Goal: Transaction & Acquisition: Purchase product/service

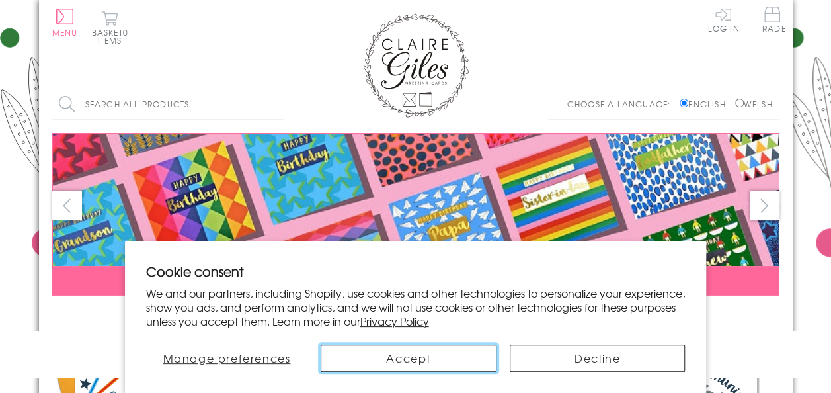
click at [434, 369] on button "Accept" at bounding box center [409, 358] width 176 height 27
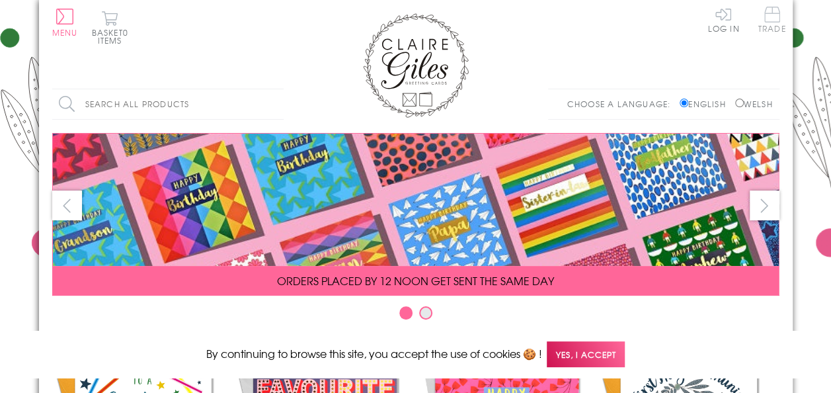
click at [772, 18] on span "Trade" at bounding box center [773, 20] width 28 height 26
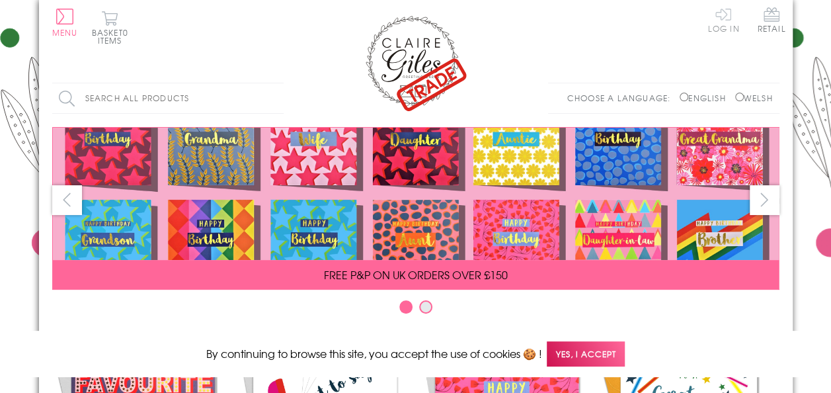
click at [724, 28] on link "Log In" at bounding box center [724, 20] width 32 height 26
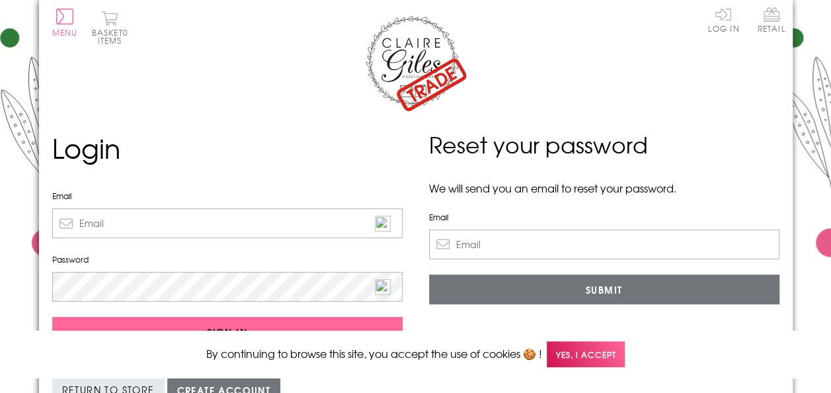
type input "gariania@talktalk.net"
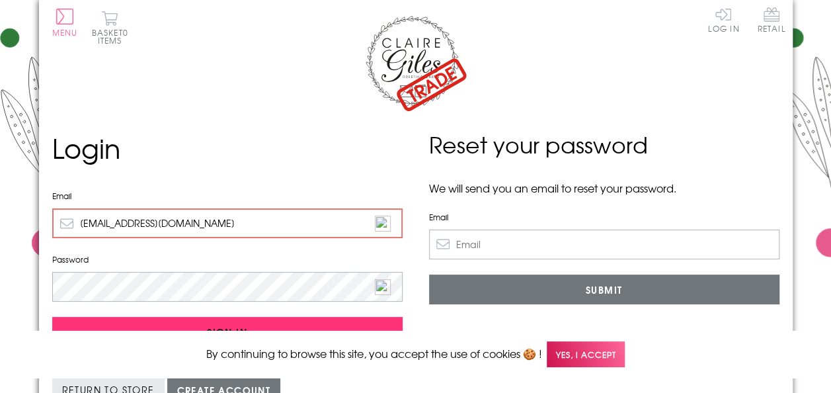
click at [313, 322] on input "Sign In" at bounding box center [227, 332] width 350 height 30
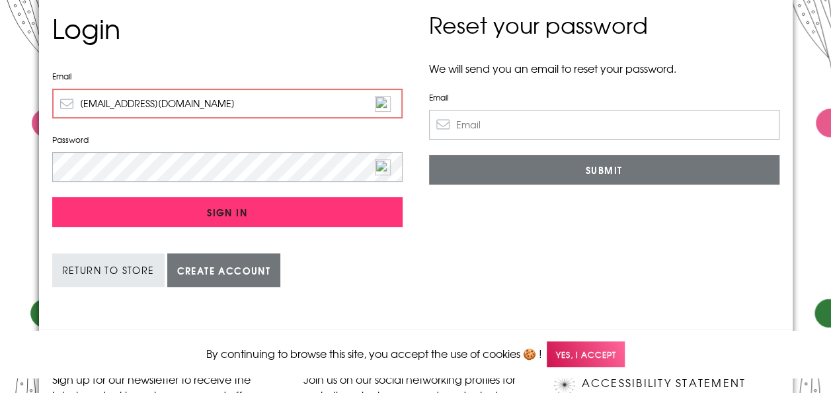
scroll to position [119, 0]
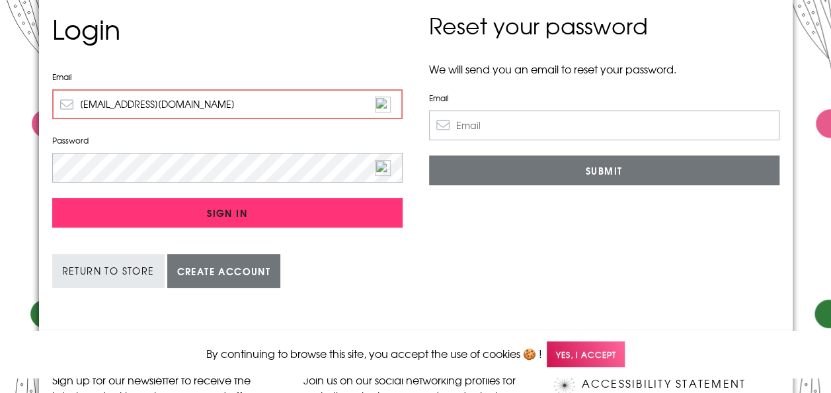
click at [327, 217] on input "Sign In" at bounding box center [227, 213] width 350 height 30
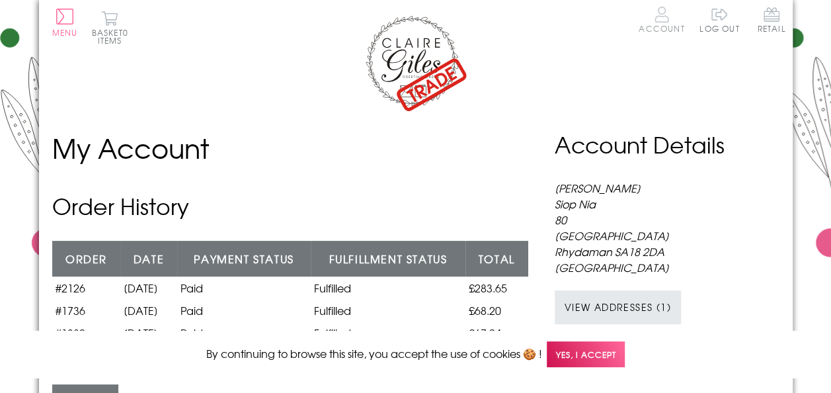
click at [666, 29] on link "Account" at bounding box center [662, 20] width 46 height 26
click at [61, 21] on button "Menu" at bounding box center [65, 23] width 26 height 28
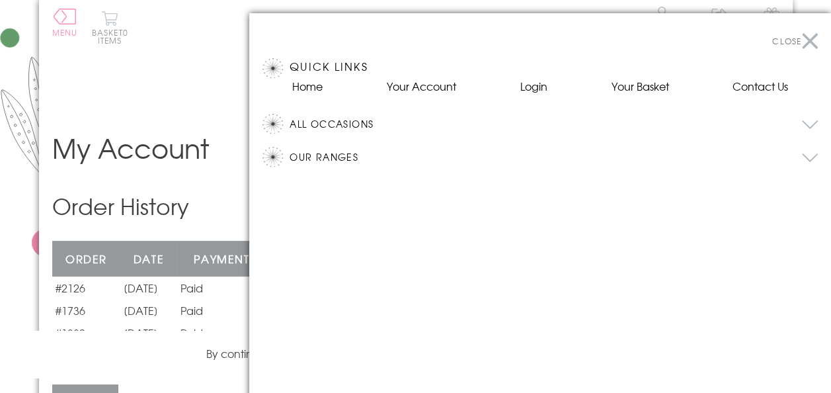
click at [358, 124] on button "All Occasions" at bounding box center [554, 124] width 528 height 20
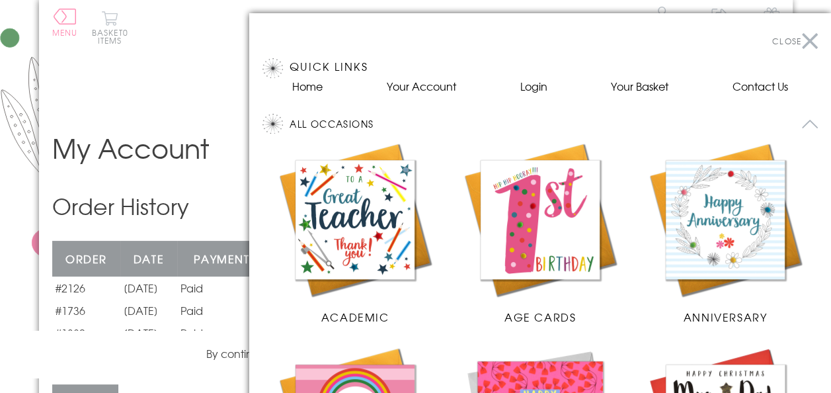
click at [339, 75] on h3 "Quick Links" at bounding box center [541, 68] width 556 height 20
click at [578, 257] on img at bounding box center [540, 219] width 159 height 159
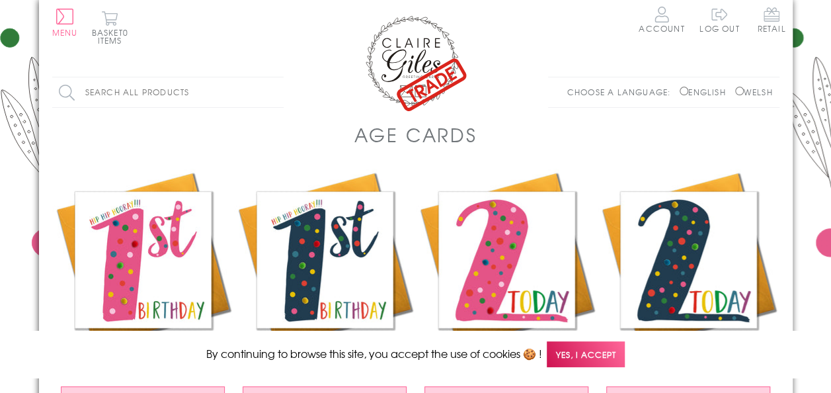
click at [762, 96] on label "Welsh" at bounding box center [754, 92] width 38 height 12
click at [744, 95] on input "Welsh" at bounding box center [739, 91] width 9 height 9
radio input "true"
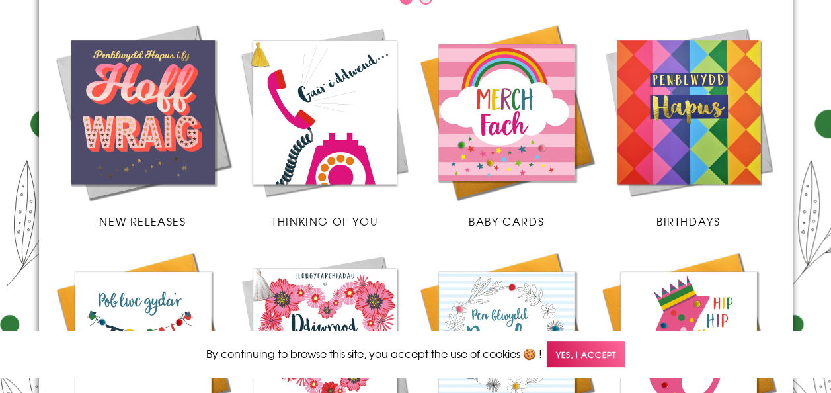
scroll to position [309, 0]
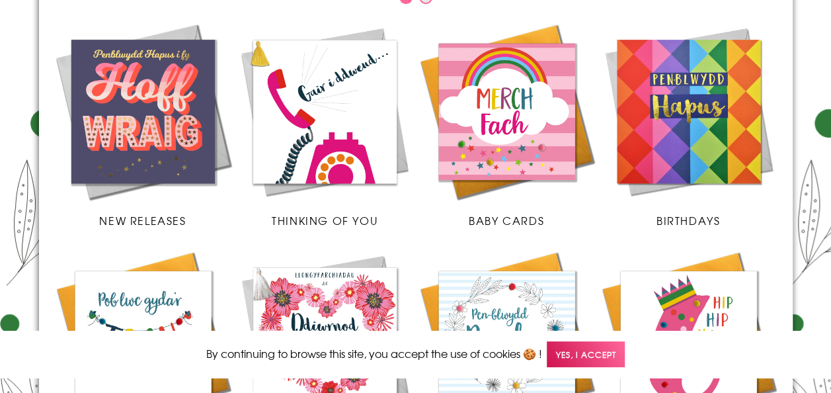
click at [666, 249] on img at bounding box center [689, 339] width 182 height 182
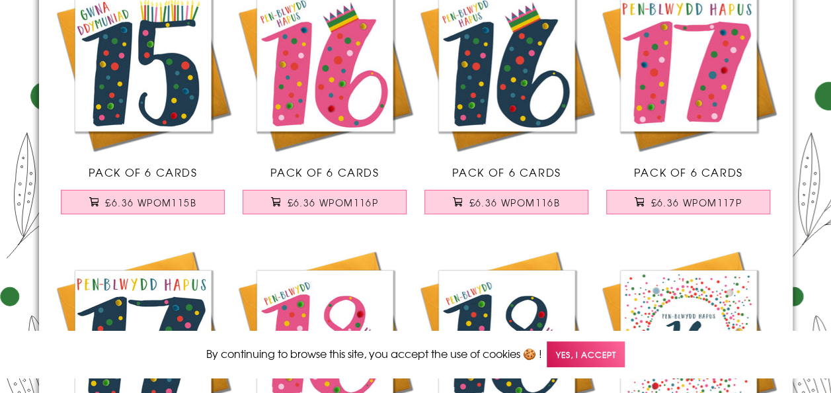
scroll to position [2158, 0]
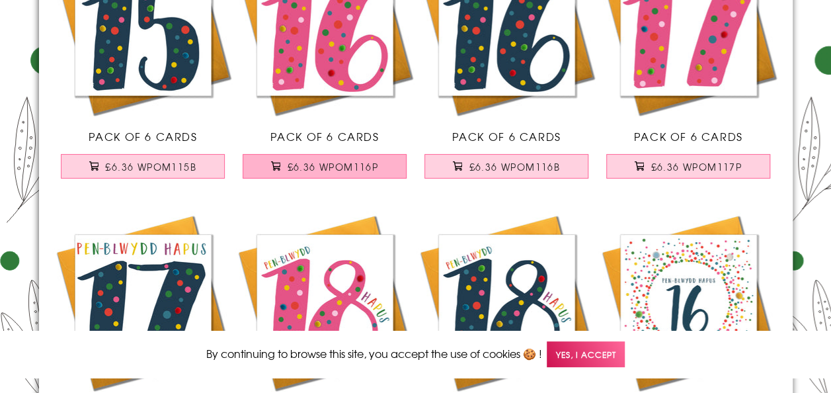
click at [358, 172] on button "£6.36 WPOM116P" at bounding box center [325, 166] width 164 height 24
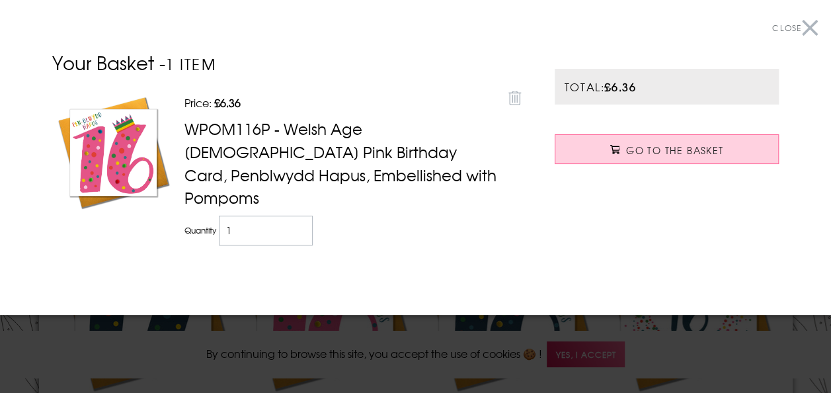
click at [539, 169] on div "Your Basket - 1 item Price: Discounted price £6.36 Remove WPOM116P - Welsh Age …" at bounding box center [290, 165] width 503 height 233
click at [799, 35] on button "Close" at bounding box center [795, 28] width 46 height 30
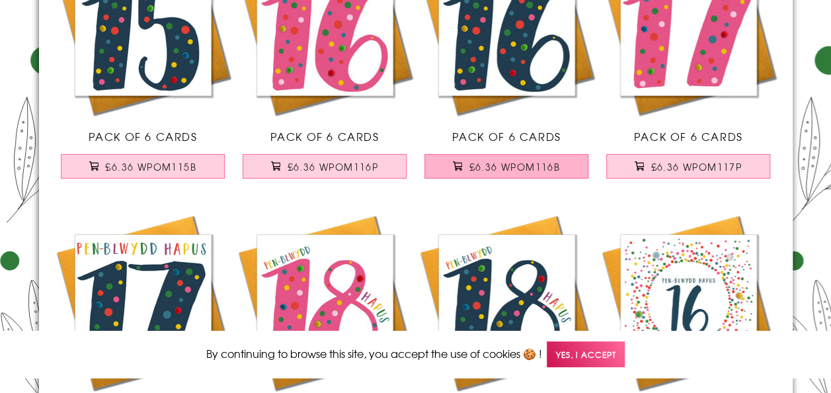
click at [520, 167] on span "£6.36 WPOM116B" at bounding box center [514, 166] width 91 height 13
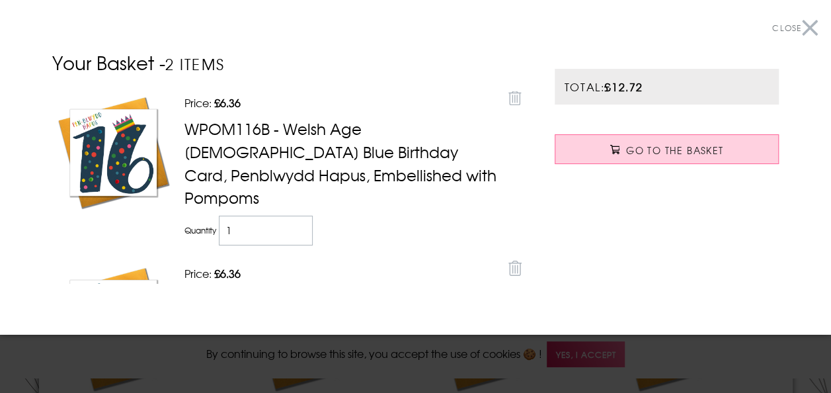
click at [800, 30] on button "Close" at bounding box center [795, 28] width 46 height 30
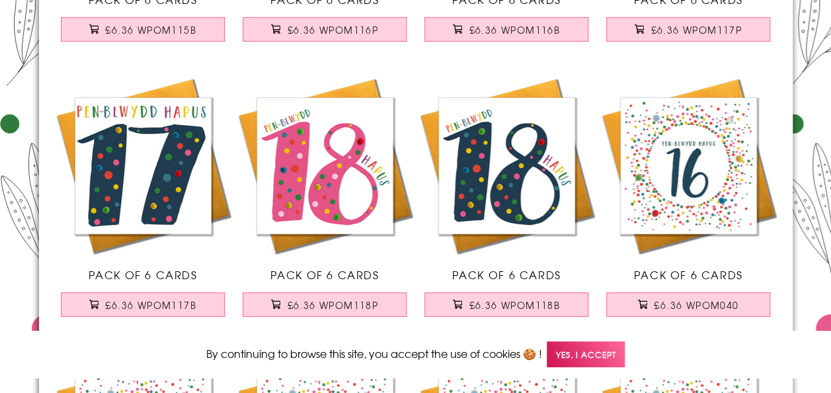
scroll to position [2296, 0]
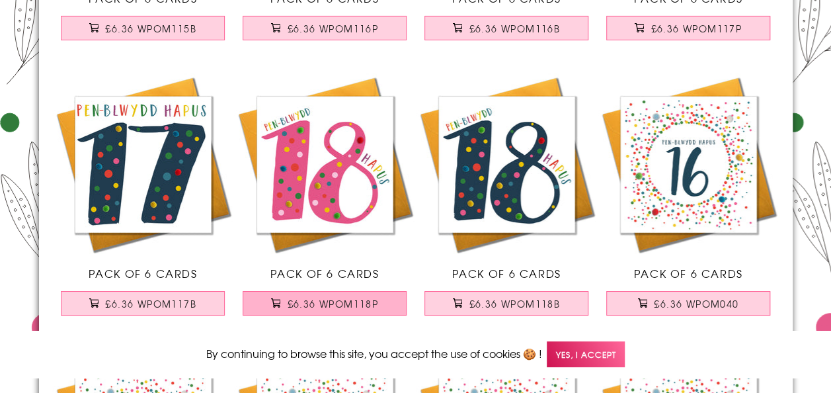
click at [361, 302] on span "£6.36 WPOM118P" at bounding box center [332, 303] width 91 height 13
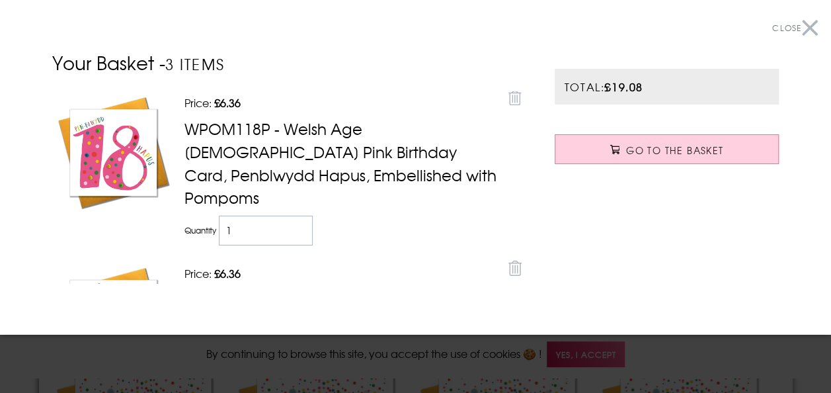
click at [796, 24] on button "Close" at bounding box center [795, 28] width 46 height 30
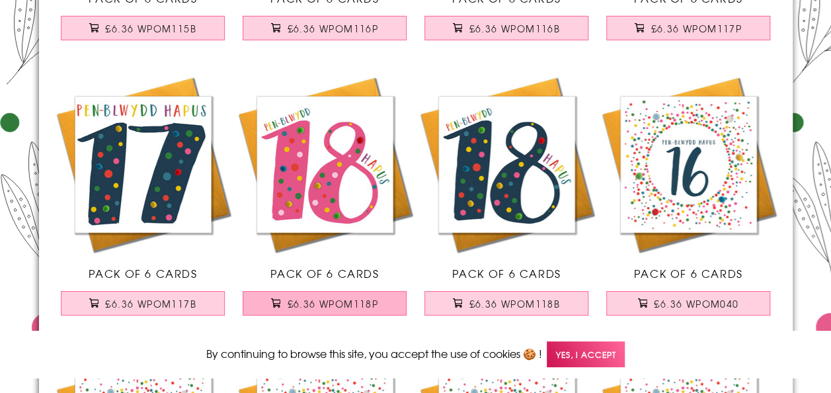
click at [329, 308] on span "£6.36 WPOM118P" at bounding box center [332, 303] width 91 height 13
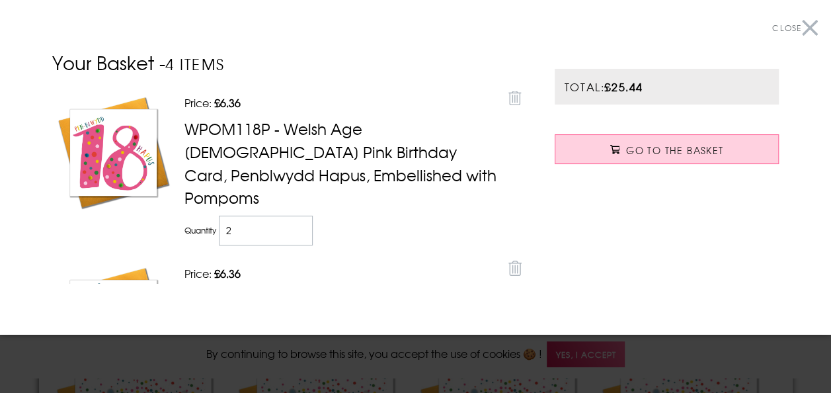
click at [802, 25] on button "Close" at bounding box center [795, 28] width 46 height 30
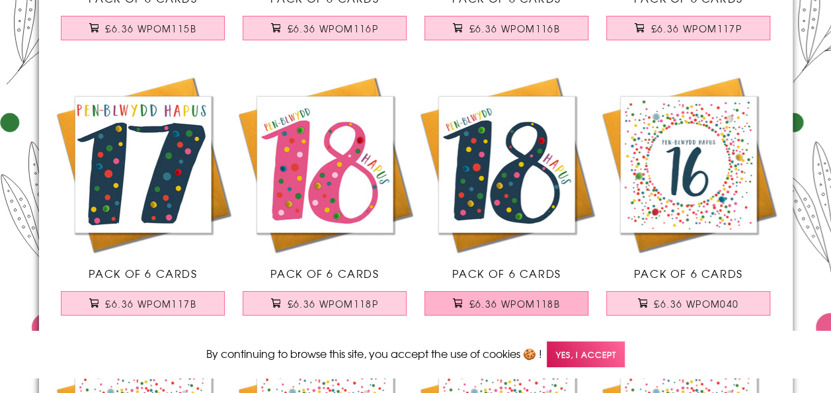
click at [499, 306] on span "£6.36 WPOM118B" at bounding box center [514, 303] width 91 height 13
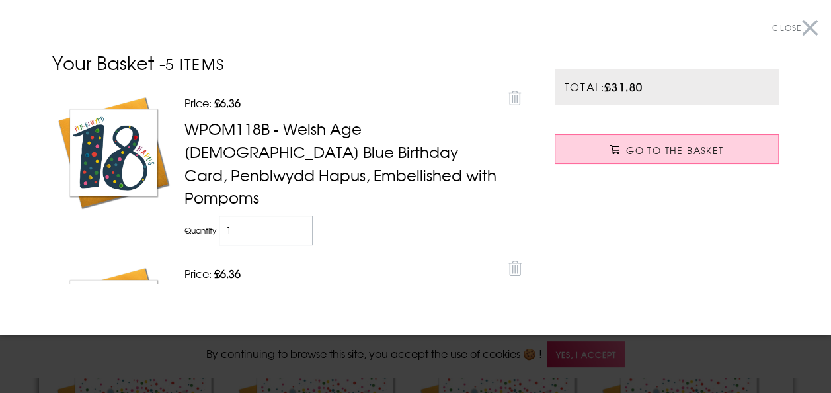
click at [790, 29] on span "Close" at bounding box center [786, 28] width 29 height 12
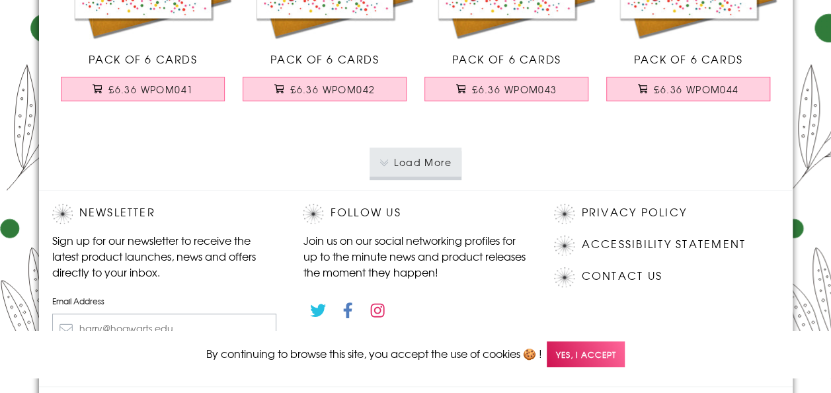
scroll to position [2917, 0]
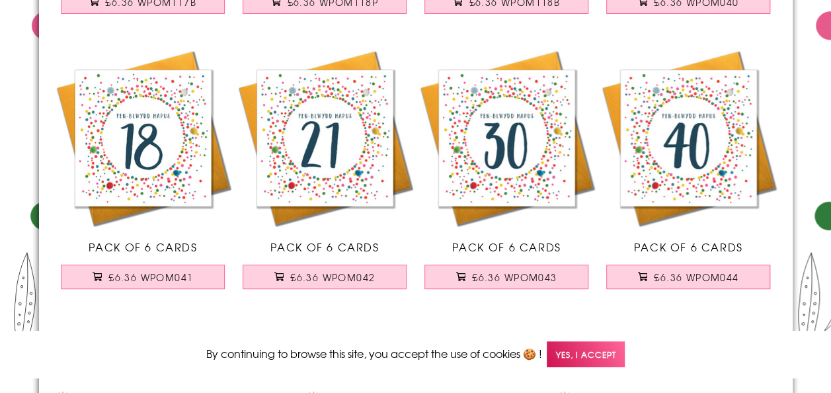
scroll to position [2602, 0]
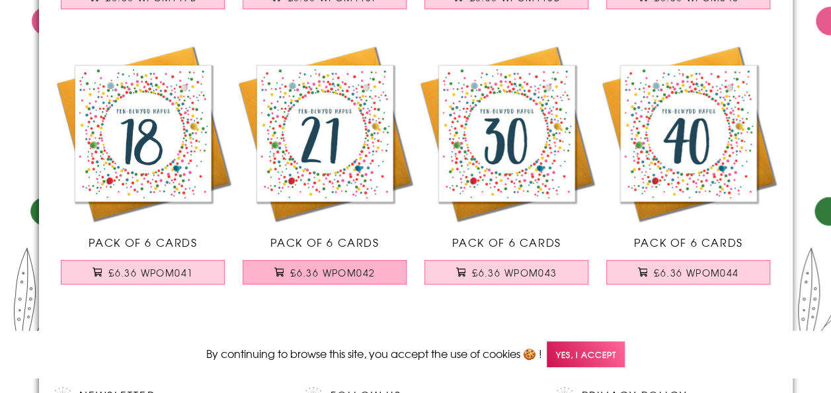
click at [364, 266] on span "£6.36 WPOM042" at bounding box center [332, 272] width 85 height 13
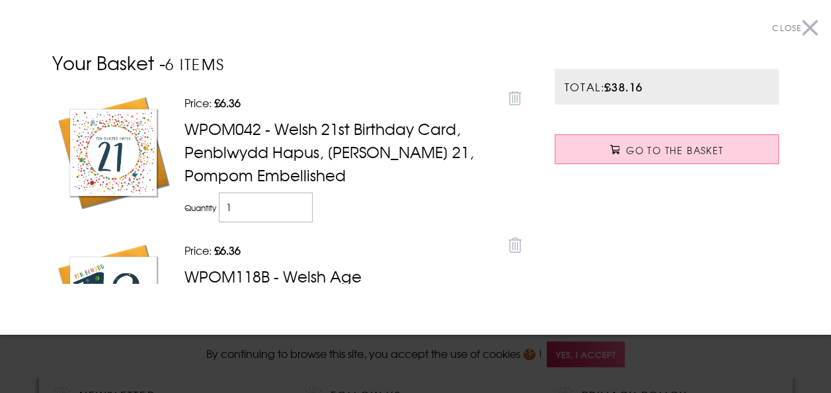
click at [804, 30] on button "Close" at bounding box center [795, 28] width 46 height 30
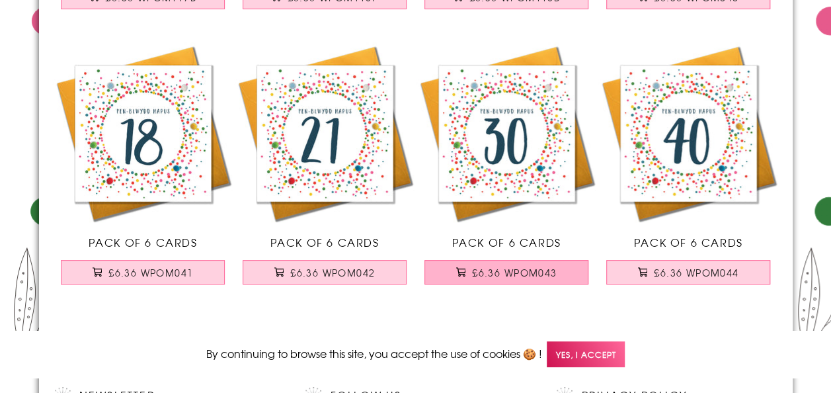
click at [548, 266] on span "£6.36 WPOM043" at bounding box center [514, 272] width 85 height 13
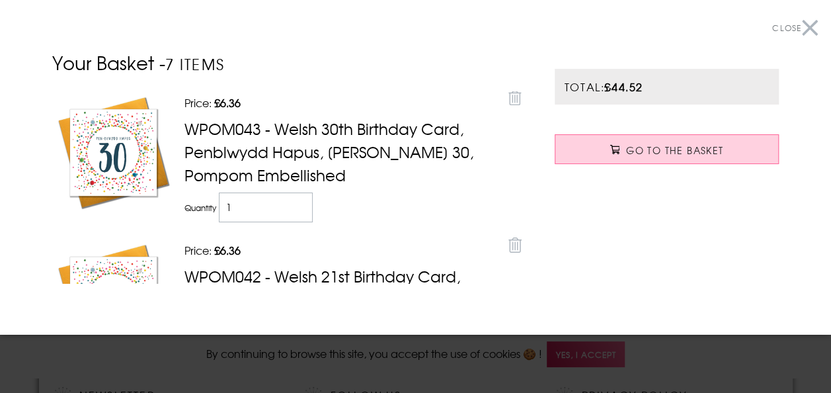
click at [802, 28] on button "Close" at bounding box center [795, 28] width 46 height 30
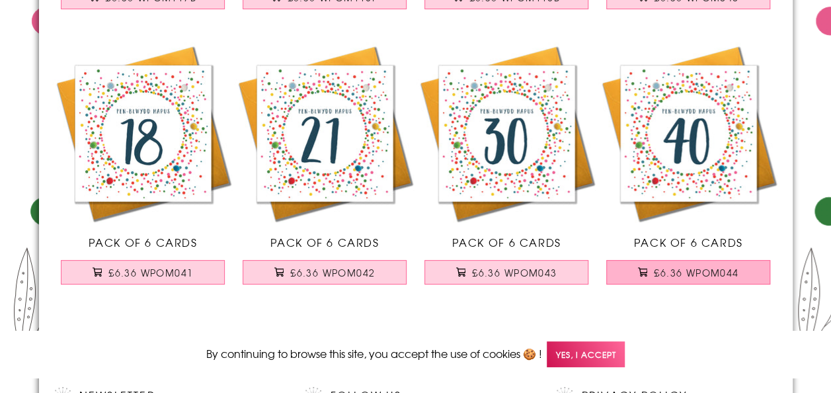
click at [636, 271] on button "£6.36 WPOM044" at bounding box center [688, 272] width 164 height 24
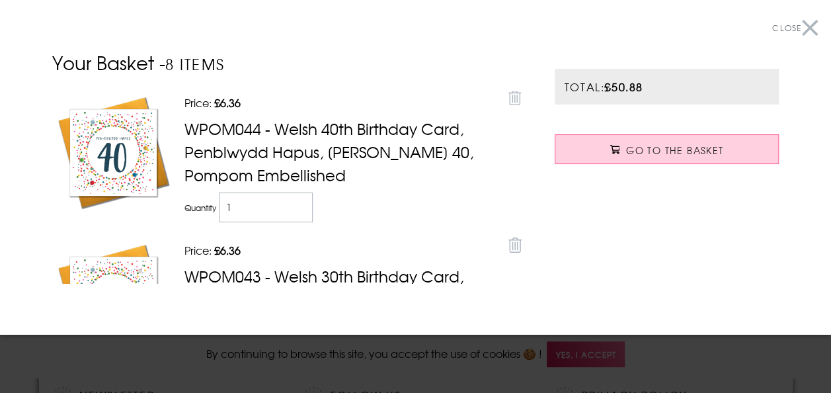
click at [805, 28] on button "Close" at bounding box center [795, 28] width 46 height 30
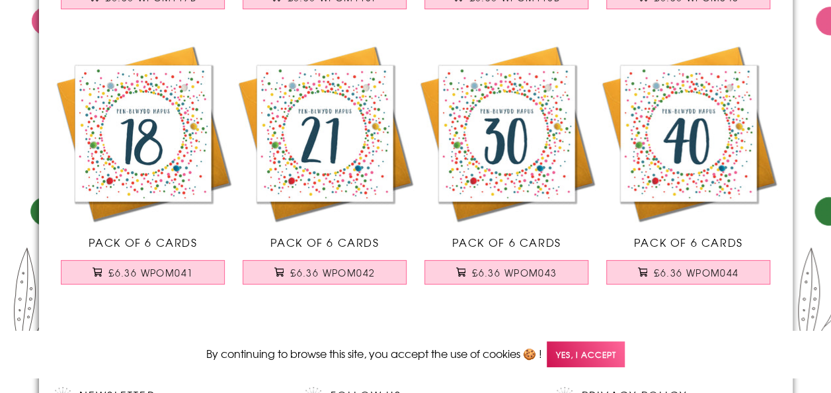
click at [586, 366] on span "Yes, I accept" at bounding box center [586, 354] width 78 height 26
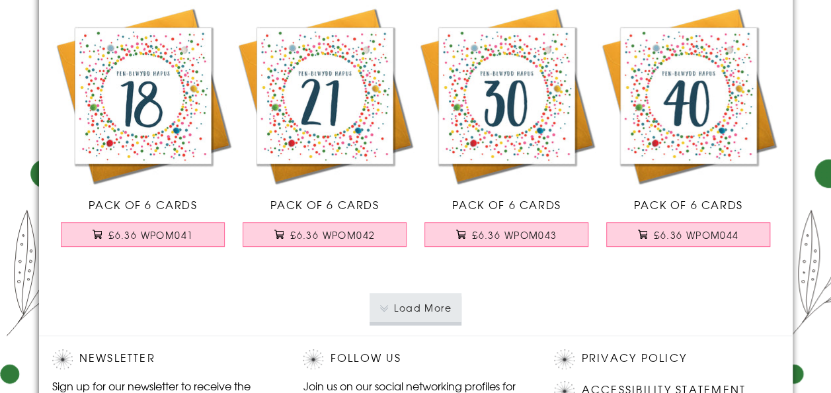
scroll to position [2655, 0]
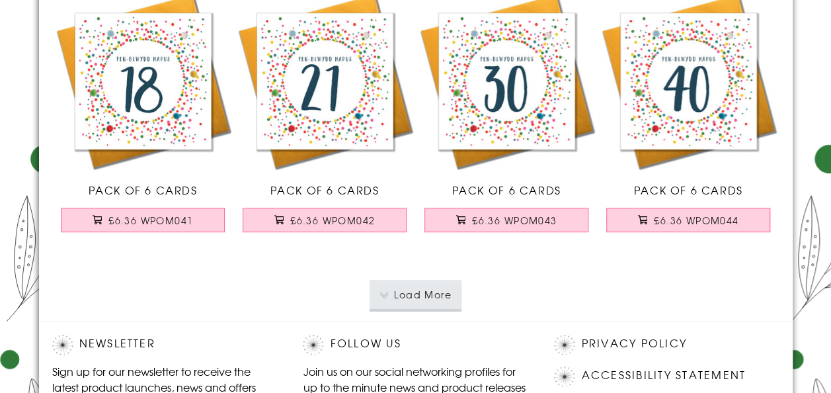
click at [449, 303] on button "Load More" at bounding box center [416, 294] width 92 height 29
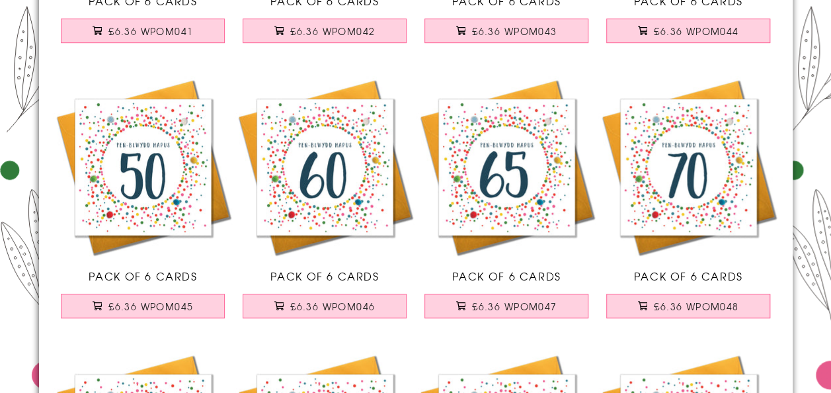
scroll to position [2845, 0]
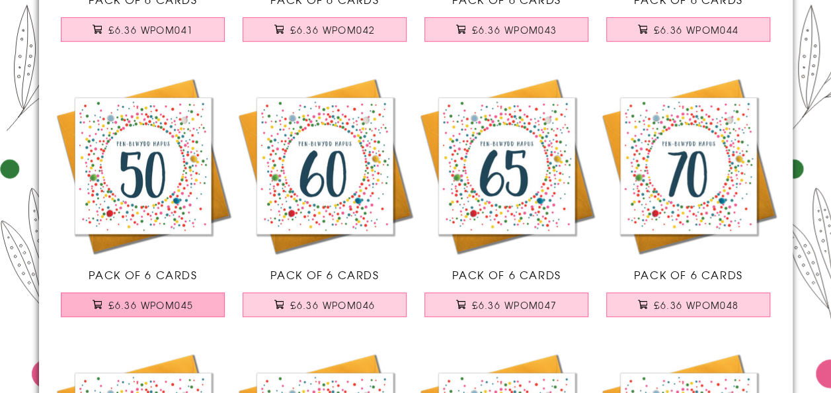
click at [190, 300] on span "£6.36 WPOM045" at bounding box center [150, 304] width 85 height 13
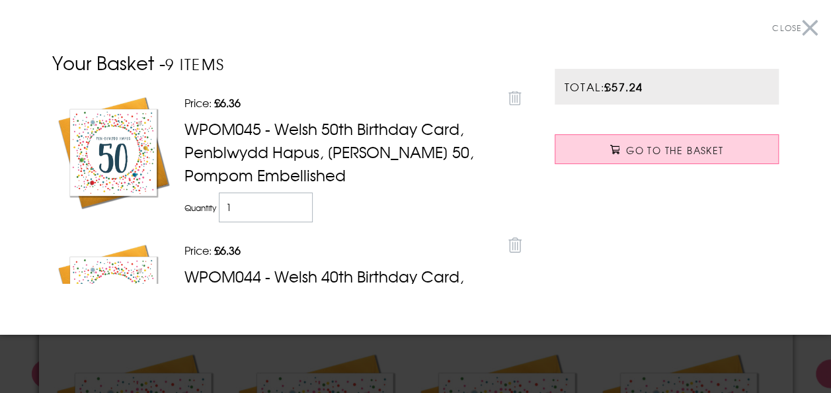
click at [796, 21] on button "Close" at bounding box center [795, 28] width 46 height 30
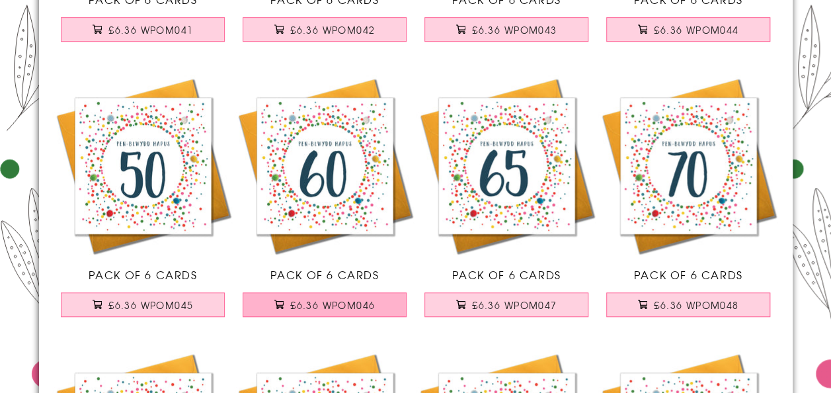
click at [366, 308] on button "£6.36 WPOM046" at bounding box center [325, 304] width 164 height 24
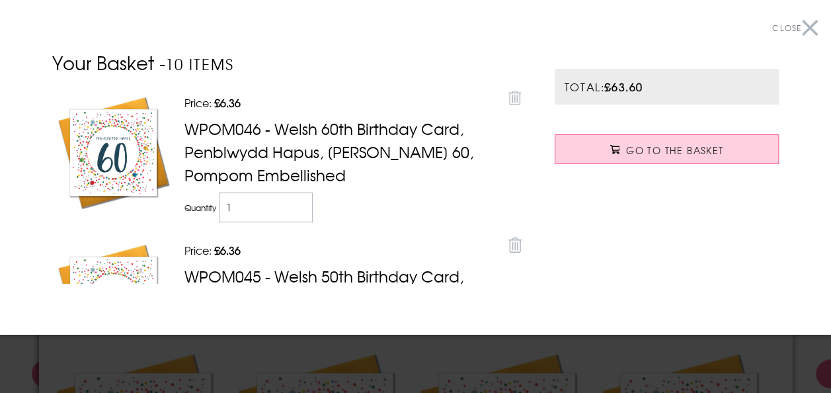
click at [804, 26] on button "Close" at bounding box center [795, 28] width 46 height 30
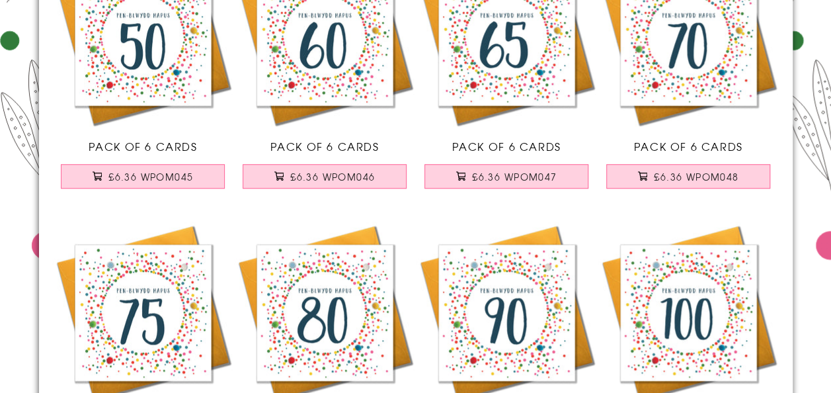
scroll to position [2975, 0]
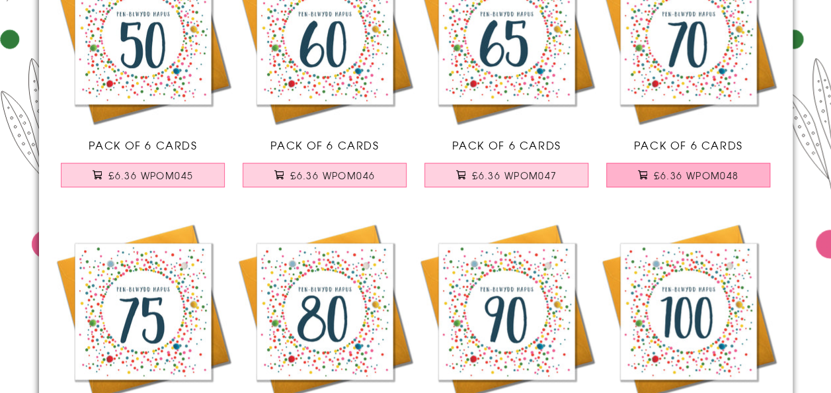
click at [705, 163] on button "£6.36 WPOM048" at bounding box center [688, 175] width 164 height 24
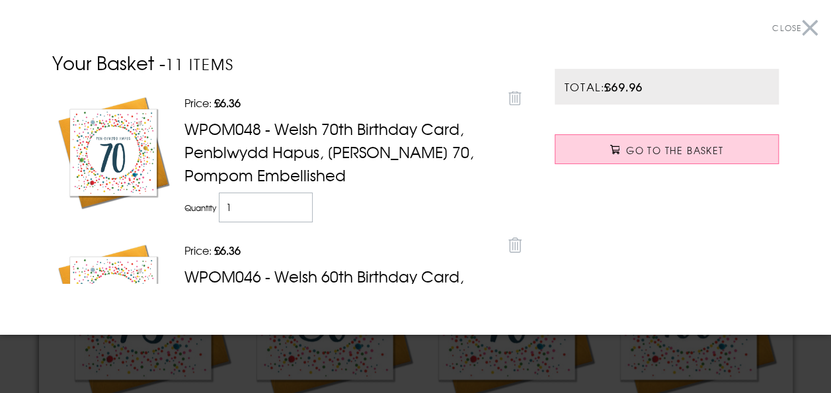
click at [804, 25] on button "Close" at bounding box center [795, 28] width 46 height 30
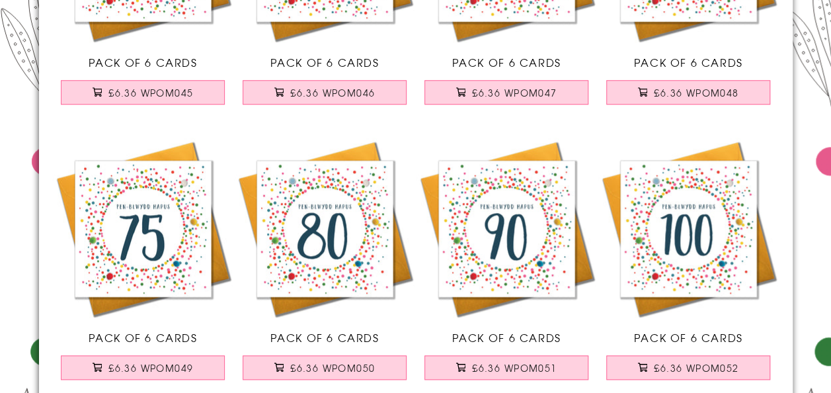
scroll to position [3084, 0]
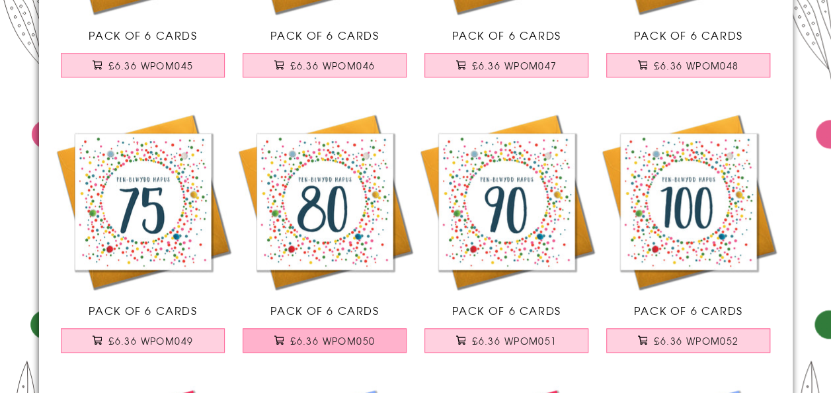
click at [341, 347] on button "£6.36 WPOM050" at bounding box center [325, 340] width 164 height 24
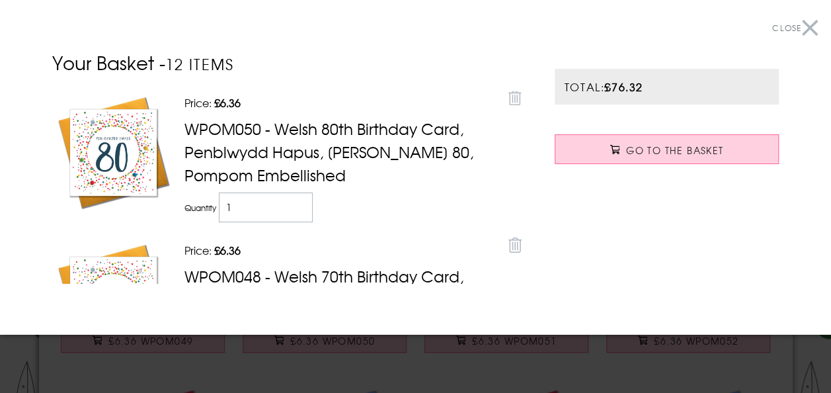
click at [807, 31] on button "Close" at bounding box center [795, 28] width 46 height 30
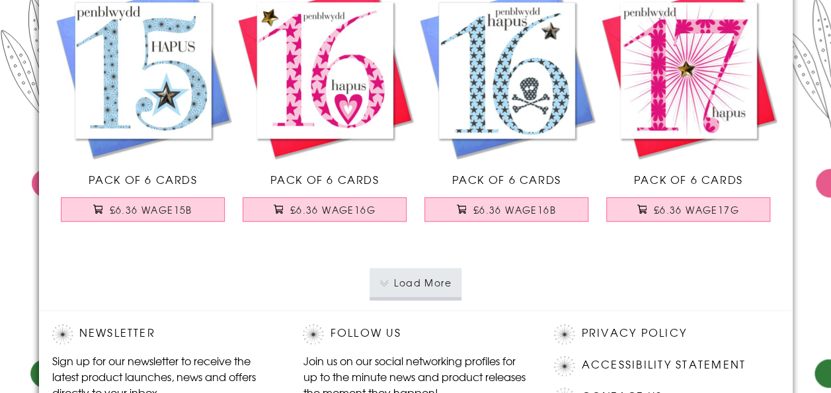
scroll to position [5419, 0]
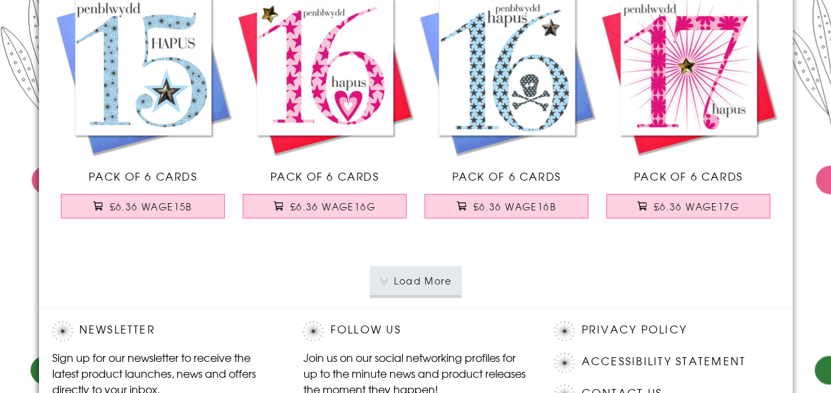
click at [444, 278] on button "Load More" at bounding box center [416, 280] width 92 height 29
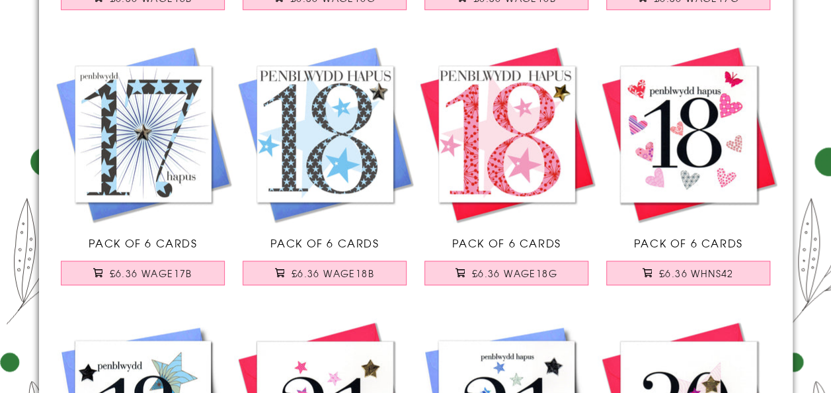
scroll to position [5630, 0]
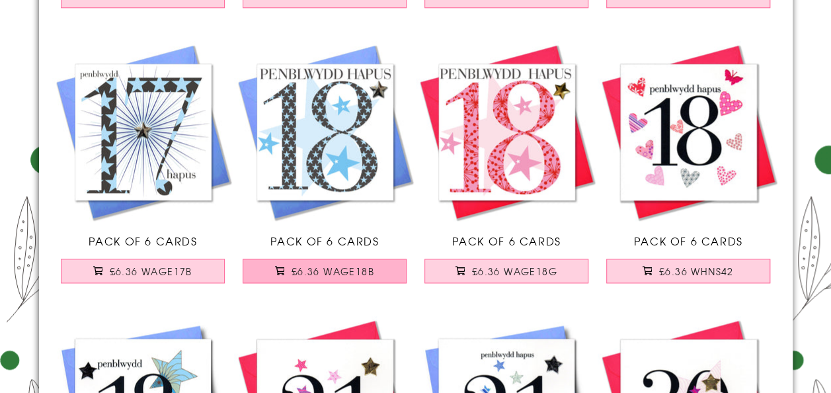
click at [366, 272] on span "£6.36 WAGE18B" at bounding box center [333, 271] width 83 height 13
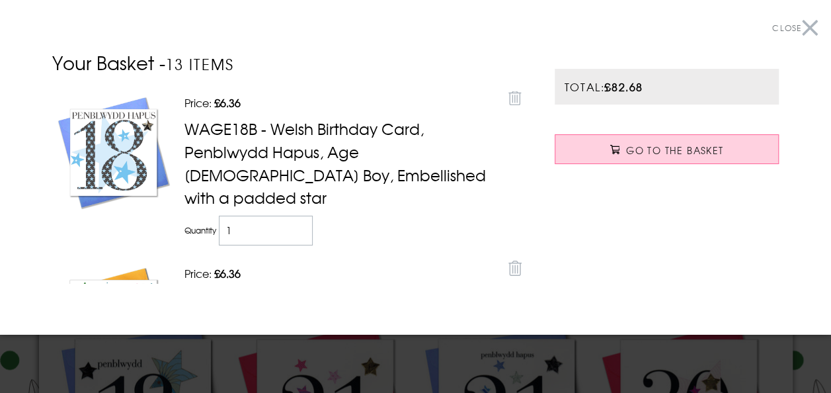
click at [798, 33] on button "Close" at bounding box center [795, 28] width 46 height 30
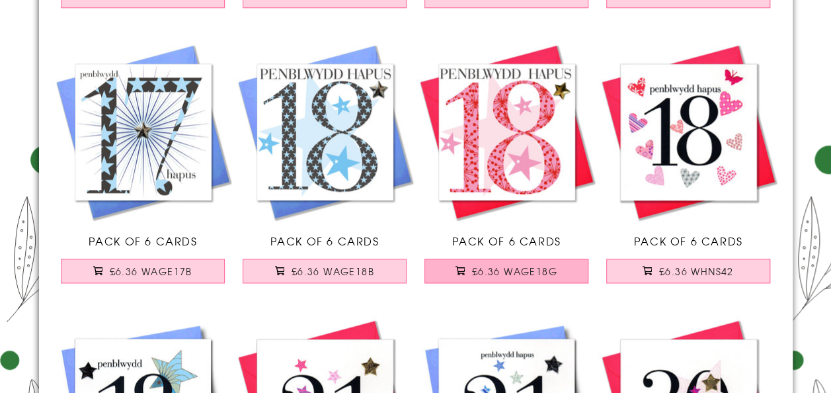
click at [536, 259] on button "£6.36 WAGE18G" at bounding box center [507, 271] width 164 height 24
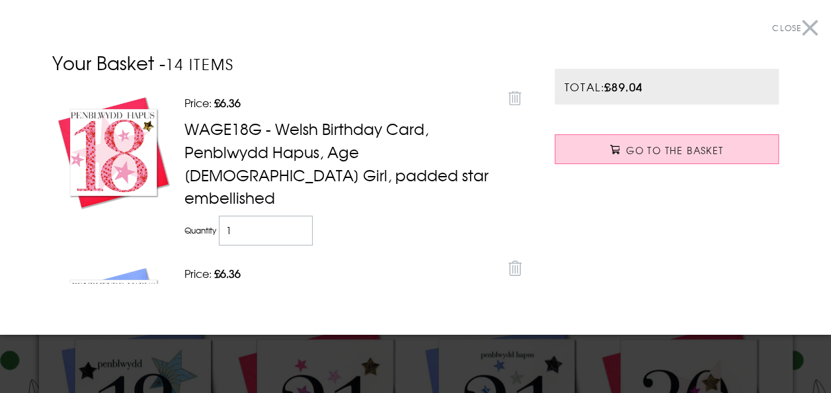
click at [796, 22] on button "Close" at bounding box center [795, 28] width 46 height 30
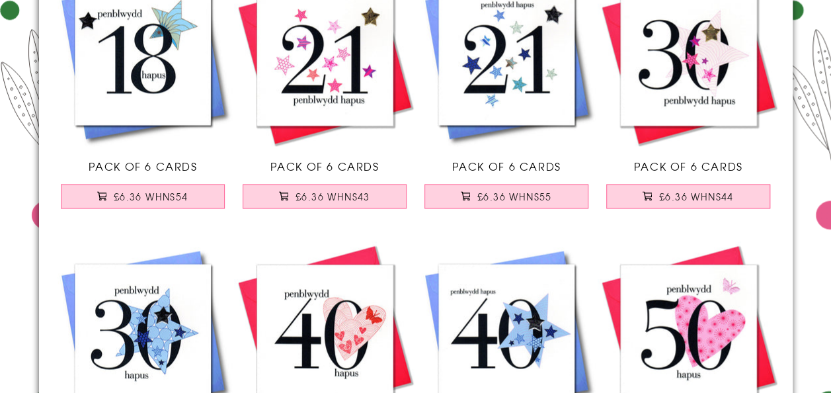
scroll to position [5980, 0]
click at [348, 192] on span "£6.36 WHNS43" at bounding box center [333, 196] width 75 height 13
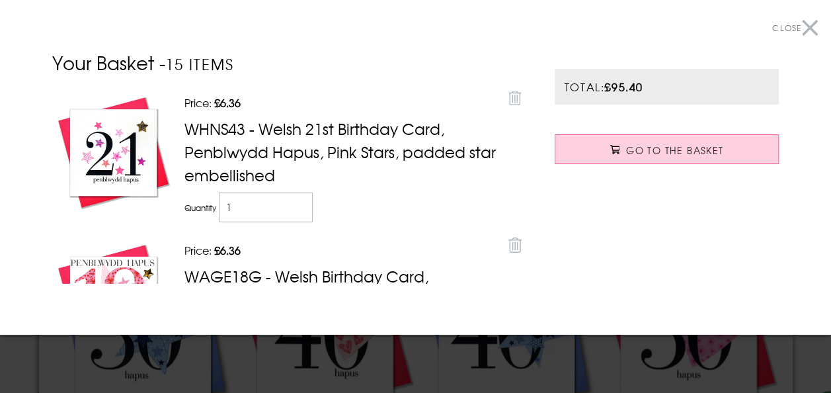
click at [806, 28] on button "Close" at bounding box center [795, 28] width 46 height 30
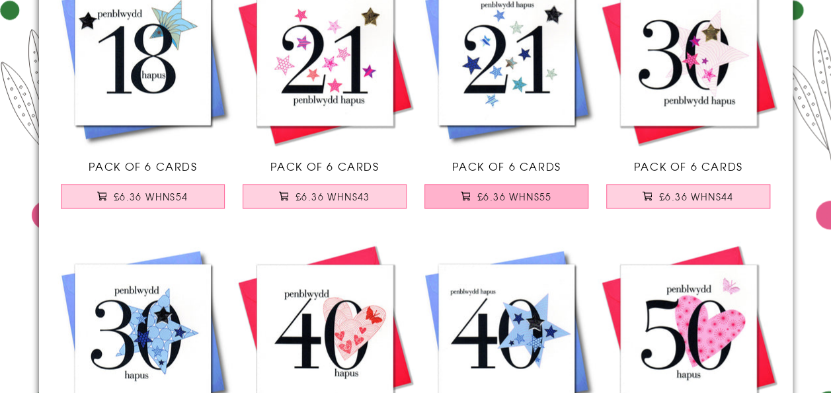
click at [548, 198] on button "£6.36 WHNS55" at bounding box center [507, 196] width 164 height 24
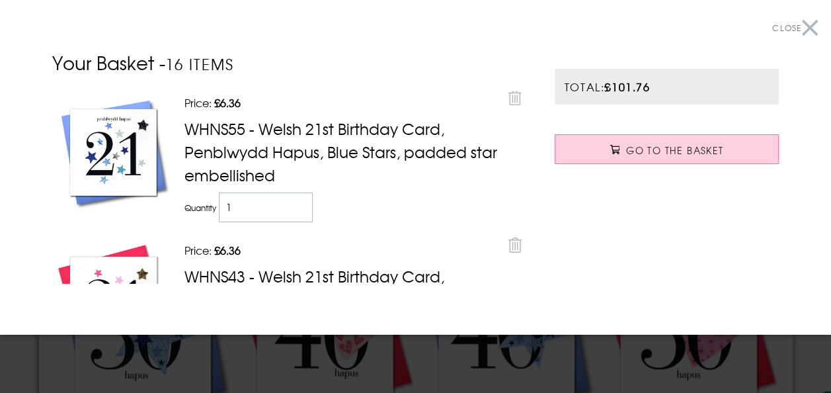
click at [797, 25] on button "Close" at bounding box center [795, 28] width 46 height 30
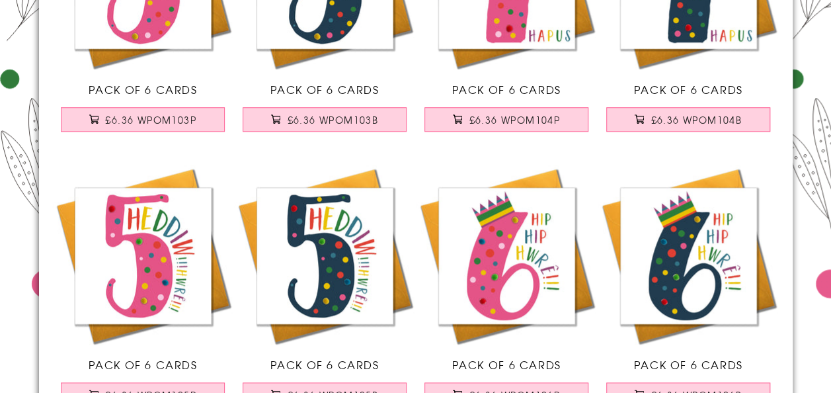
scroll to position [0, 0]
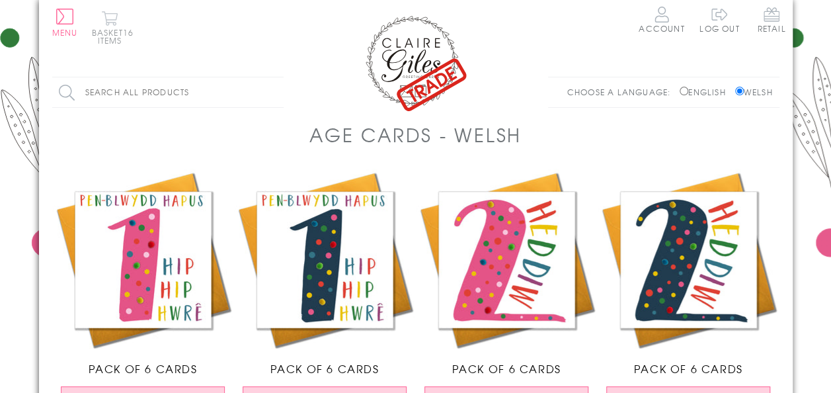
click at [97, 44] on button "Basket 16 items" at bounding box center [110, 28] width 36 height 34
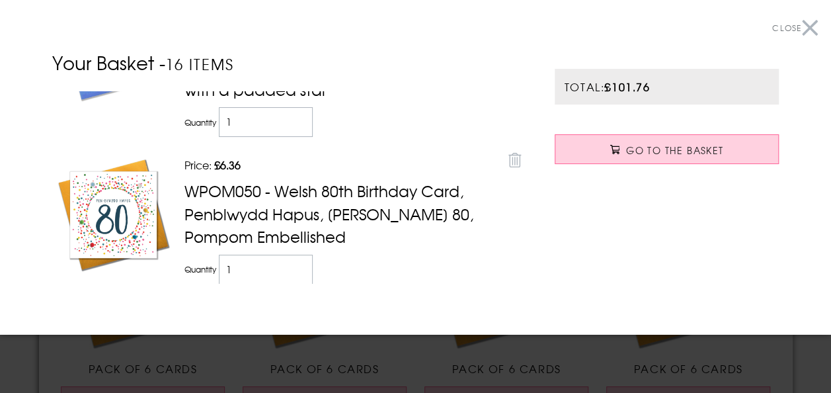
scroll to position [577, 0]
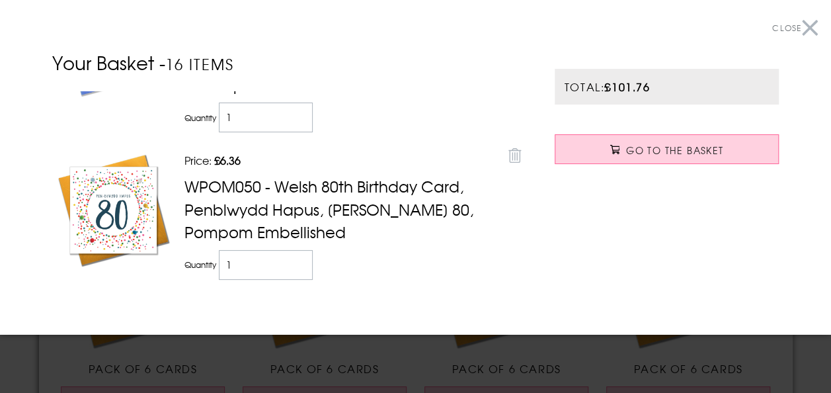
click at [509, 148] on icon at bounding box center [515, 155] width 13 height 15
click at [505, 142] on link "Remove" at bounding box center [515, 154] width 20 height 24
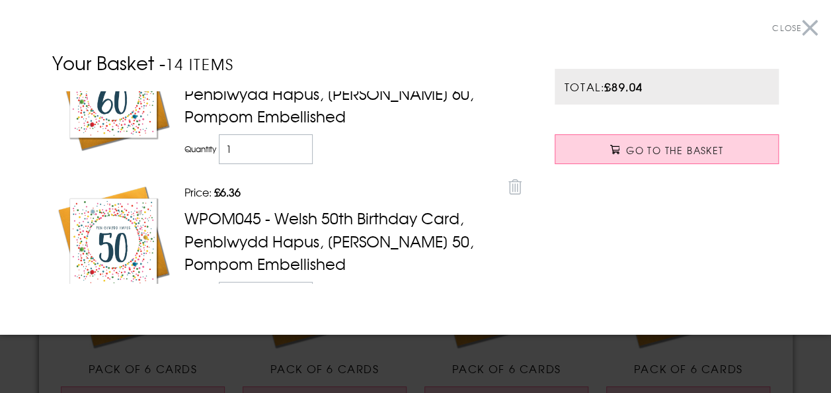
scroll to position [696, 0]
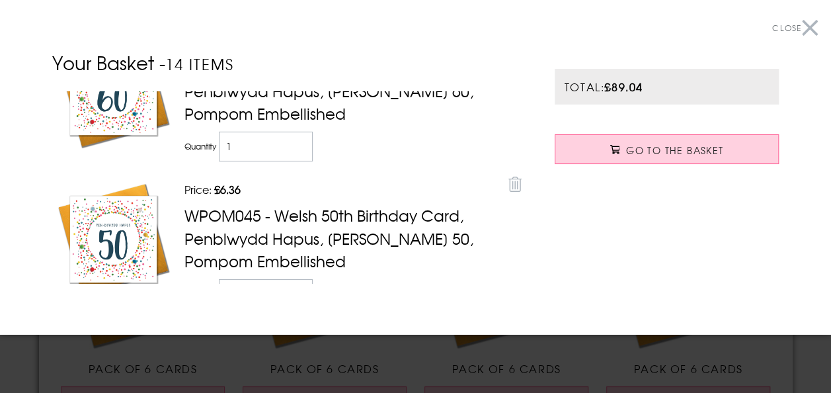
click at [509, 177] on icon at bounding box center [515, 184] width 13 height 15
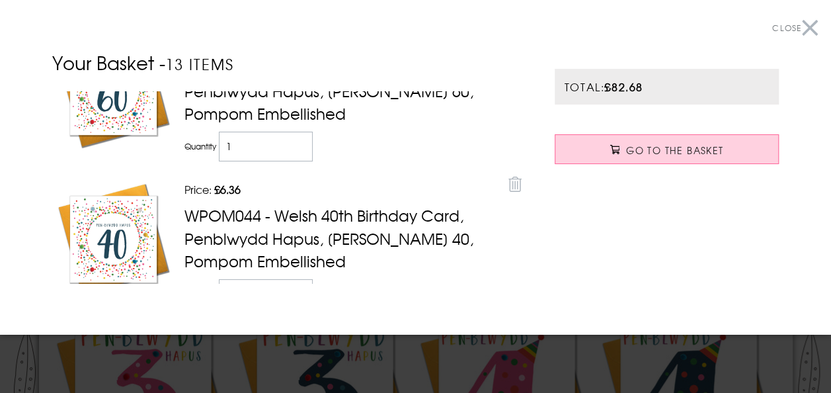
scroll to position [146, 0]
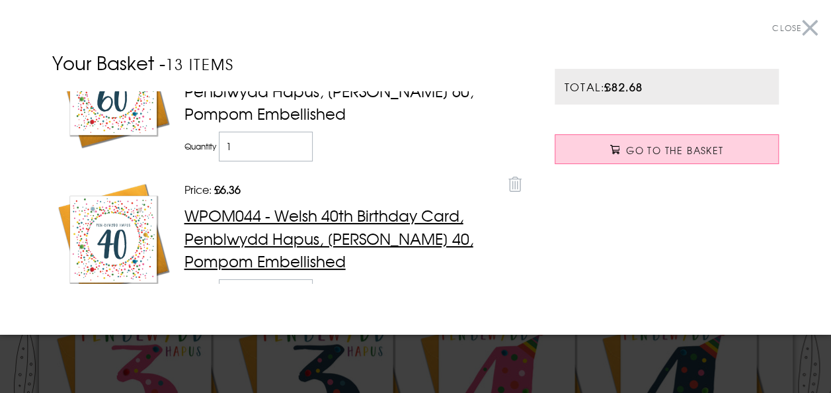
click at [418, 204] on link "WPOM044 - Welsh 40th Birthday Card, Penblwydd Hapus, Dotty 40, Pompom Embellish…" at bounding box center [329, 238] width 289 height 68
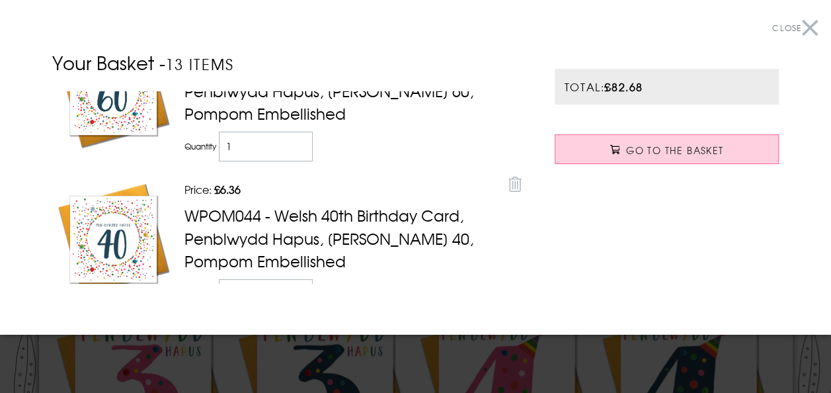
click at [505, 171] on link "Remove" at bounding box center [515, 183] width 20 height 24
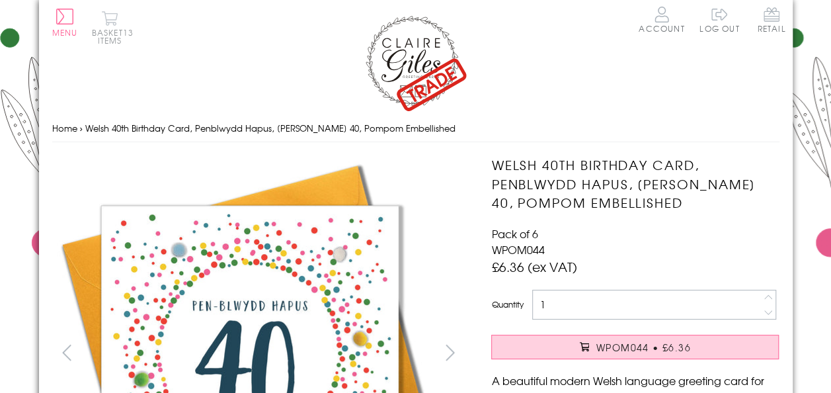
click at [107, 26] on button "Basket 13 items" at bounding box center [110, 28] width 36 height 34
click at [54, 15] on button "Menu" at bounding box center [65, 23] width 26 height 28
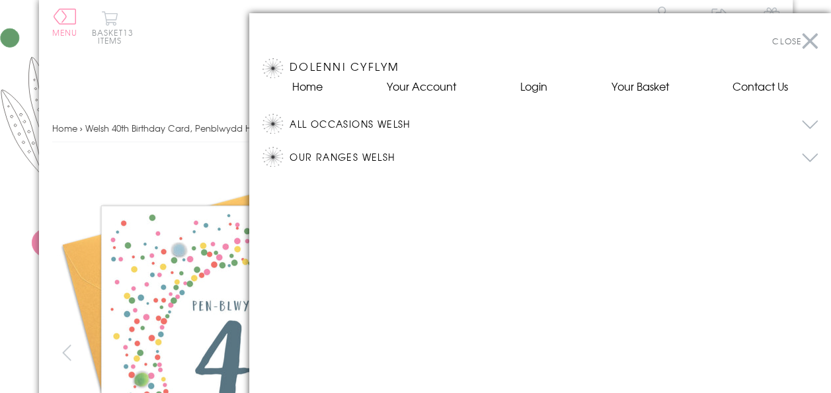
click at [45, 249] on div at bounding box center [415, 196] width 831 height 393
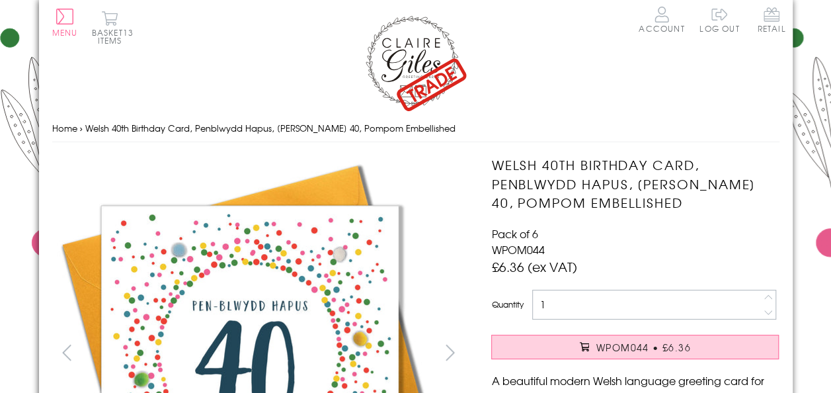
click at [431, 61] on img at bounding box center [416, 62] width 106 height 99
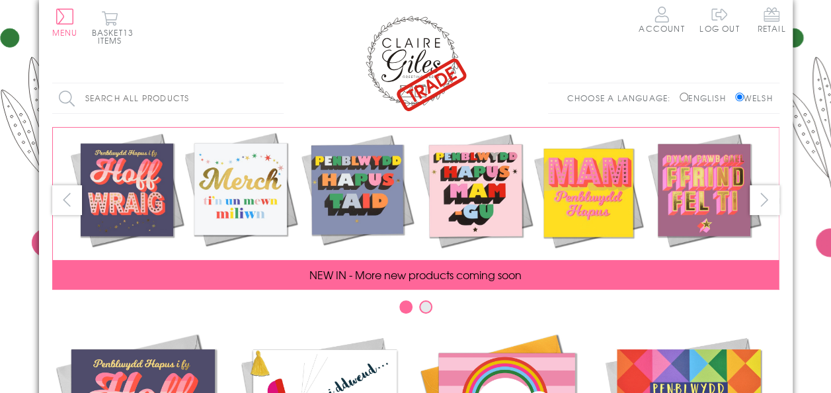
click at [105, 40] on span "13 items" at bounding box center [116, 36] width 36 height 20
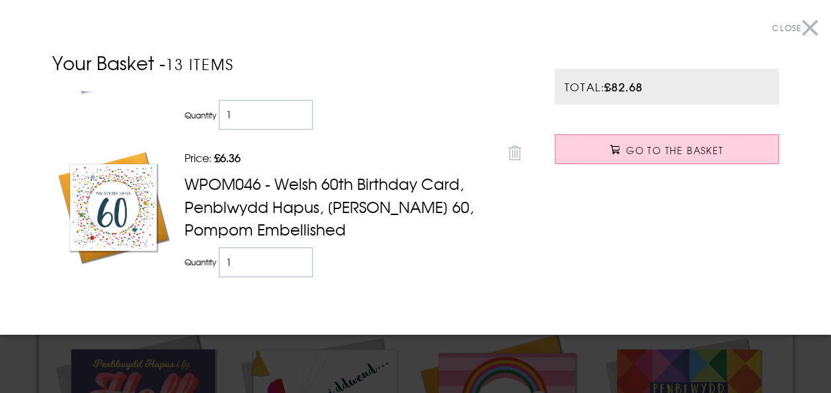
scroll to position [586, 0]
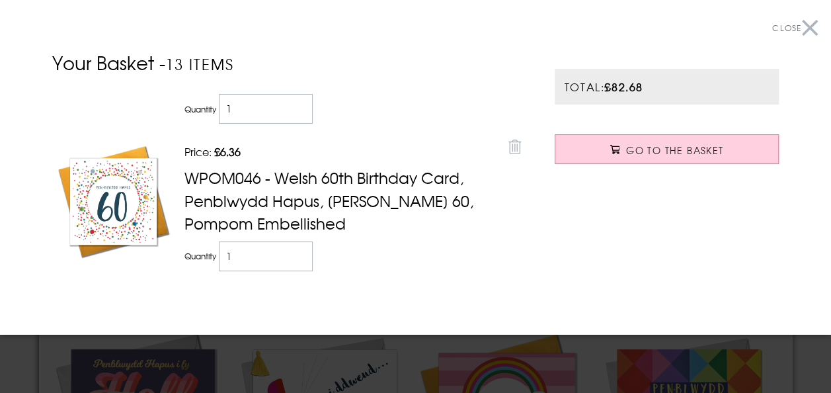
click at [509, 140] on icon at bounding box center [515, 147] width 13 height 15
click at [505, 134] on link "Remove" at bounding box center [515, 146] width 20 height 24
click at [509, 286] on icon at bounding box center [515, 293] width 13 height 15
click at [509, 140] on icon at bounding box center [515, 147] width 13 height 15
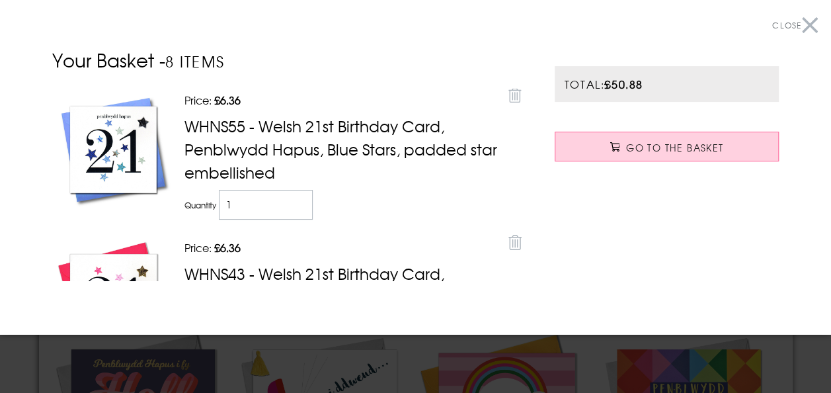
scroll to position [0, 0]
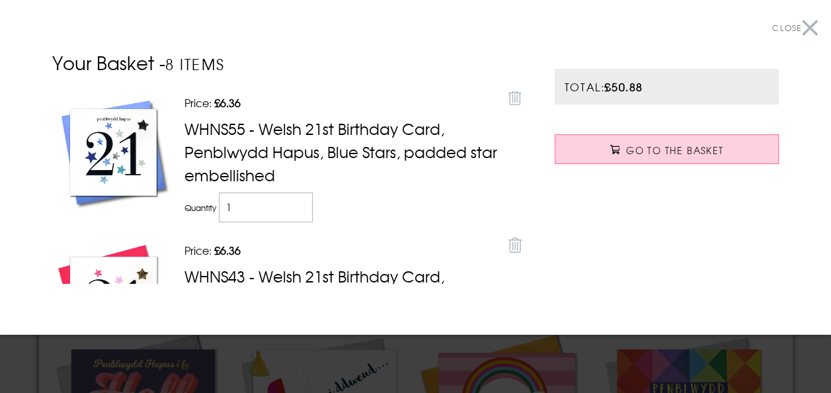
click at [800, 26] on button "Close" at bounding box center [795, 28] width 46 height 30
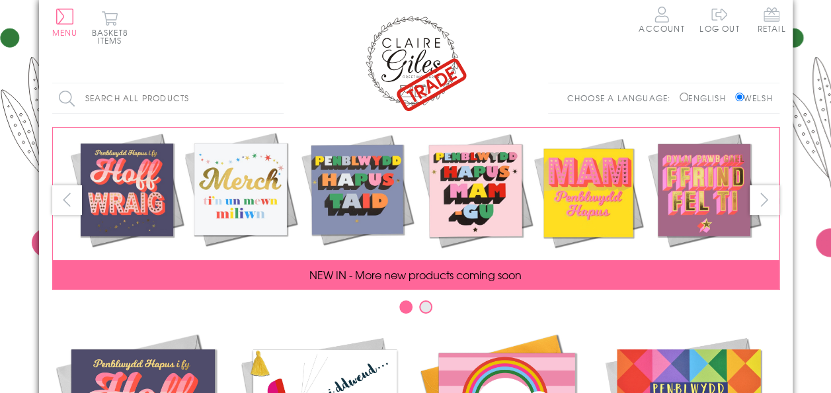
click at [766, 102] on label "Welsh" at bounding box center [754, 98] width 38 height 12
click at [744, 101] on input "Welsh" at bounding box center [739, 97] width 9 height 9
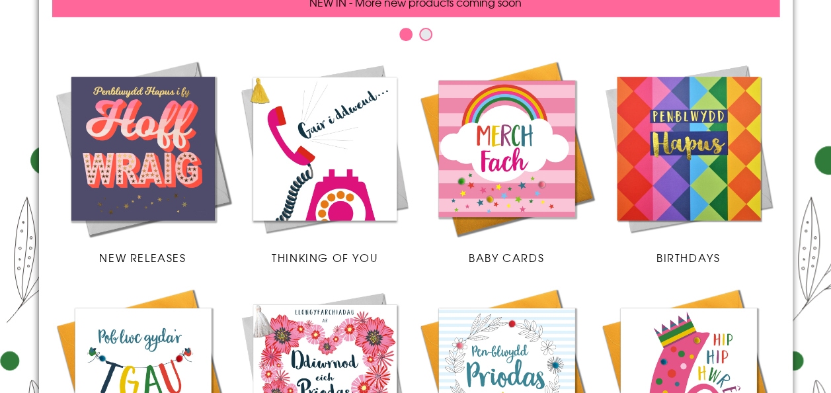
scroll to position [277, 0]
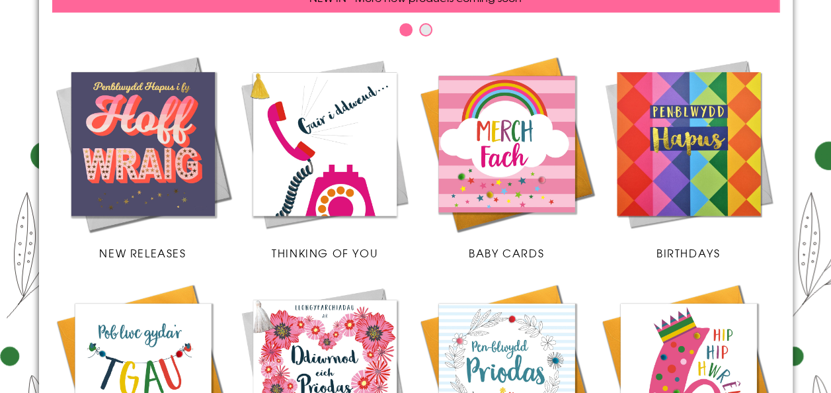
click at [693, 247] on span "Birthdays" at bounding box center [688, 253] width 63 height 16
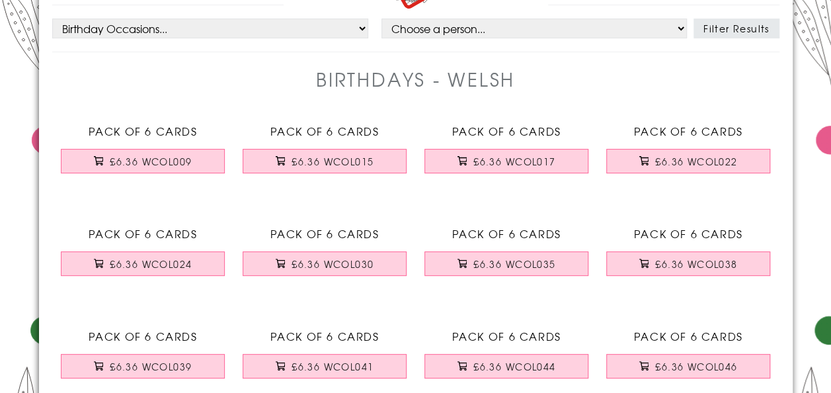
scroll to position [103, 0]
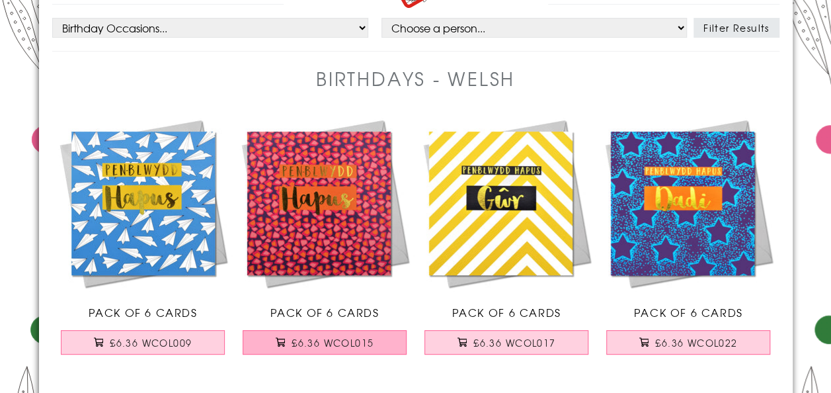
click at [352, 348] on span "£6.36 WCOL015" at bounding box center [333, 342] width 82 height 13
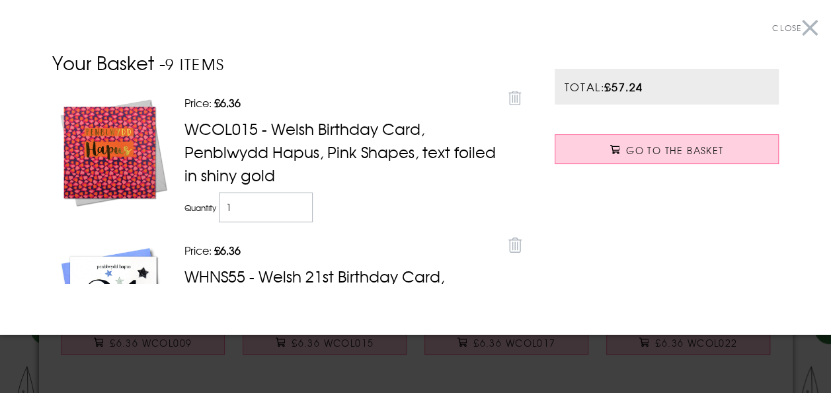
click at [196, 342] on div at bounding box center [415, 196] width 831 height 393
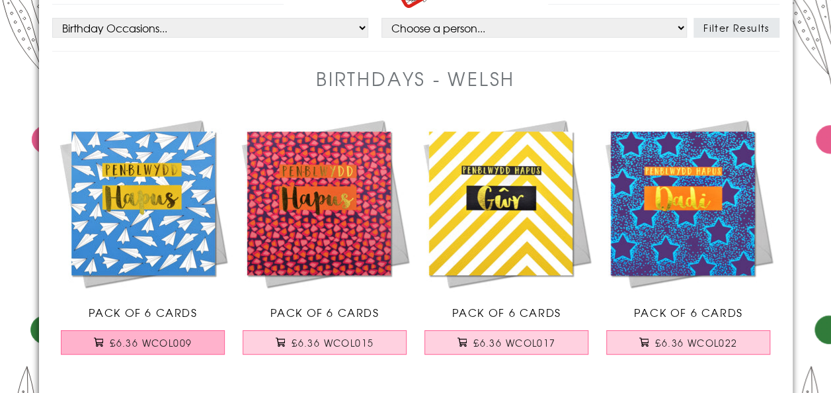
click at [204, 345] on button "£6.36 WCOL009" at bounding box center [143, 342] width 164 height 24
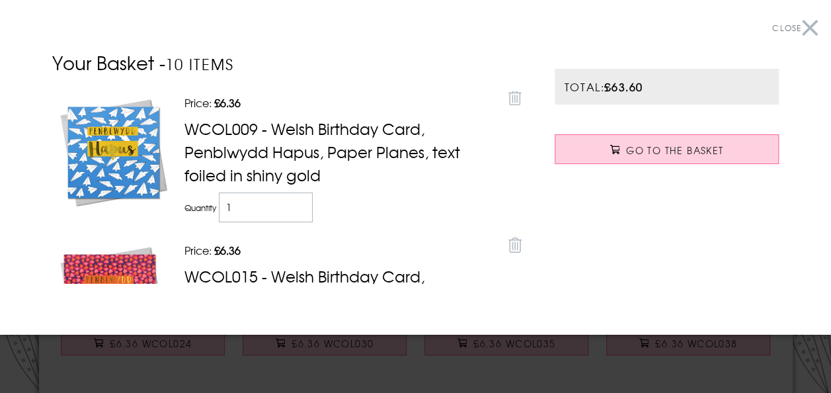
scroll to position [380, 0]
click at [806, 35] on button "Close" at bounding box center [795, 28] width 46 height 30
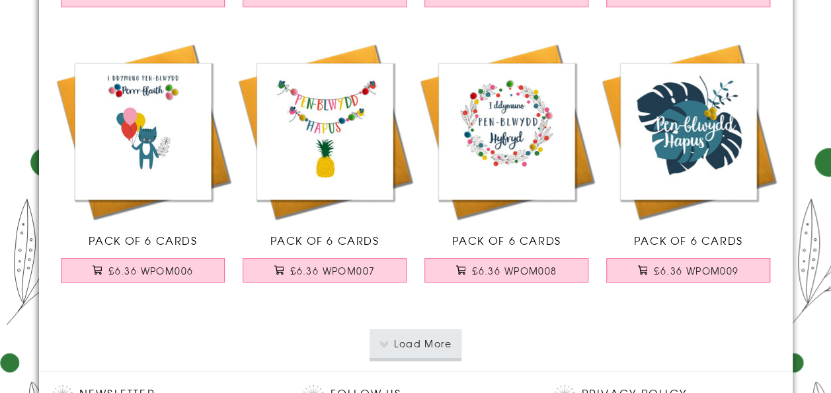
scroll to position [2657, 0]
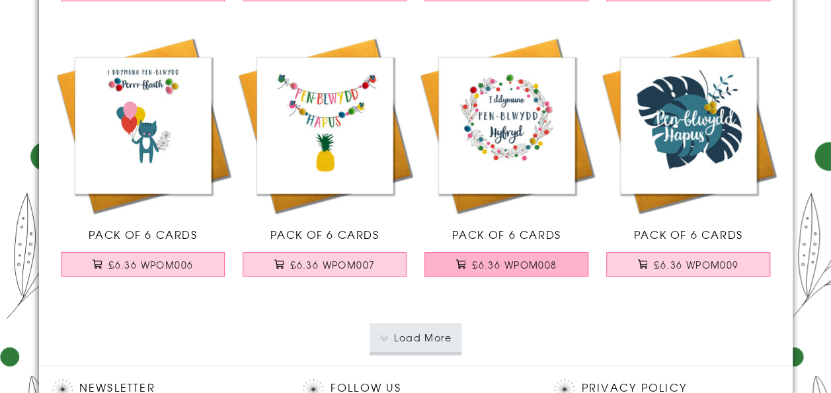
click at [548, 261] on span "£6.36 WPOM008" at bounding box center [514, 264] width 85 height 13
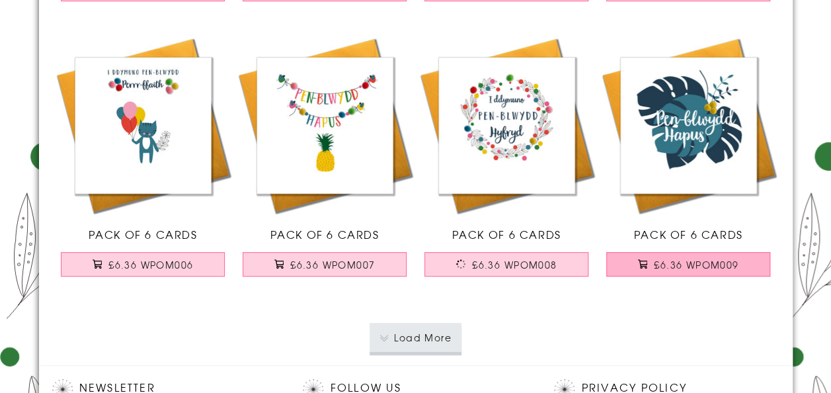
click at [675, 263] on span "£6.36 WPOM009" at bounding box center [696, 264] width 85 height 13
click at [428, 342] on button "Load More" at bounding box center [416, 338] width 92 height 29
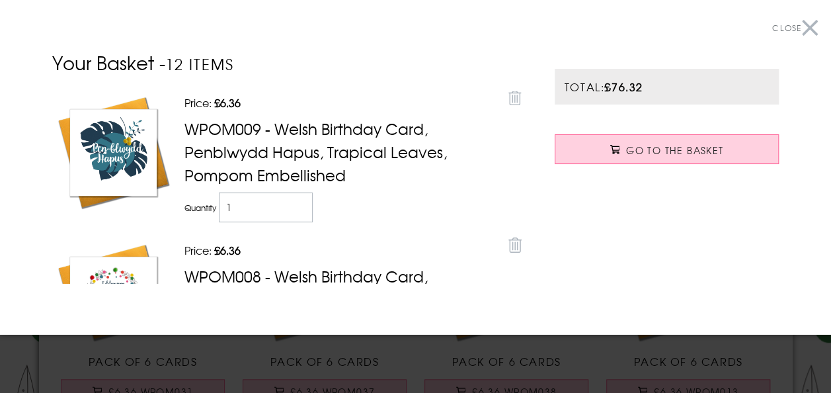
scroll to position [3084, 0]
click at [803, 22] on button "Close" at bounding box center [795, 28] width 46 height 30
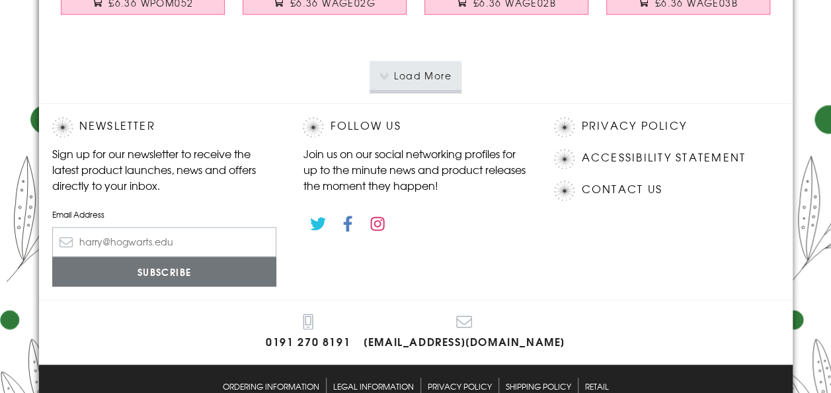
scroll to position [5681, 0]
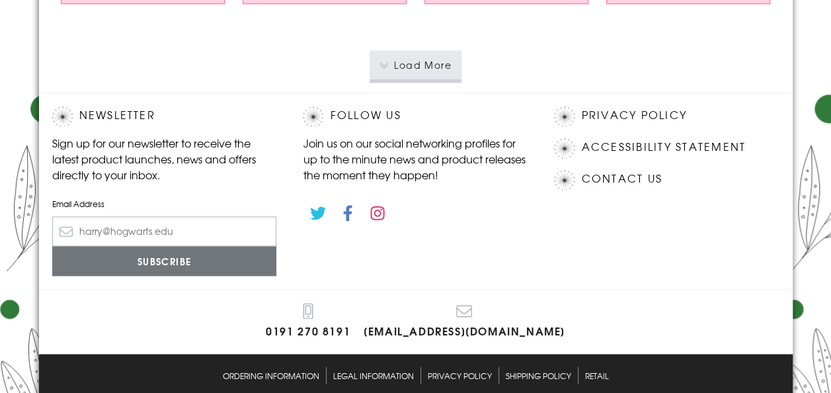
click at [583, 213] on div "Privacy Policy Accessibility Statement Contact Us" at bounding box center [666, 191] width 251 height 196
click at [431, 71] on button "Load More" at bounding box center [416, 64] width 92 height 29
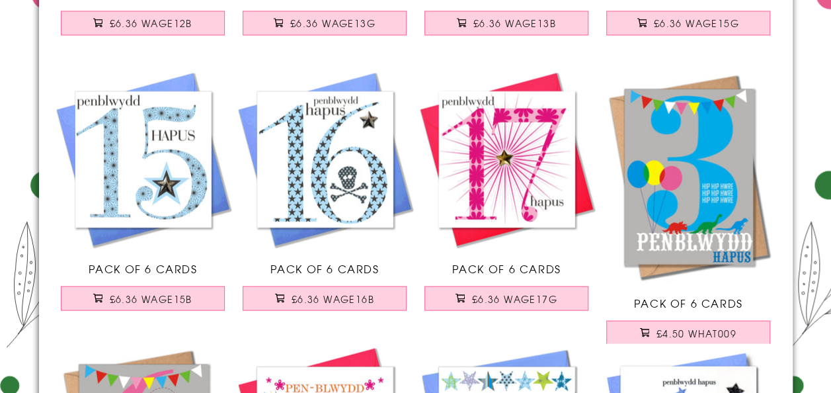
scroll to position [6200, 0]
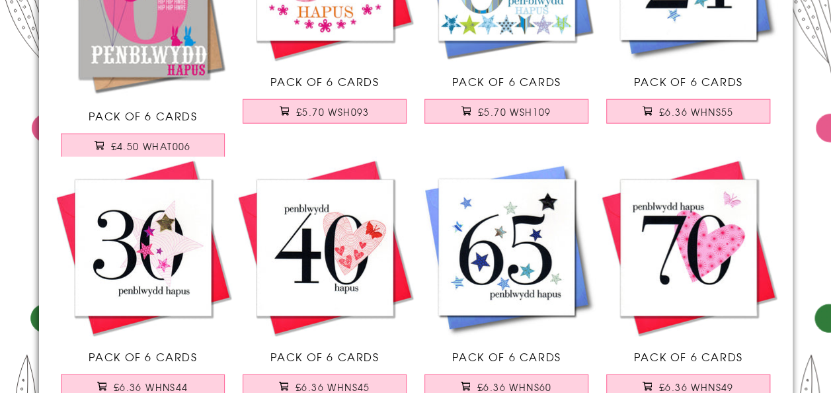
click at [476, 331] on img at bounding box center [507, 248] width 182 height 182
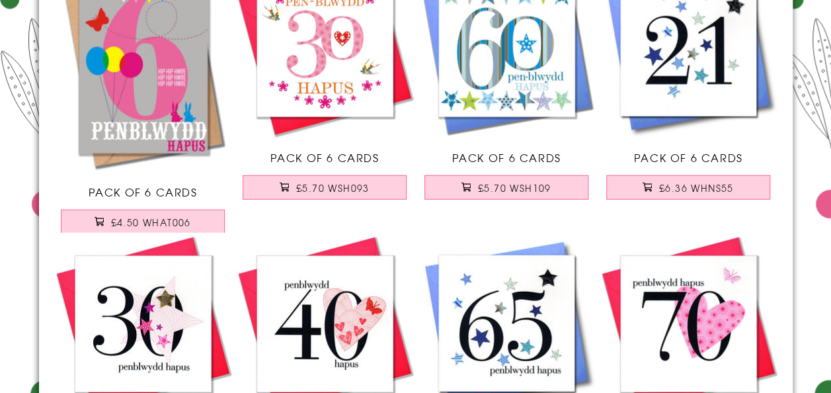
scroll to position [6573, 0]
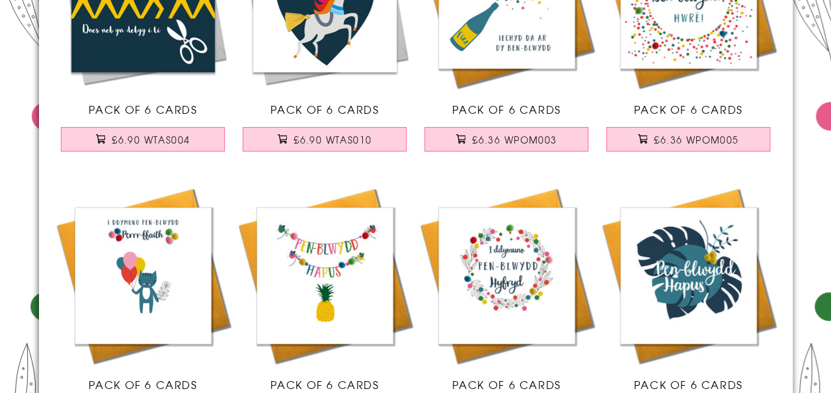
scroll to position [2964, 0]
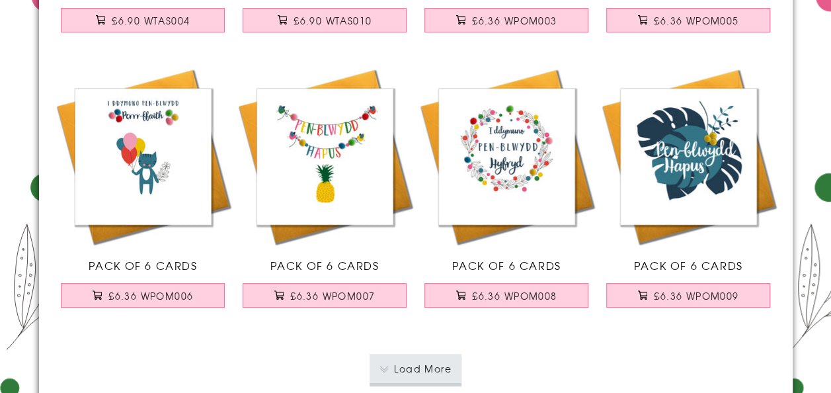
scroll to position [2625, 0]
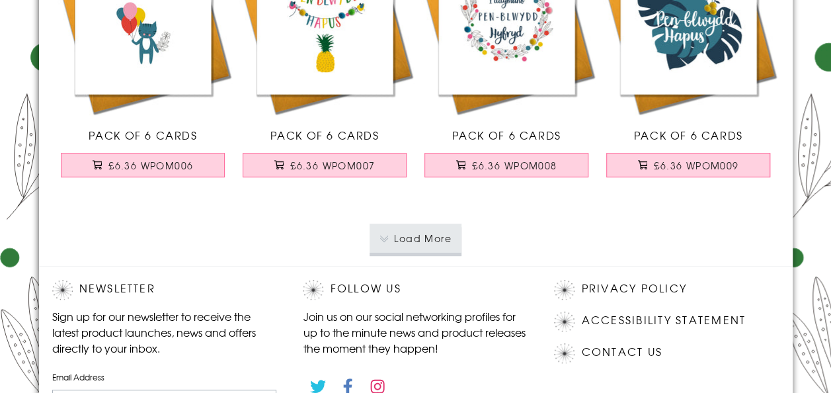
scroll to position [2758, 0]
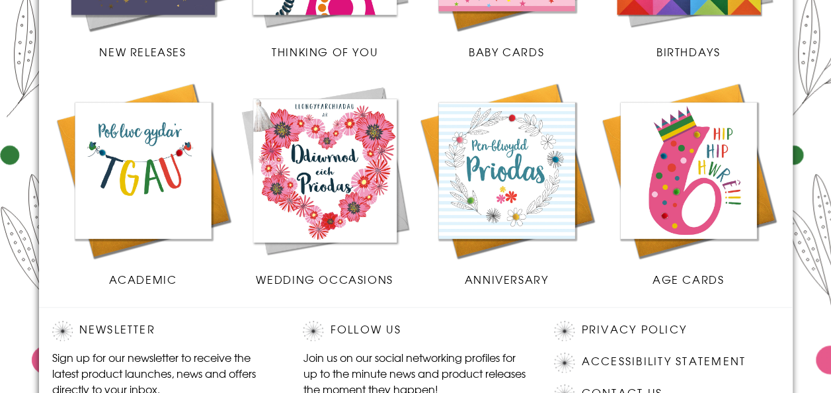
scroll to position [477, 0]
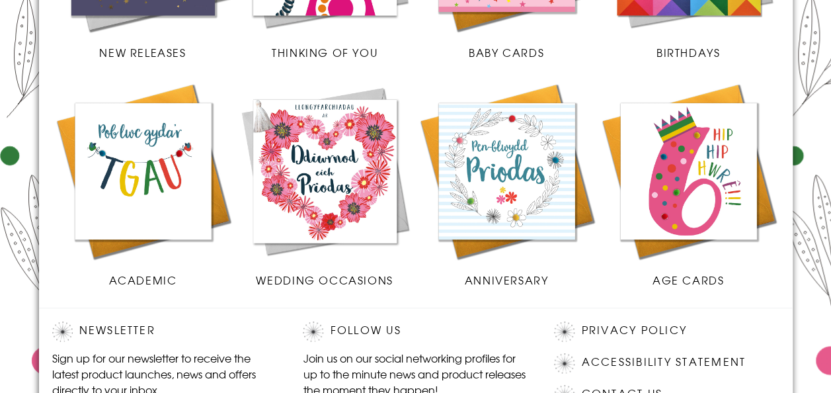
click at [723, 189] on img at bounding box center [689, 171] width 182 height 182
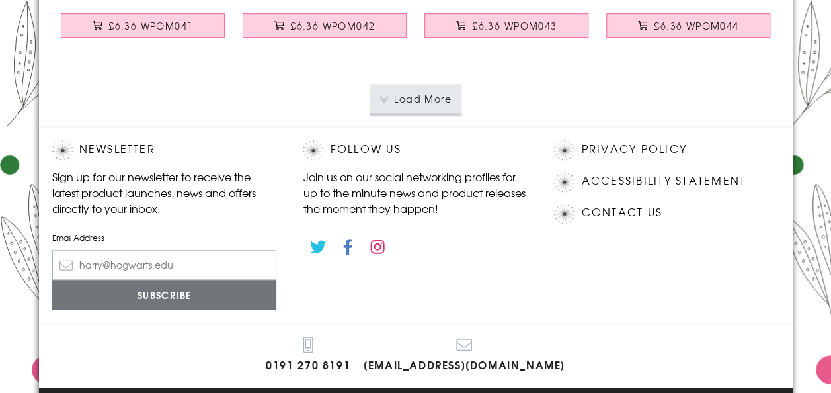
scroll to position [2849, 0]
click at [437, 107] on button "Load More" at bounding box center [416, 99] width 92 height 29
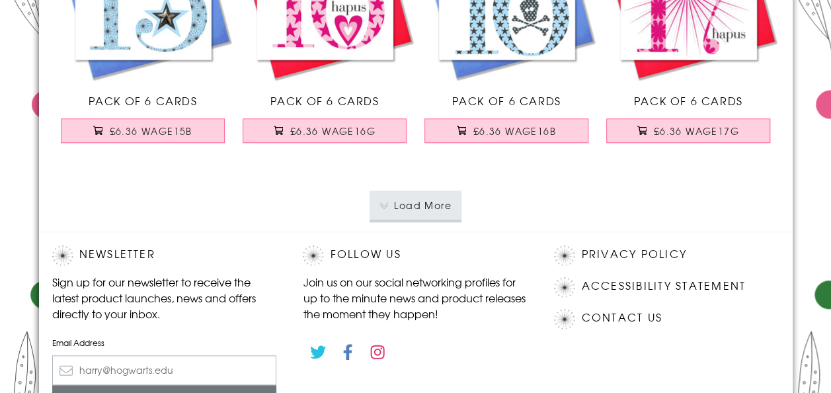
scroll to position [5496, 0]
click at [450, 212] on button "Load More" at bounding box center [416, 204] width 92 height 29
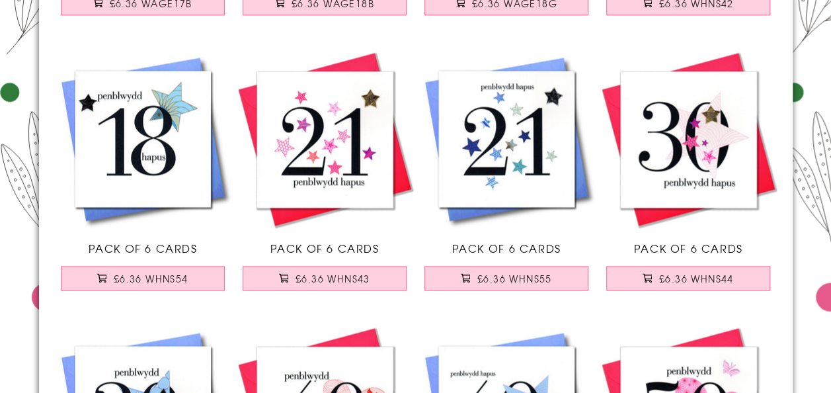
scroll to position [5906, 0]
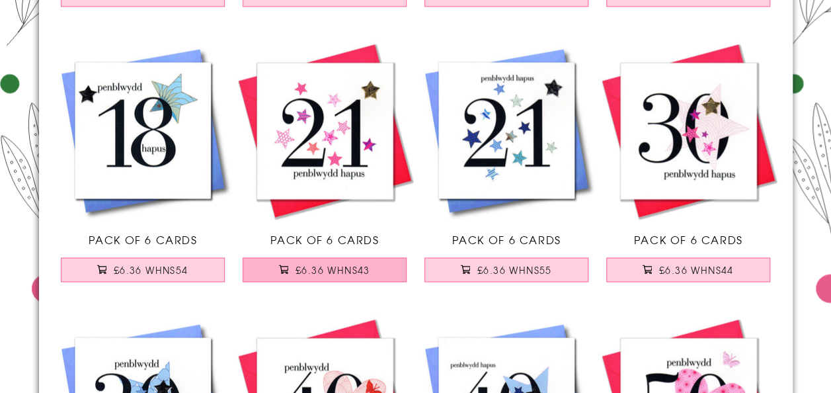
click at [368, 268] on span "£6.36 WHNS43" at bounding box center [333, 269] width 75 height 13
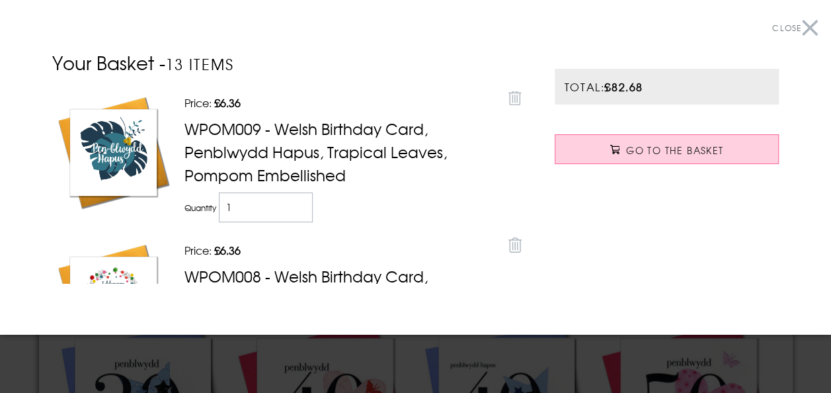
click at [799, 30] on button "Close" at bounding box center [795, 28] width 46 height 30
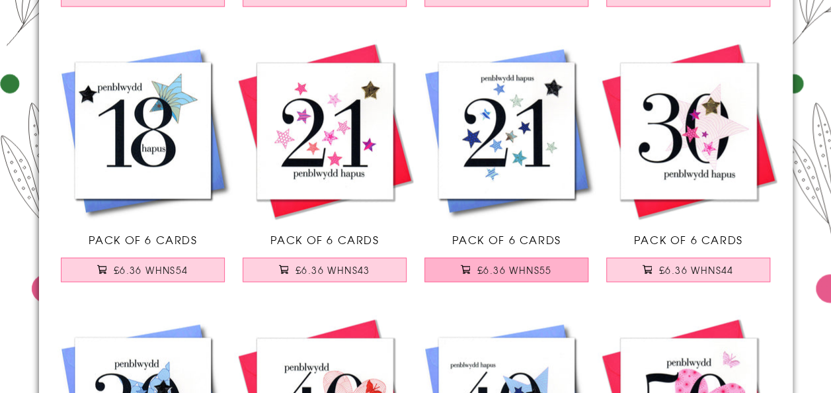
click at [515, 265] on span "£6.36 WHNS55" at bounding box center [514, 269] width 75 height 13
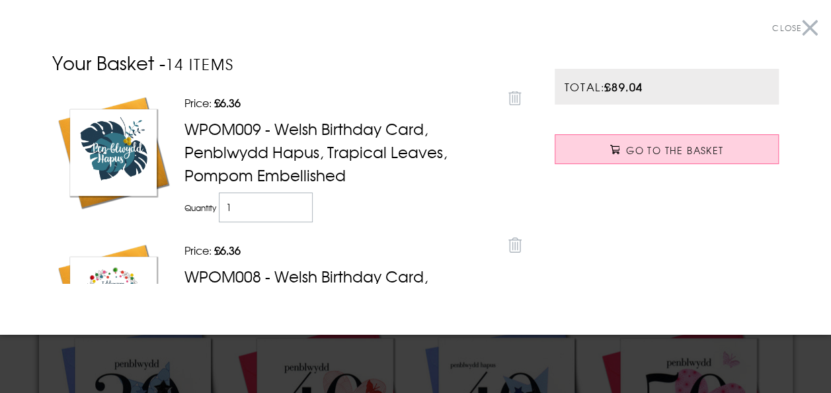
click at [799, 34] on button "Close" at bounding box center [795, 28] width 46 height 30
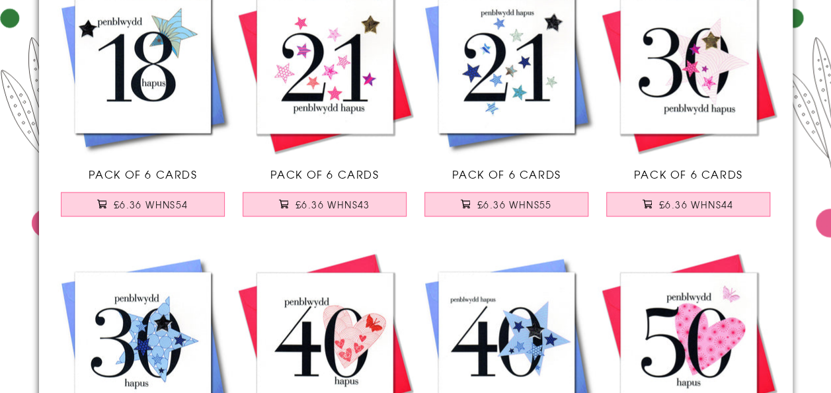
scroll to position [5997, 0]
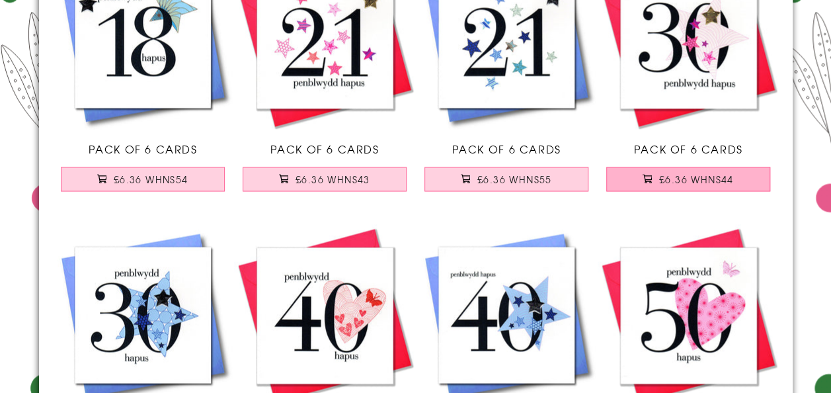
click at [649, 176] on span at bounding box center [647, 178] width 9 height 9
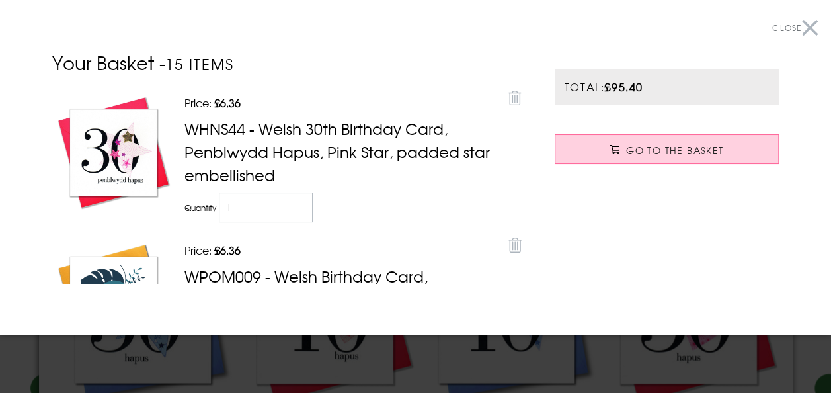
click at [803, 29] on button "Close" at bounding box center [795, 28] width 46 height 30
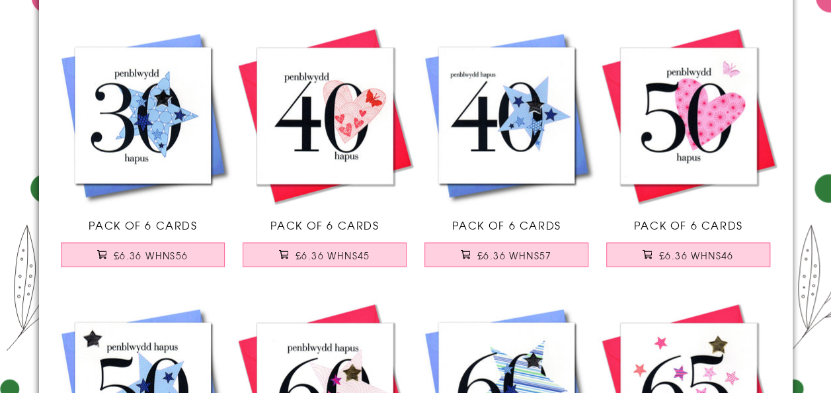
scroll to position [6201, 0]
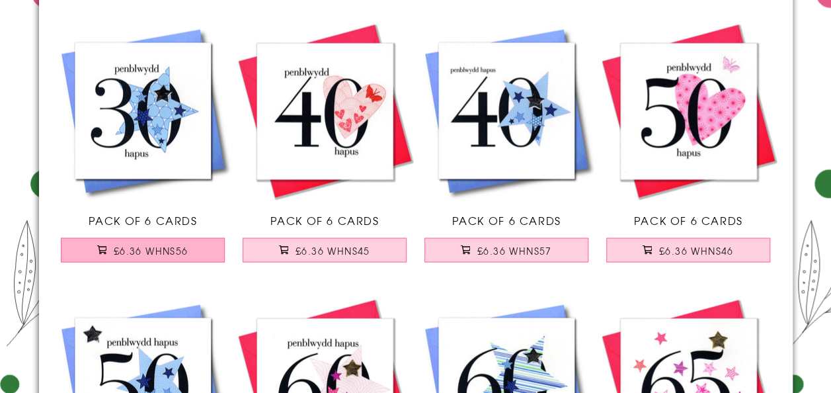
click at [171, 255] on button "£6.36 WHNS56" at bounding box center [143, 249] width 164 height 24
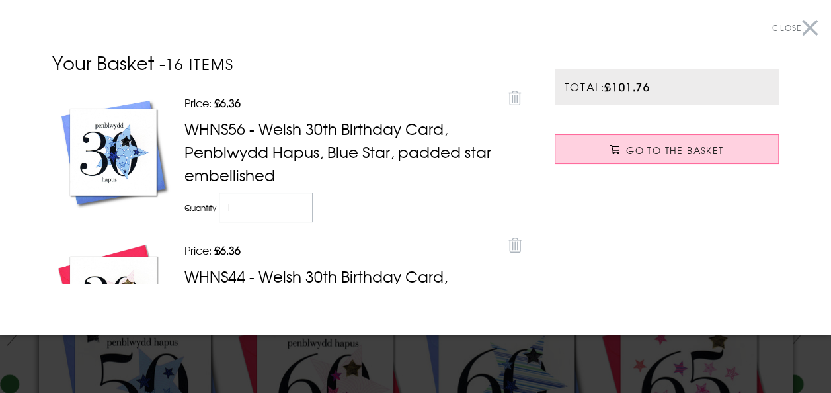
click at [803, 29] on button "Close" at bounding box center [795, 28] width 46 height 30
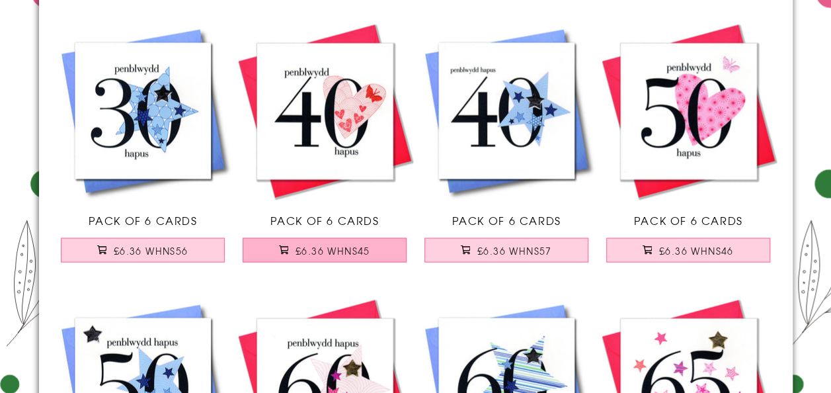
click at [364, 254] on button "£6.36 WHNS45" at bounding box center [325, 249] width 164 height 24
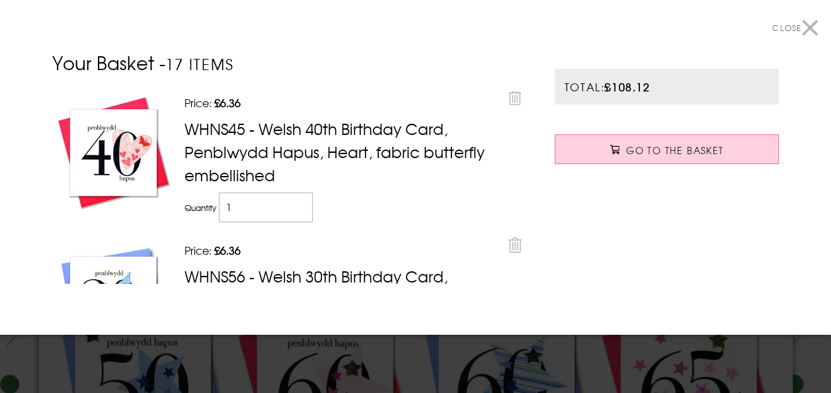
click at [804, 27] on button "Close" at bounding box center [795, 28] width 46 height 30
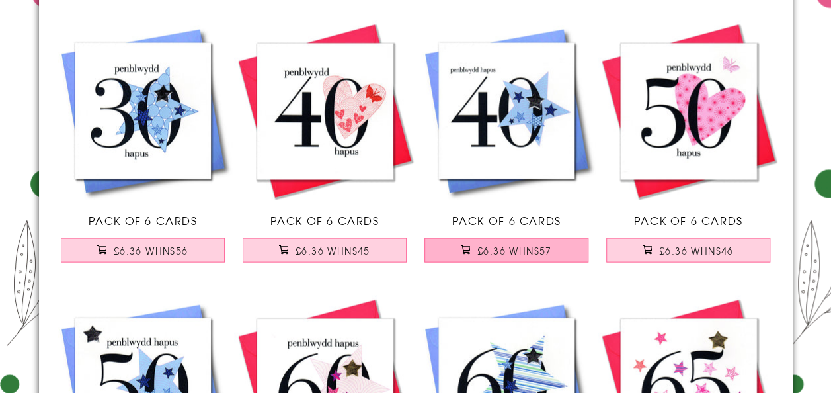
click at [526, 248] on span "£6.36 WHNS57" at bounding box center [514, 249] width 75 height 13
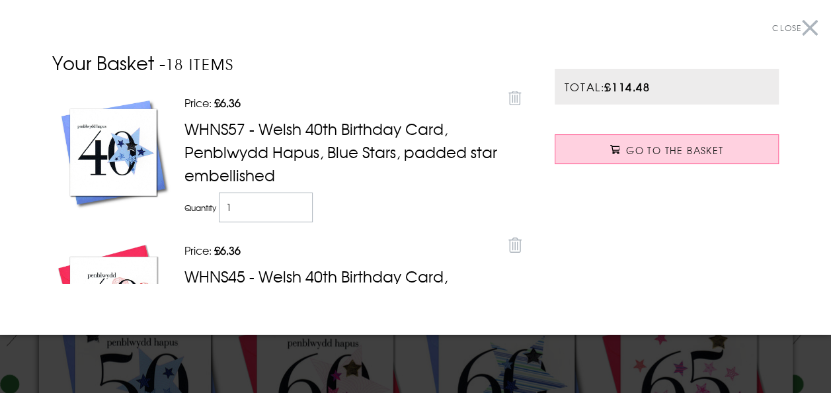
click at [799, 38] on button "Close" at bounding box center [795, 28] width 46 height 30
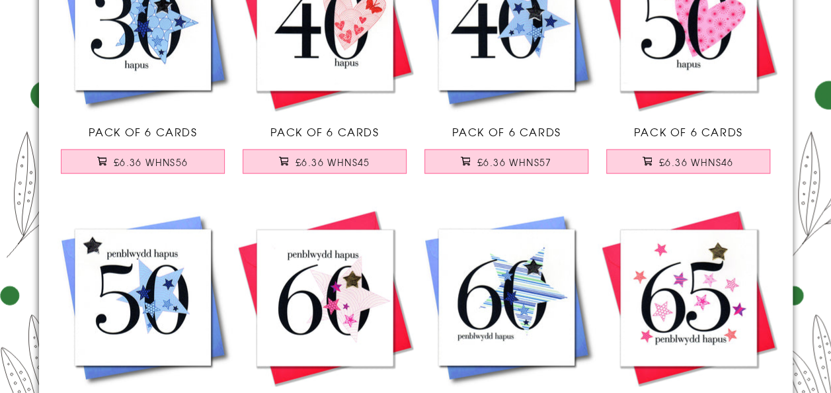
scroll to position [6302, 0]
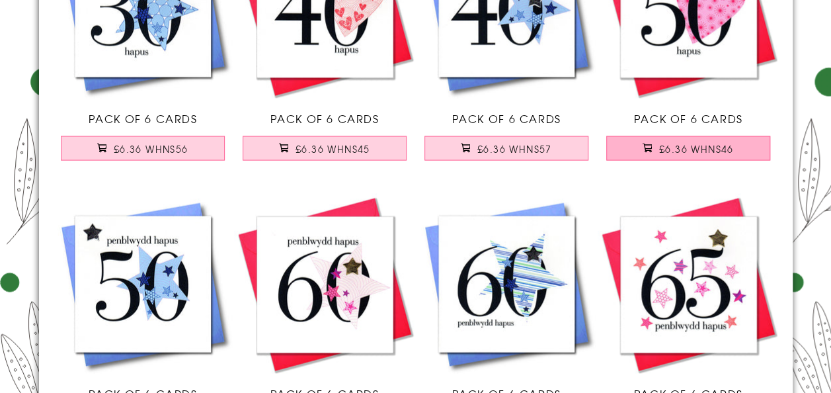
click at [641, 147] on button "£6.36 WHNS46" at bounding box center [688, 148] width 164 height 24
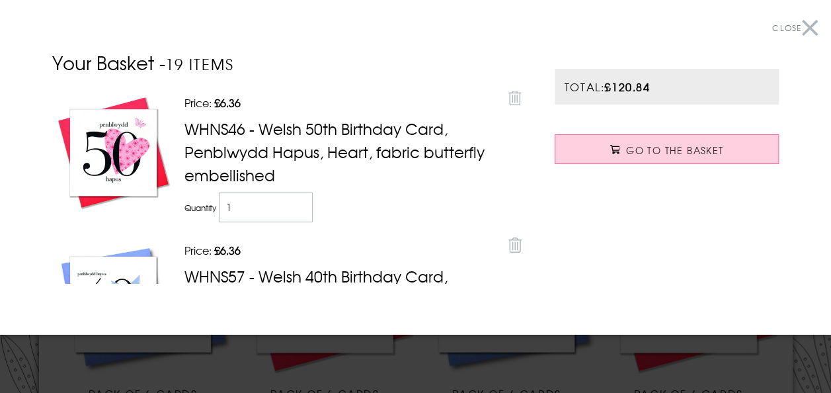
click at [804, 26] on button "Close" at bounding box center [795, 28] width 46 height 30
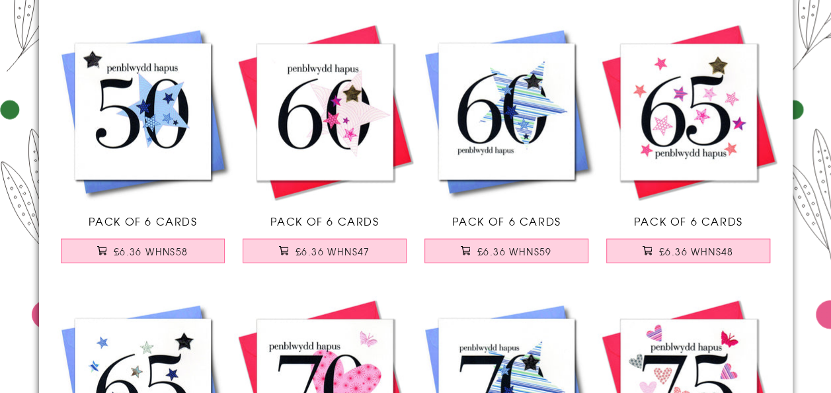
scroll to position [6490, 0]
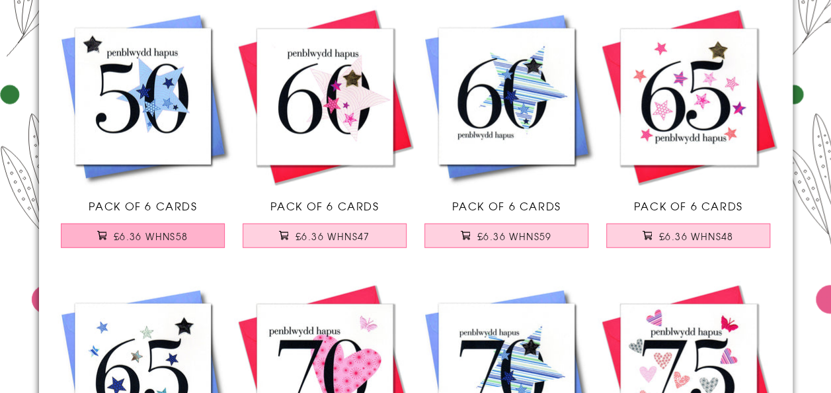
click at [170, 240] on button "£6.36 WHNS58" at bounding box center [143, 236] width 164 height 24
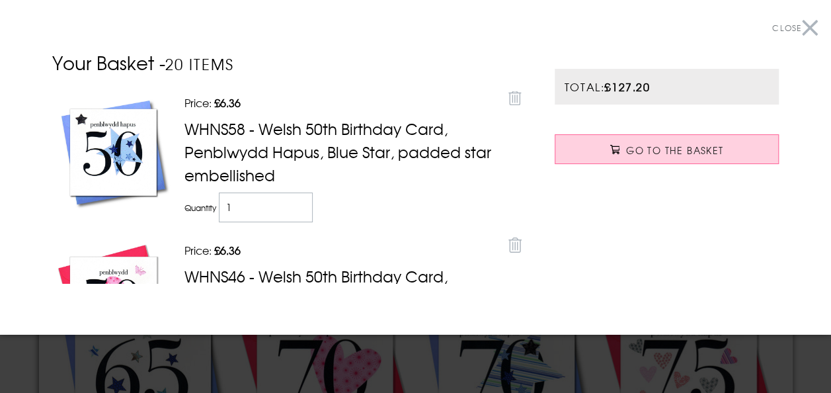
click at [807, 29] on button "Close" at bounding box center [795, 28] width 46 height 30
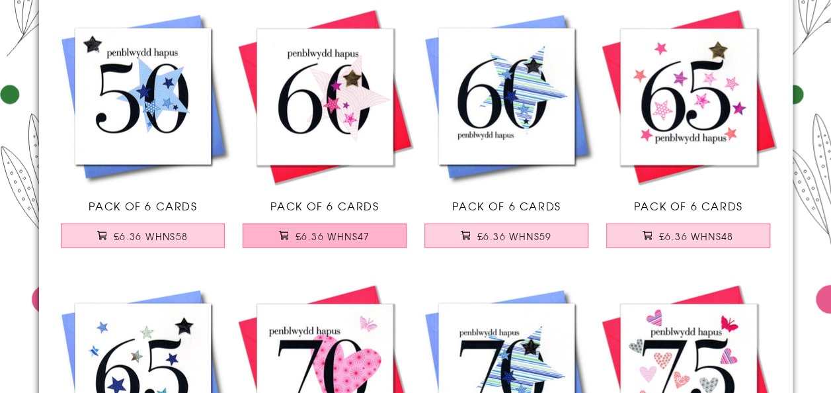
click at [378, 237] on button "£6.36 WHNS47" at bounding box center [325, 236] width 164 height 24
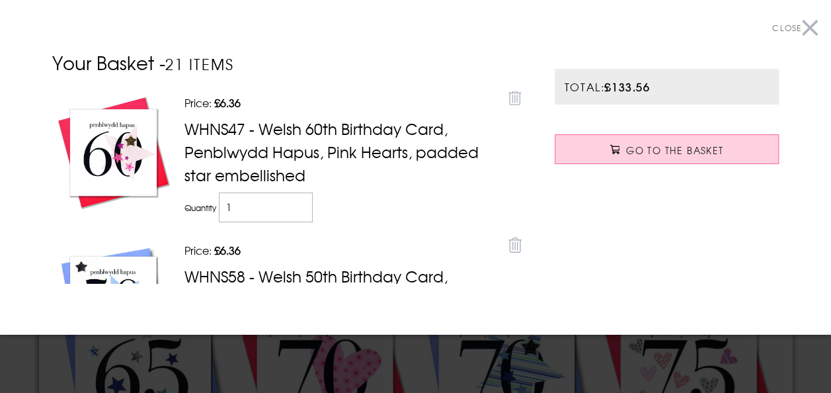
click at [803, 35] on button "Close" at bounding box center [795, 28] width 46 height 30
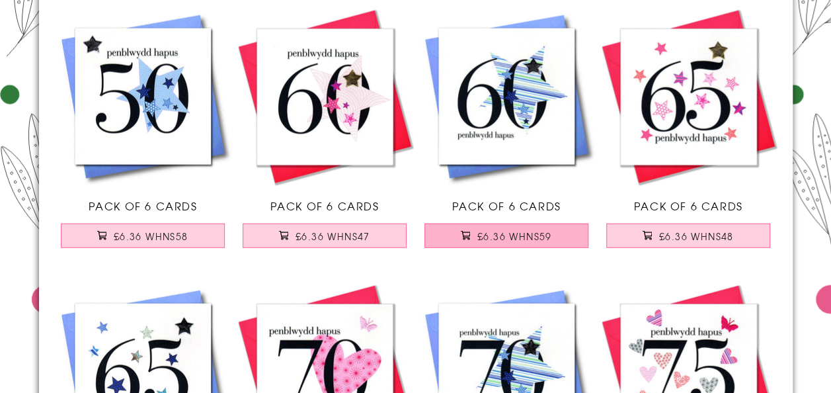
click at [540, 239] on button "£6.36 WHNS59" at bounding box center [507, 236] width 164 height 24
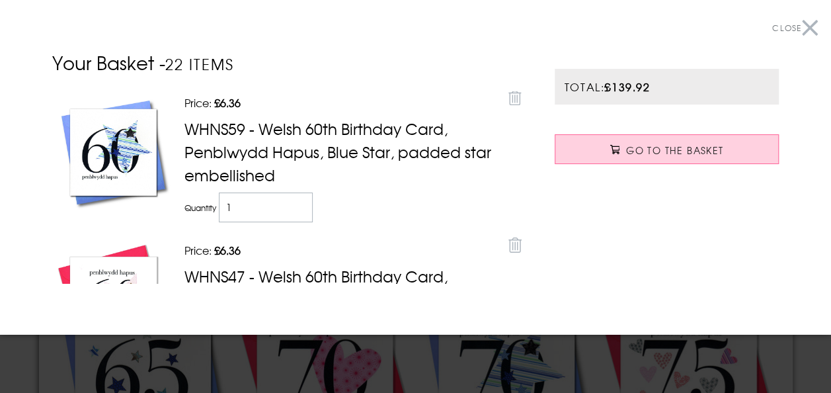
click at [805, 28] on button "Close" at bounding box center [795, 28] width 46 height 30
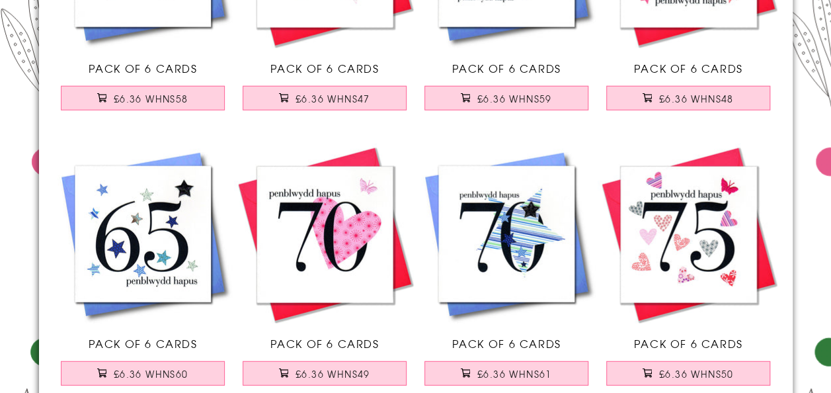
scroll to position [6629, 0]
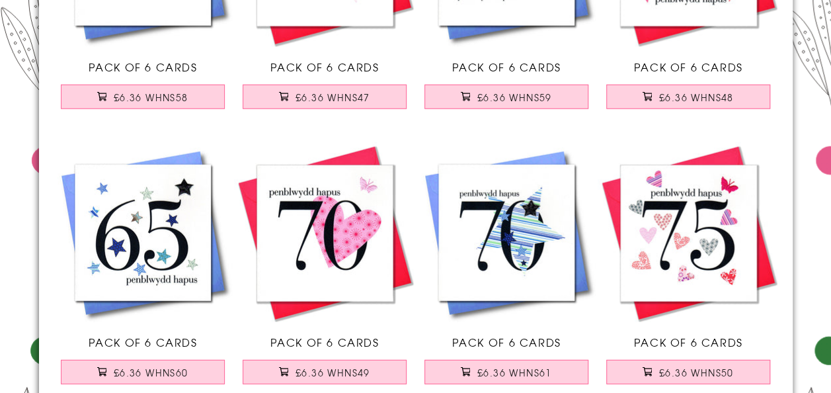
click at [376, 387] on link "Pack of 6 Cards £6.36 WHNS49" at bounding box center [325, 269] width 182 height 255
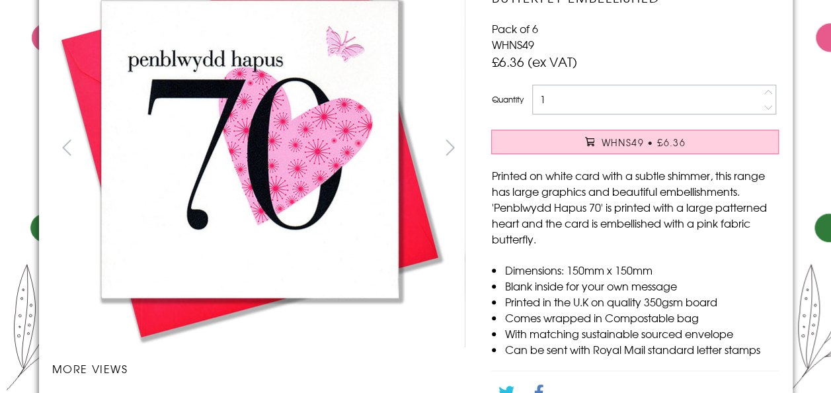
scroll to position [208, 0]
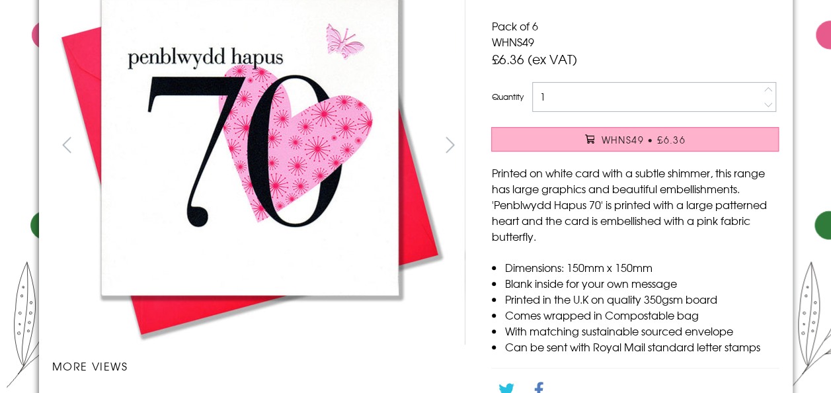
click at [603, 144] on span "WHNS49 • £6.36" at bounding box center [643, 139] width 85 height 13
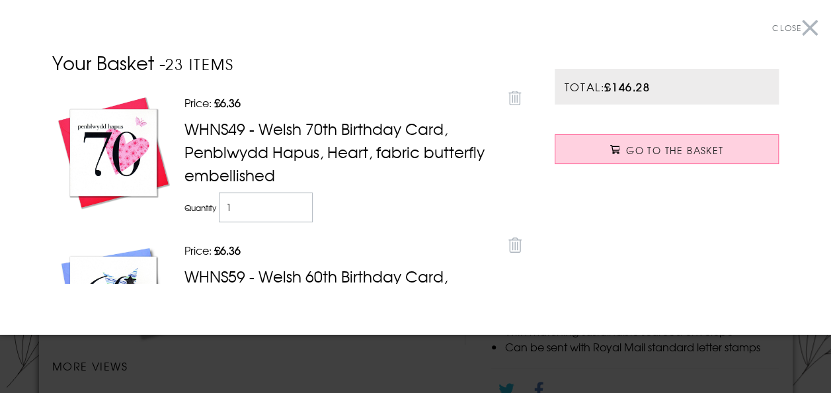
click at [803, 24] on button "Close" at bounding box center [795, 28] width 46 height 30
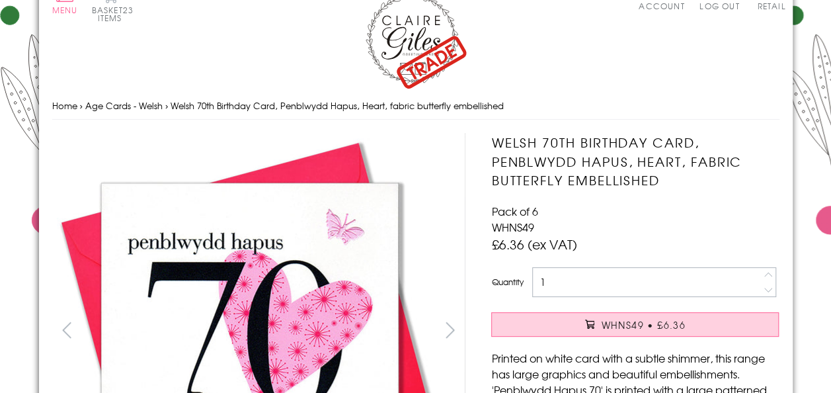
scroll to position [0, 0]
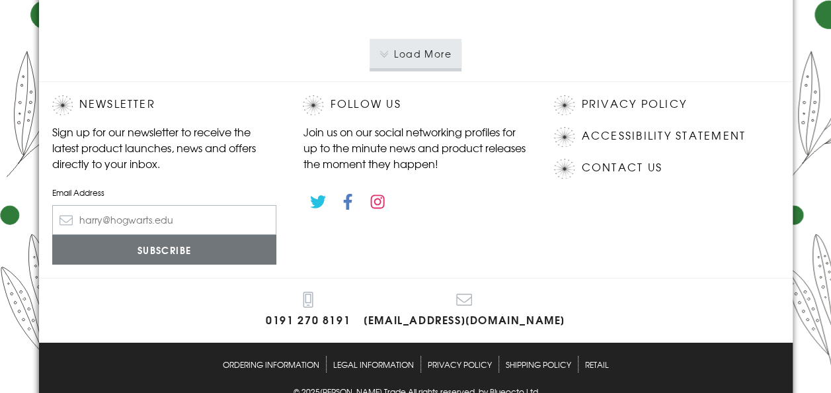
scroll to position [2205, 0]
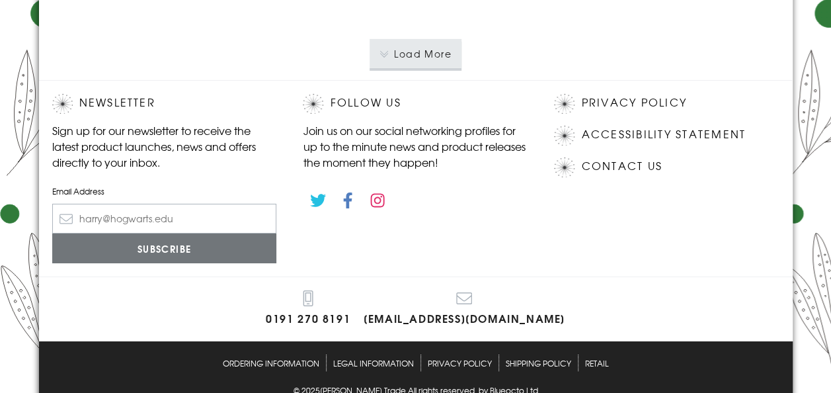
click at [446, 68] on button "Load More" at bounding box center [416, 53] width 92 height 29
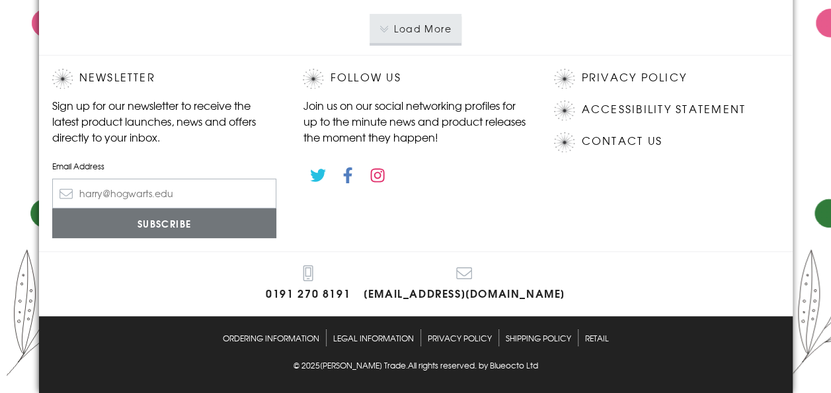
scroll to position [5027, 0]
click at [456, 43] on button "Load More" at bounding box center [416, 28] width 92 height 29
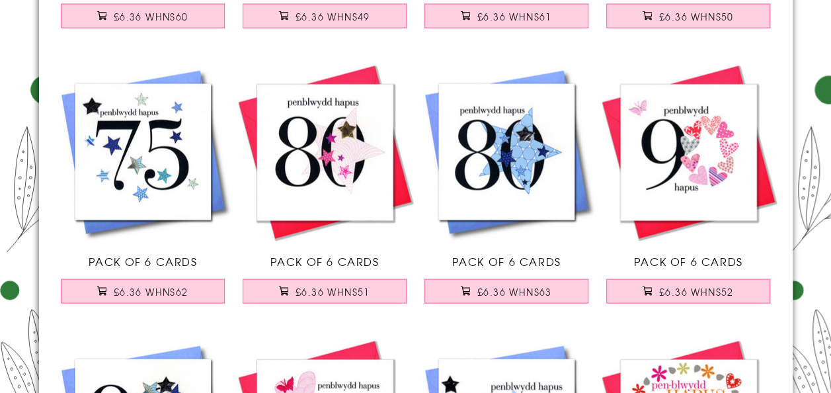
scroll to position [6294, 0]
click at [512, 28] on button "£6.36 WHNS61" at bounding box center [507, 16] width 164 height 24
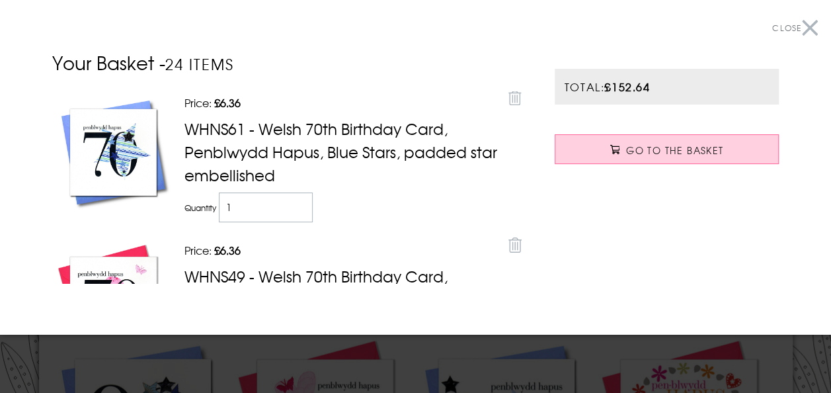
click at [796, 29] on button "Close" at bounding box center [795, 28] width 46 height 30
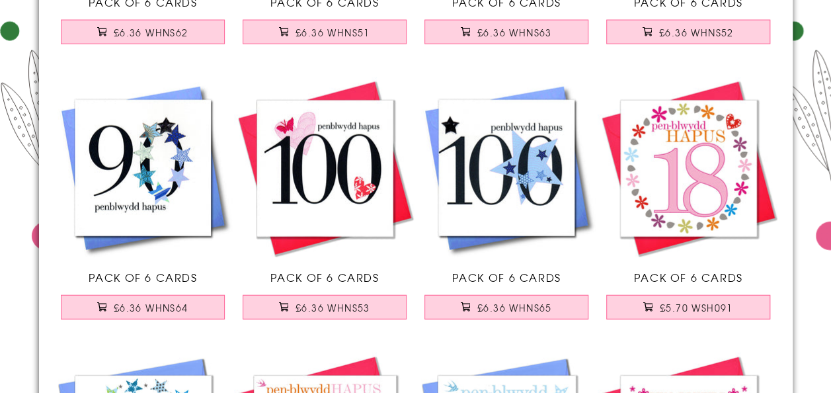
scroll to position [6557, 0]
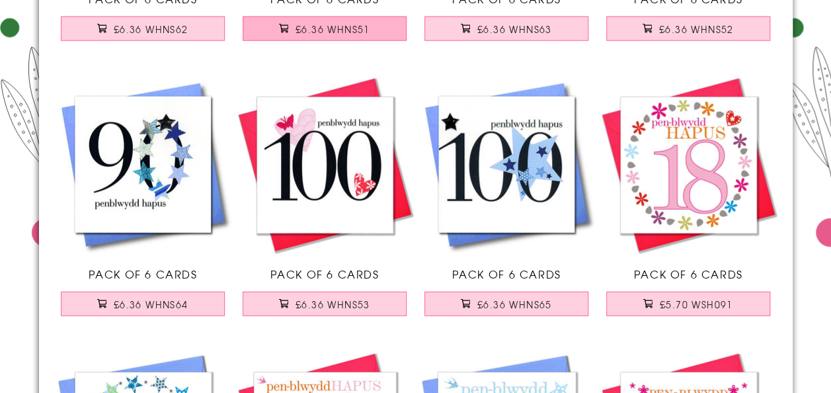
click at [365, 41] on button "£6.36 WHNS51" at bounding box center [325, 29] width 164 height 24
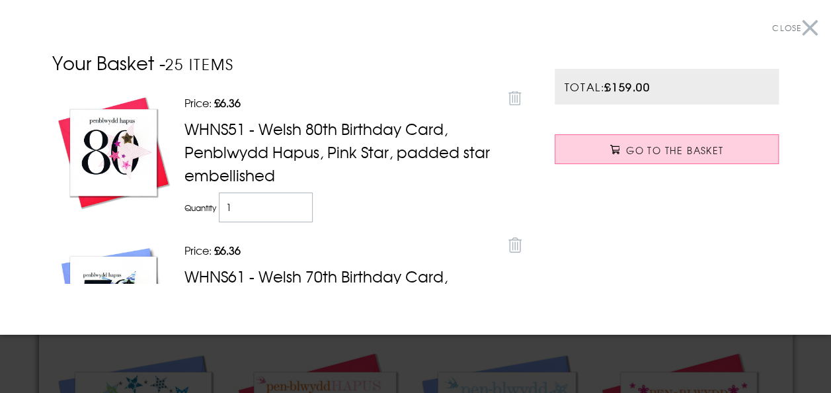
click at [804, 26] on button "Close" at bounding box center [795, 28] width 46 height 30
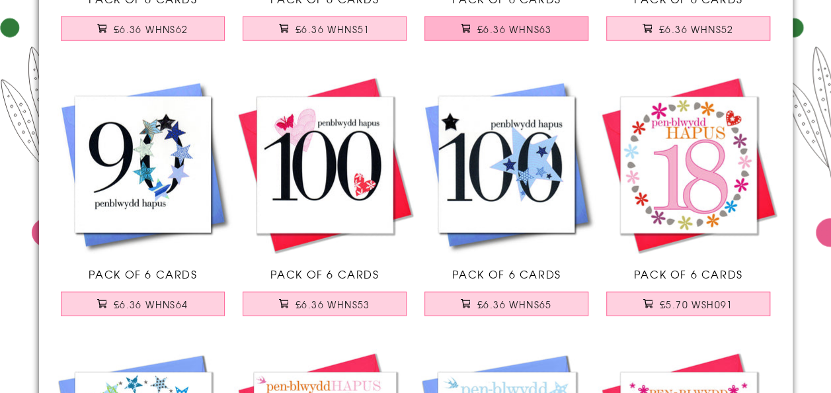
click at [513, 41] on button "£6.36 WHNS63" at bounding box center [507, 29] width 164 height 24
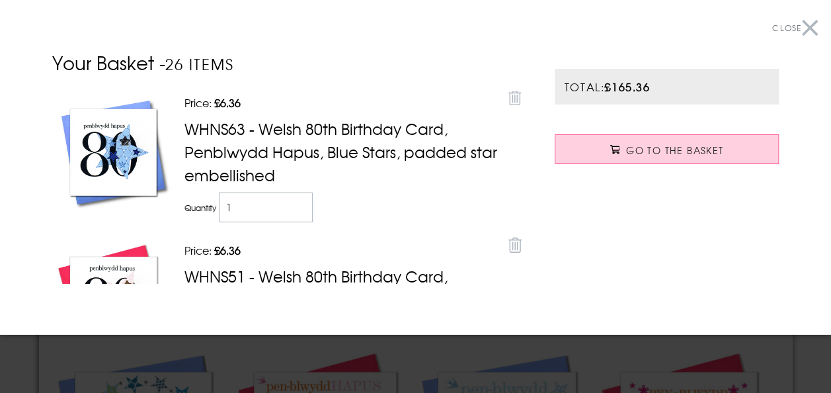
click at [805, 34] on button "Close" at bounding box center [795, 28] width 46 height 30
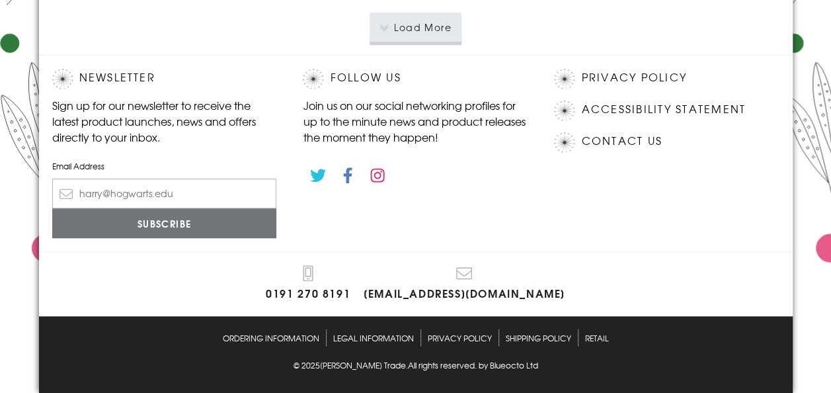
scroll to position [7756, 0]
click at [457, 43] on button "Load More" at bounding box center [416, 28] width 92 height 29
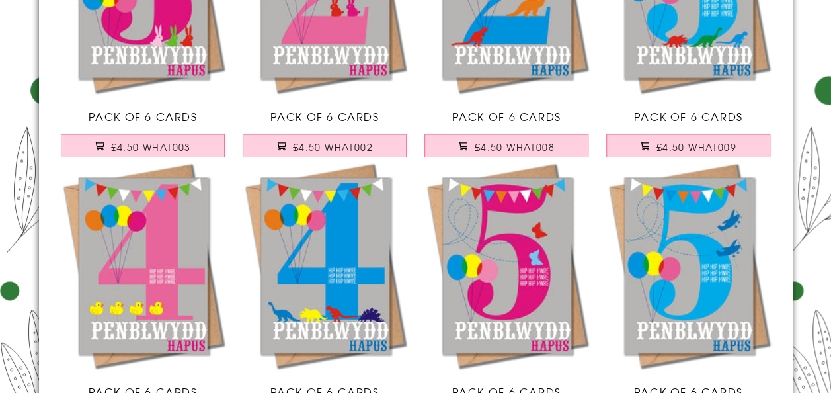
scroll to position [8680, 0]
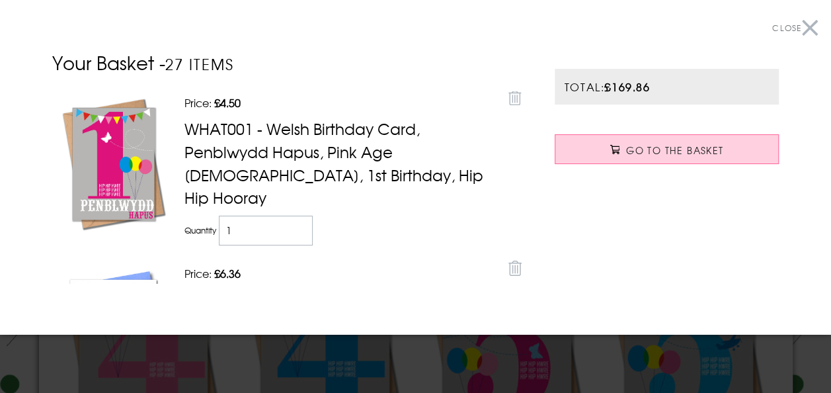
scroll to position [8585, 0]
click at [796, 33] on button "Close" at bounding box center [795, 28] width 46 height 30
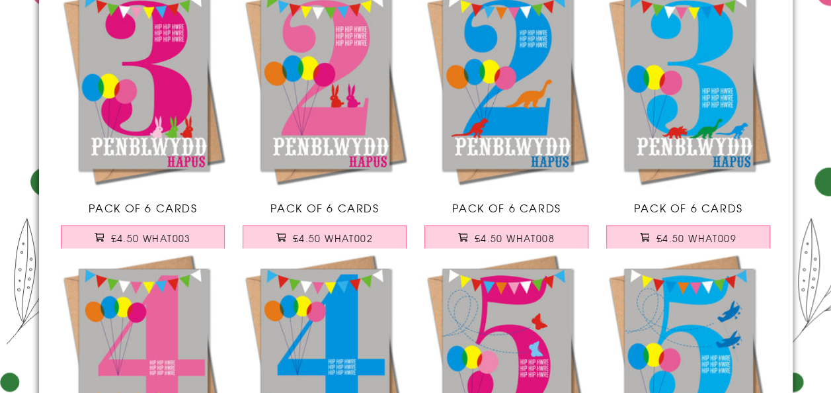
scroll to position [8578, 0]
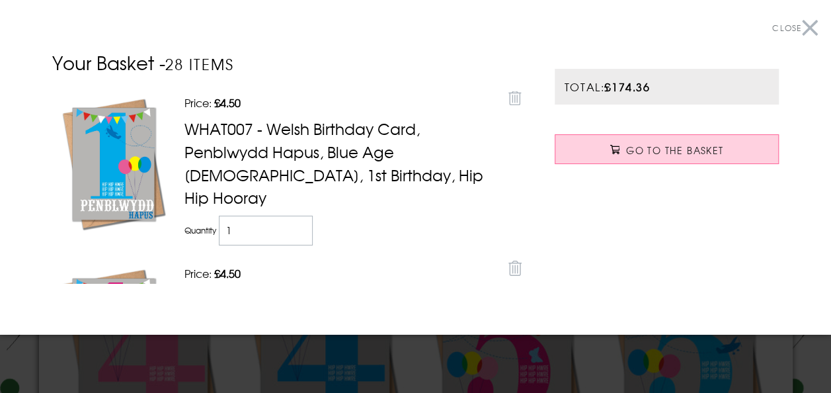
click at [805, 31] on button "Close" at bounding box center [795, 28] width 46 height 30
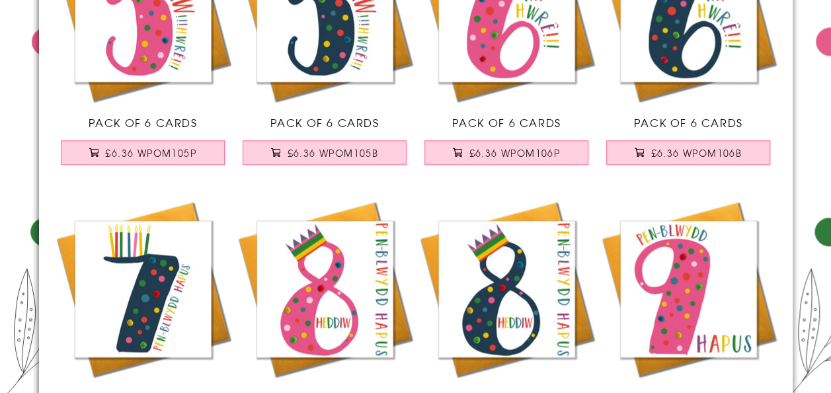
scroll to position [0, 0]
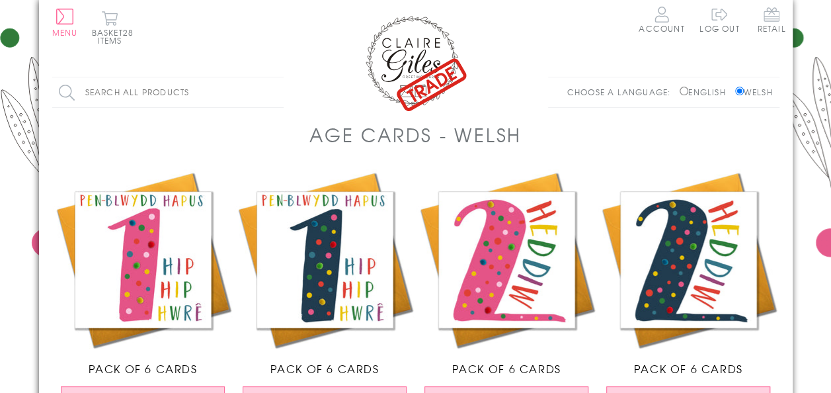
click at [434, 69] on img at bounding box center [416, 62] width 106 height 99
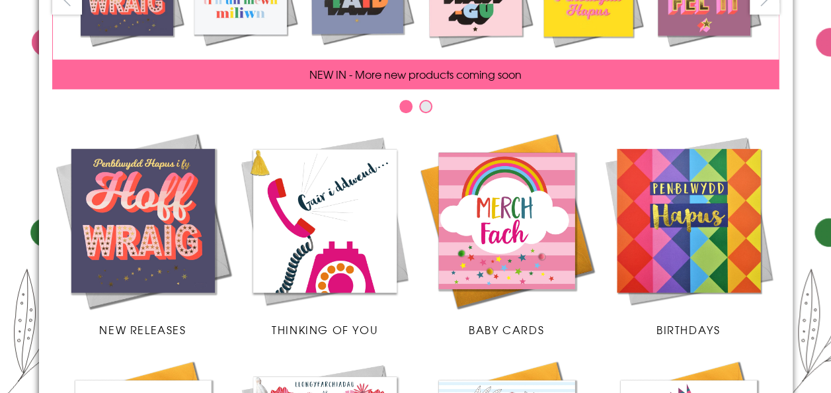
scroll to position [201, 0]
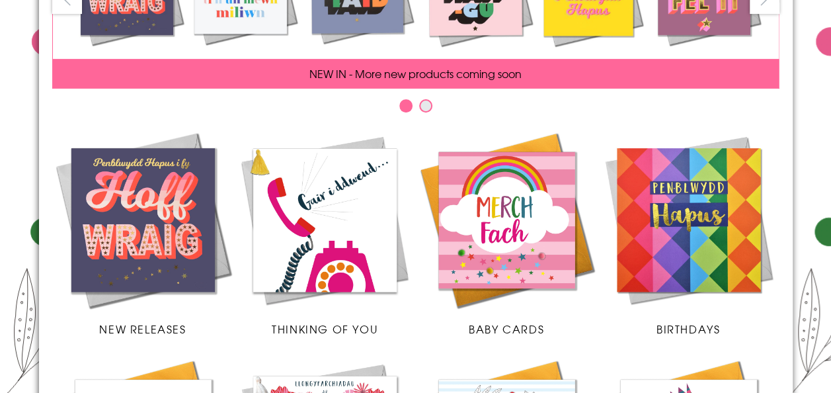
click at [331, 174] on img at bounding box center [325, 220] width 182 height 182
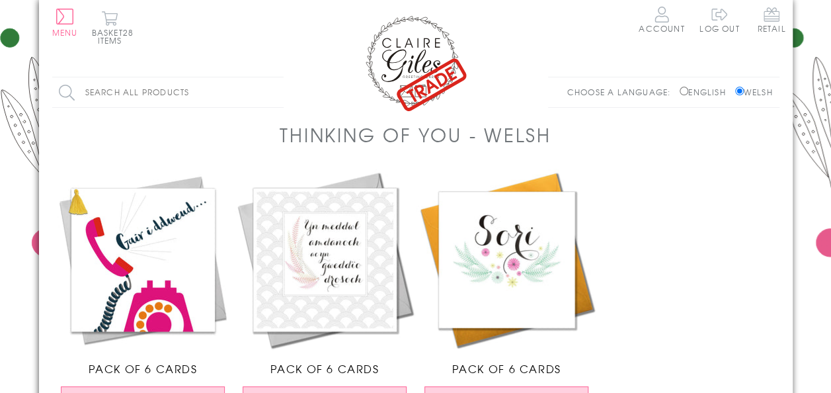
click at [825, 70] on body "Close Dolenni Cyflym Home Your Account Login Your Basket Contact Us All Occasio…" at bounding box center [415, 391] width 831 height 782
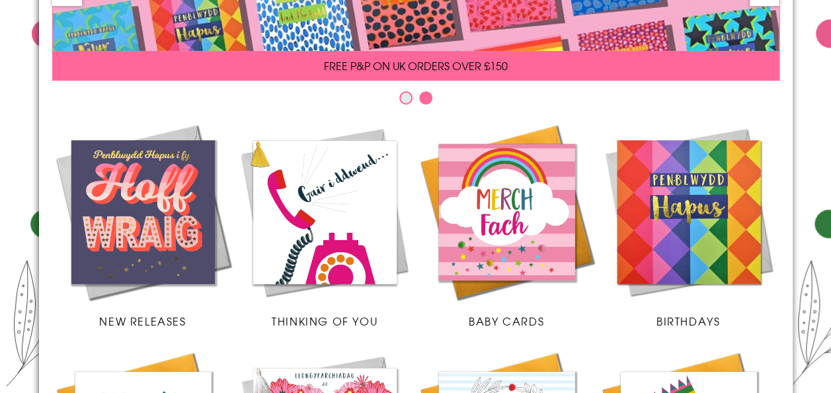
scroll to position [208, 0]
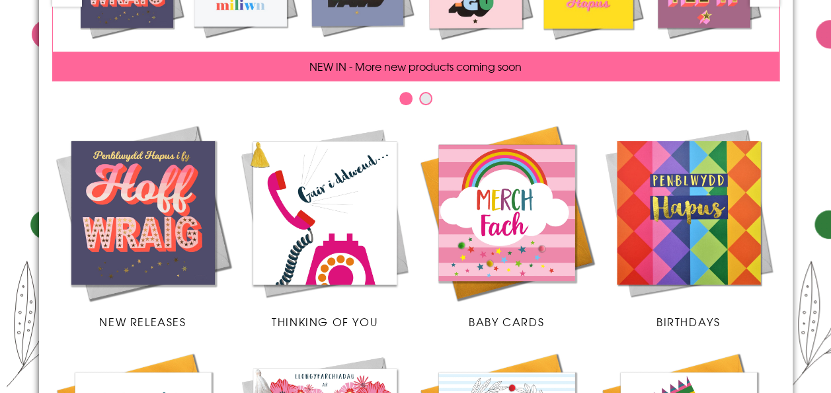
click at [706, 321] on span "Birthdays" at bounding box center [688, 321] width 63 height 16
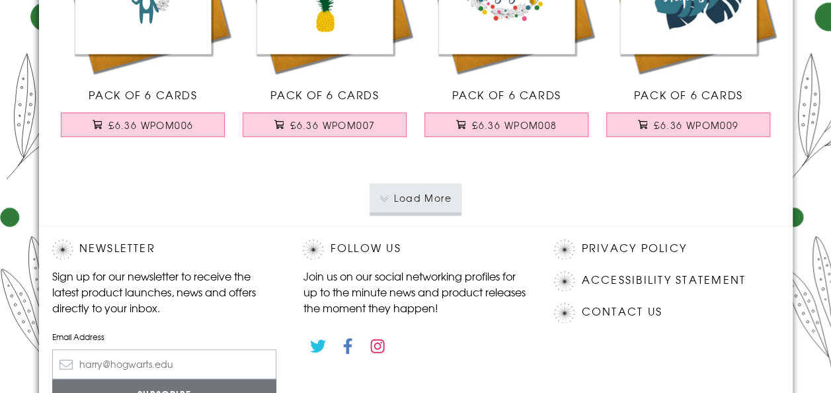
scroll to position [2778, 0]
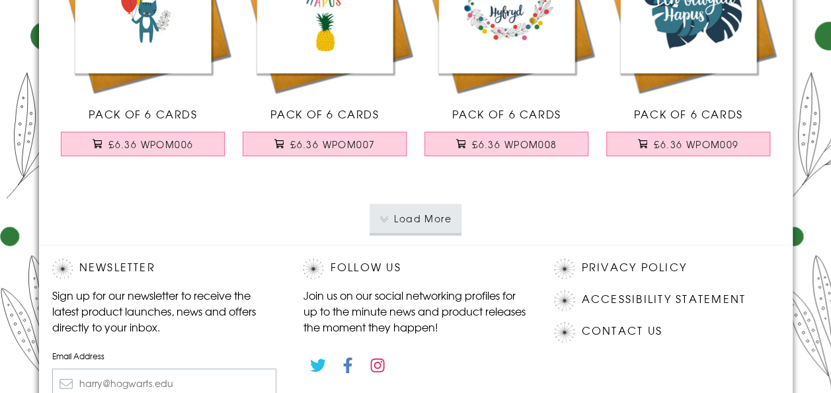
click at [446, 227] on button "Load More" at bounding box center [416, 218] width 92 height 29
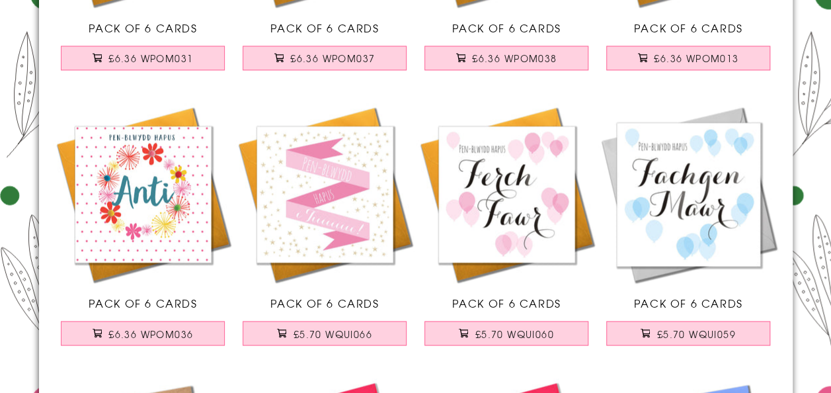
click at [540, 151] on img at bounding box center [507, 194] width 182 height 182
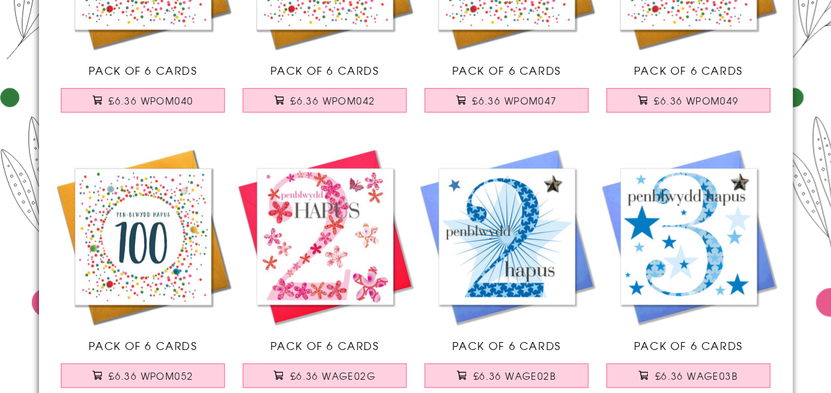
scroll to position [5366, 0]
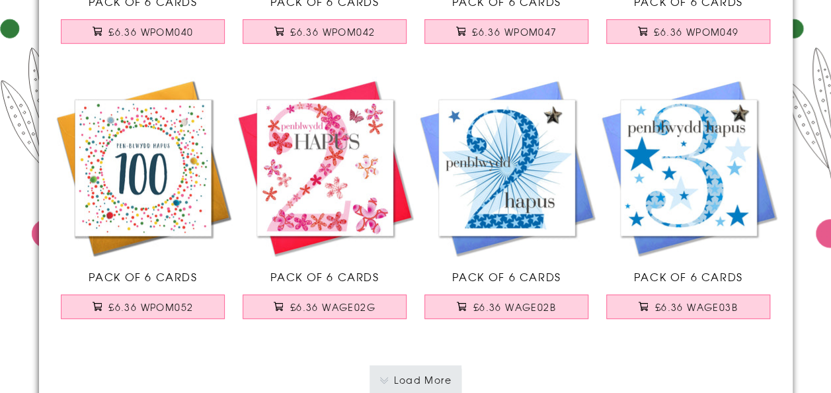
click at [456, 366] on button "Load More" at bounding box center [416, 380] width 92 height 29
click at [436, 365] on button "Load More" at bounding box center [416, 379] width 92 height 29
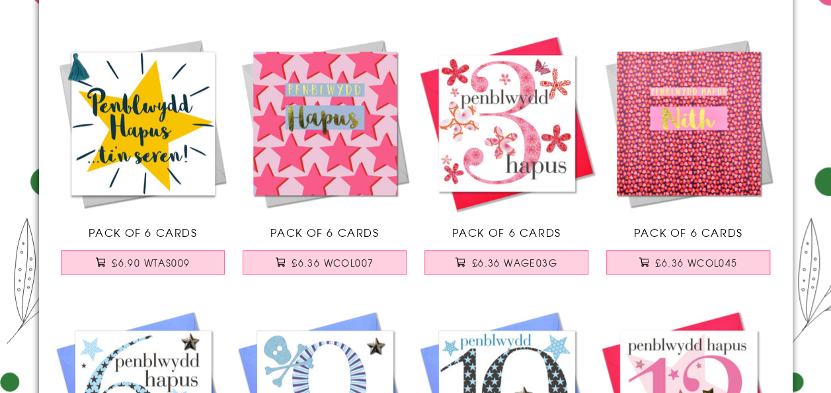
scroll to position [7990, 0]
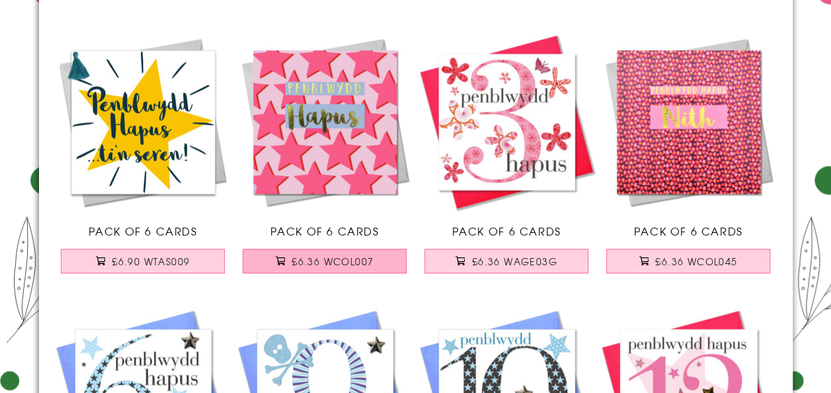
click at [386, 273] on button "£6.36 WCOL007" at bounding box center [325, 261] width 164 height 24
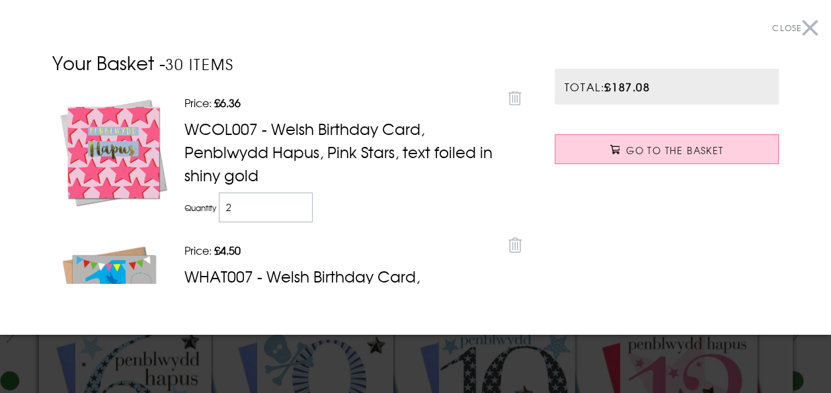
scroll to position [8633, 0]
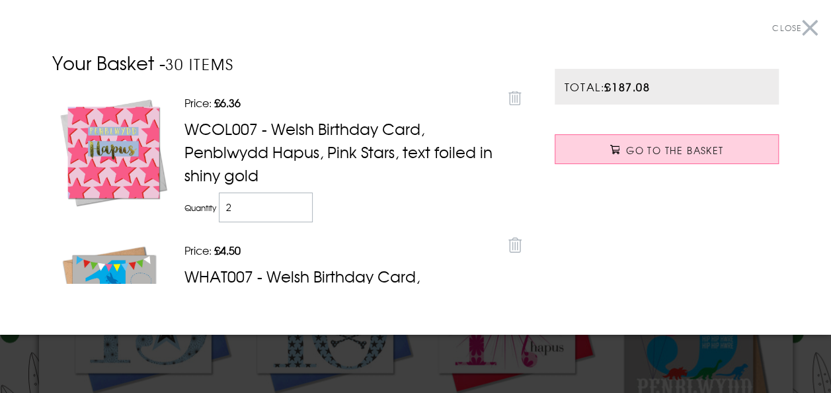
click at [800, 36] on button "Close" at bounding box center [795, 28] width 46 height 30
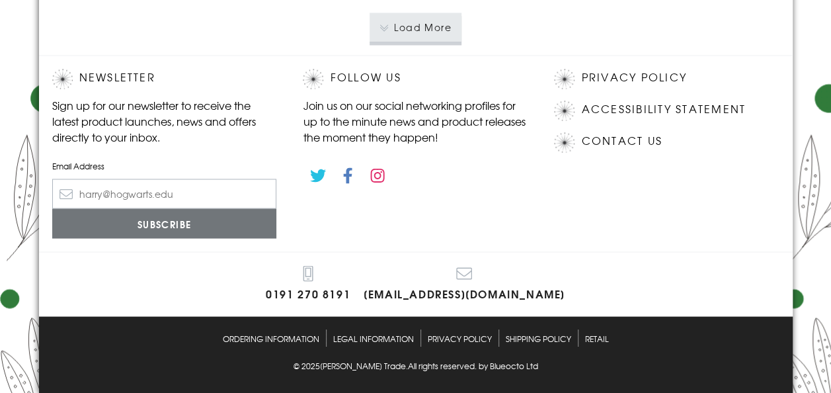
scroll to position [11090, 0]
click at [436, 31] on button "Load More" at bounding box center [416, 28] width 92 height 29
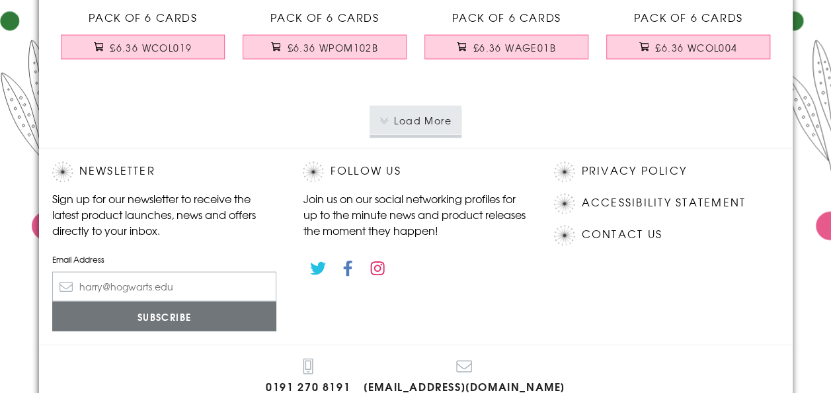
scroll to position [13708, 0]
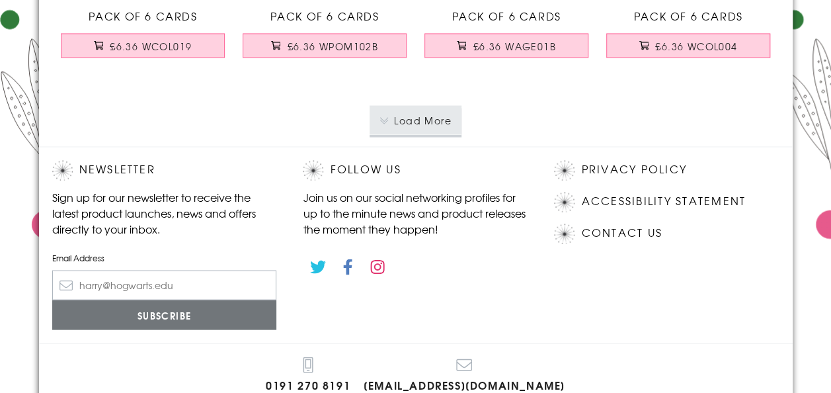
click at [455, 134] on button "Load More" at bounding box center [416, 119] width 92 height 29
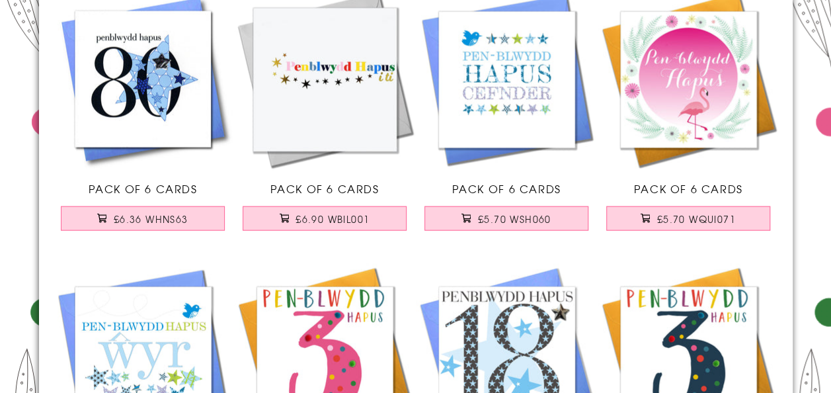
scroll to position [13810, 0]
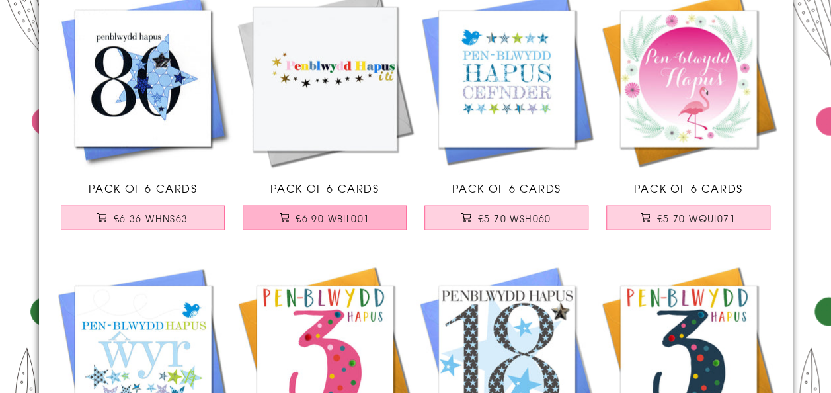
click at [376, 230] on button "£6.90 WBIL001" at bounding box center [325, 218] width 164 height 24
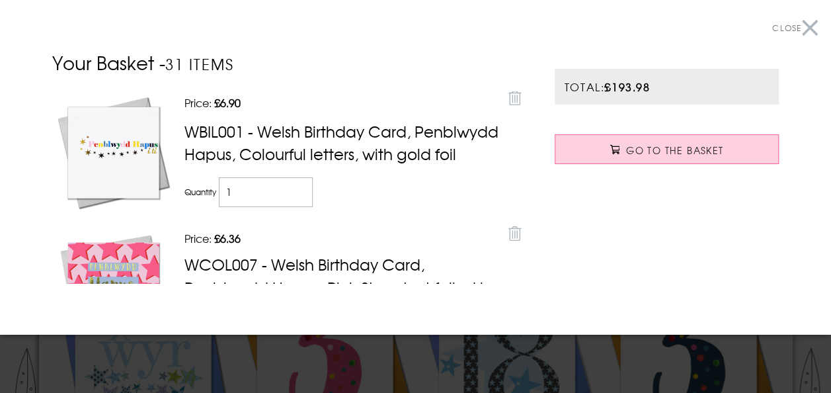
click at [804, 30] on button "Close" at bounding box center [795, 28] width 46 height 30
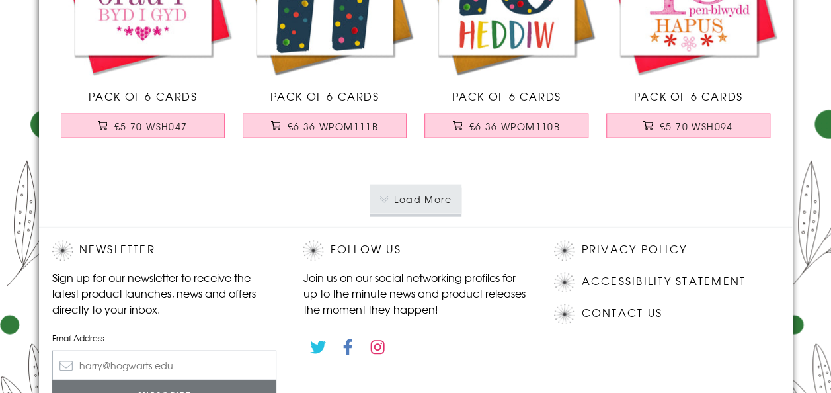
scroll to position [16405, 0]
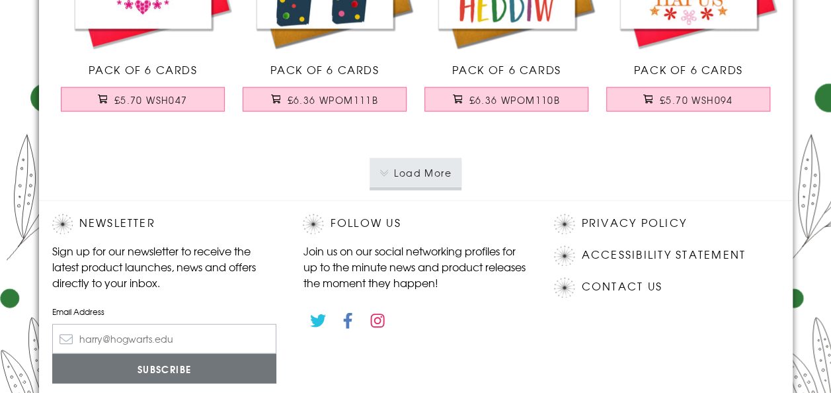
click at [456, 241] on div "Follow Us Join us on our social networking profiles for up to the minute news a…" at bounding box center [415, 298] width 251 height 196
click at [448, 188] on button "Load More" at bounding box center [416, 173] width 92 height 29
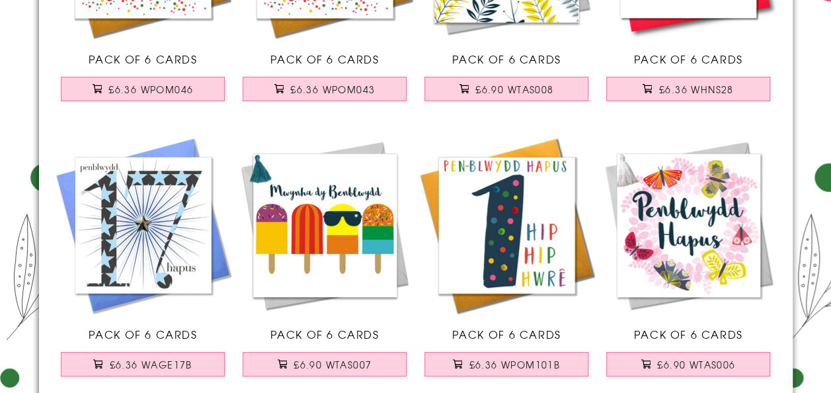
scroll to position [17518, 0]
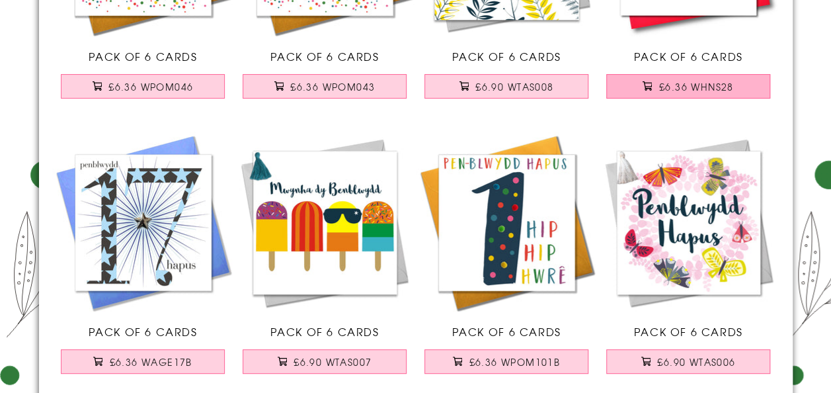
click at [749, 99] on button "£6.36 WHNS28" at bounding box center [688, 86] width 164 height 24
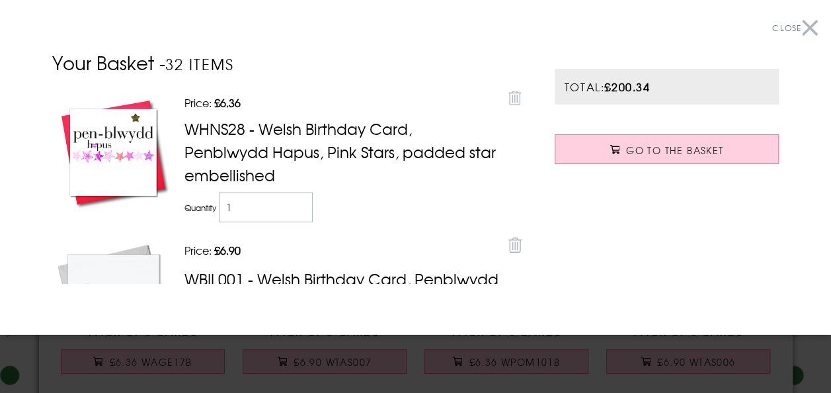
click at [805, 27] on button "Close" at bounding box center [795, 28] width 46 height 30
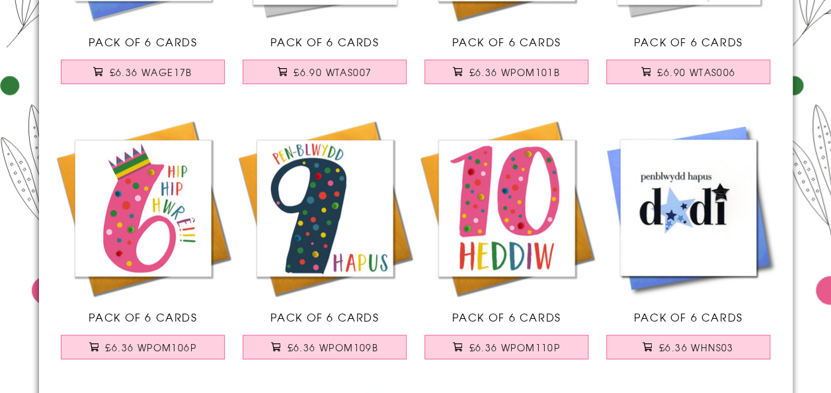
scroll to position [17809, 0]
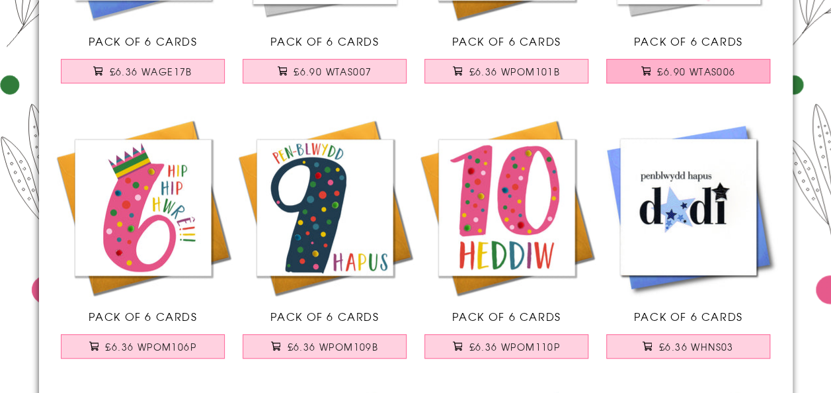
click at [736, 83] on button "£6.90 WTAS006" at bounding box center [688, 71] width 164 height 24
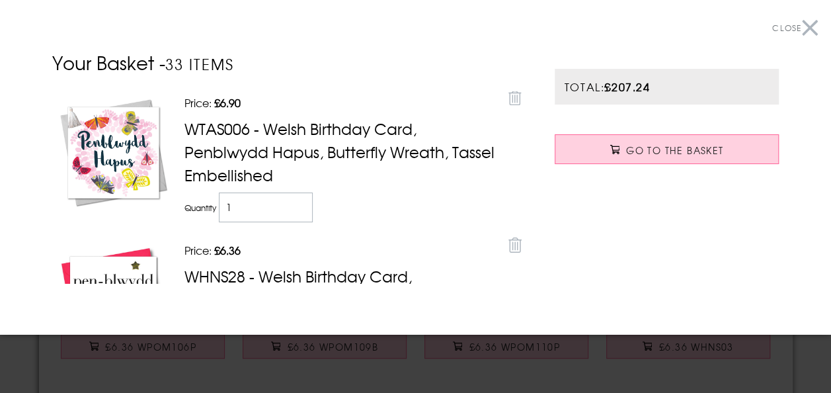
click at [742, 121] on div "Total: £207.24 Go to the Basket" at bounding box center [667, 176] width 251 height 255
click at [803, 38] on button "Close" at bounding box center [795, 28] width 46 height 30
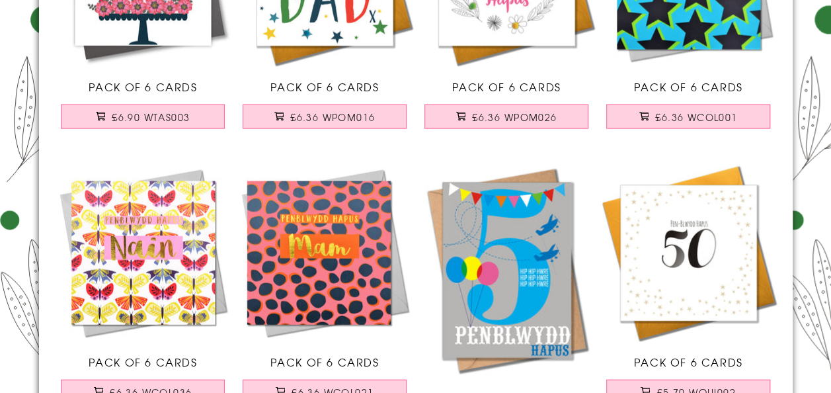
scroll to position [18866, 0]
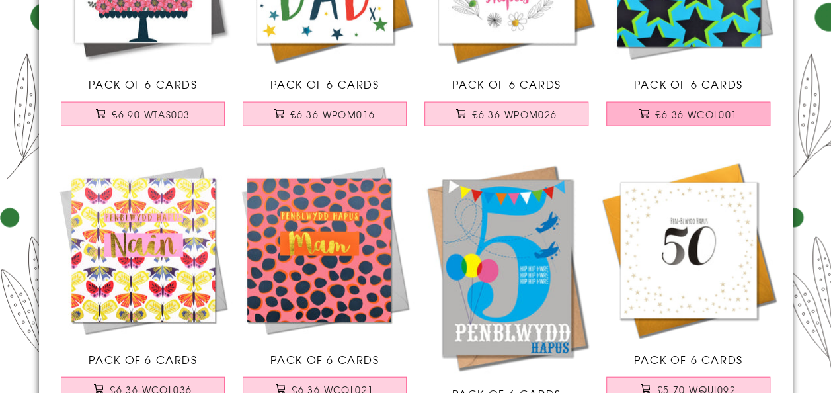
click at [743, 126] on button "£6.36 WCOL001" at bounding box center [688, 114] width 164 height 24
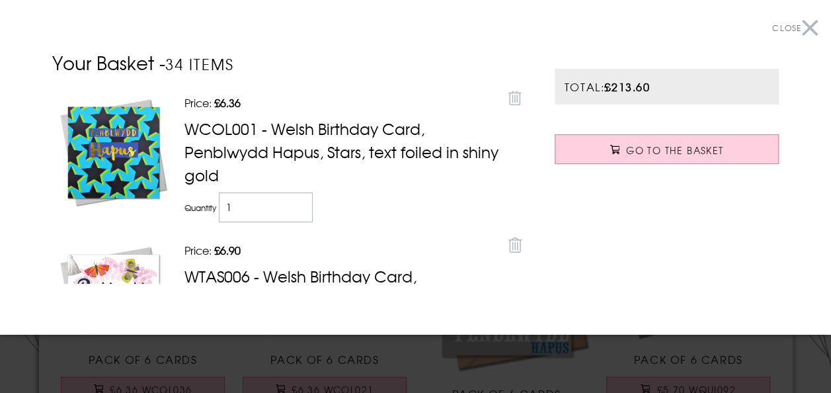
click at [790, 28] on span "Close" at bounding box center [786, 28] width 29 height 12
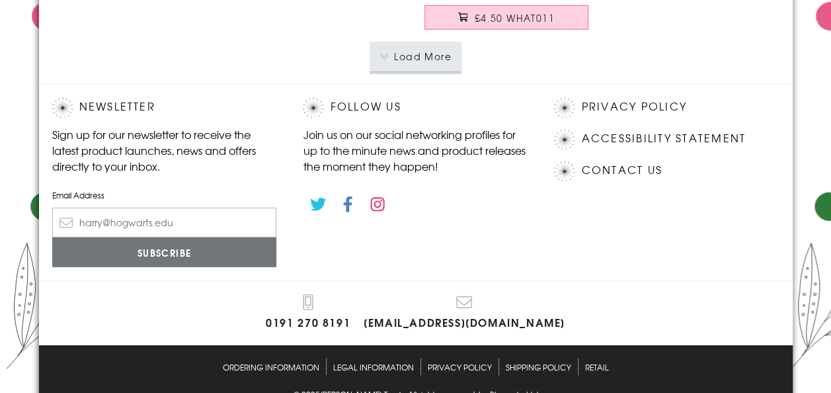
scroll to position [19275, 0]
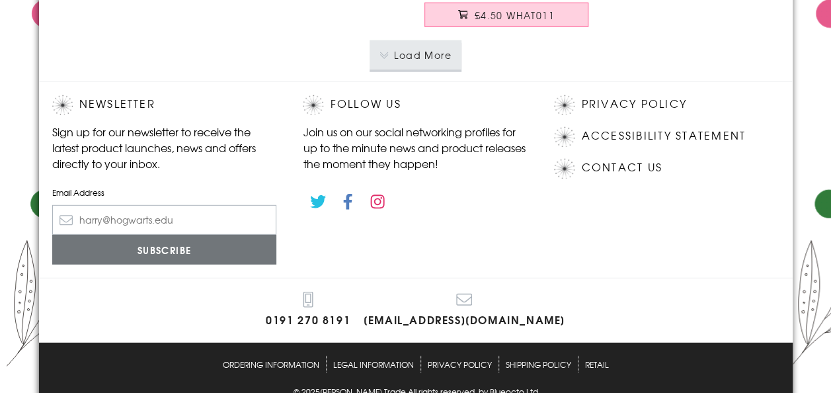
click at [430, 69] on button "Load More" at bounding box center [416, 54] width 92 height 29
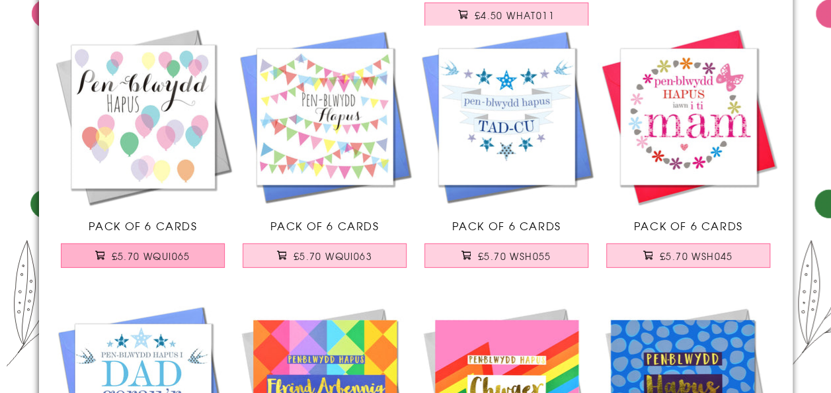
click at [198, 268] on button "£5.70 WQUI065" at bounding box center [143, 255] width 164 height 24
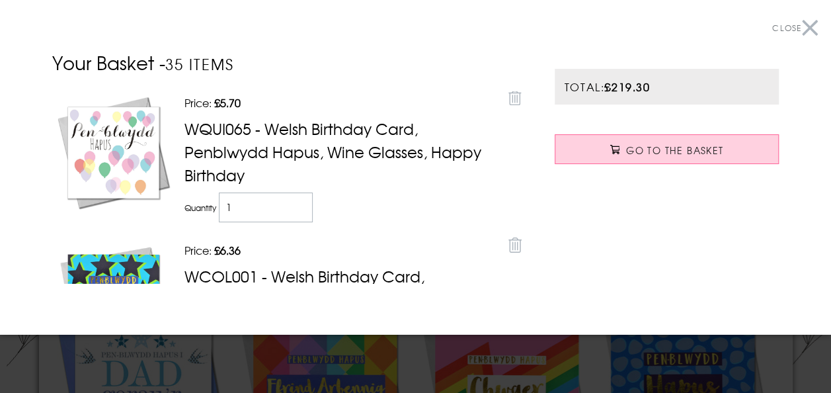
click at [807, 2] on section "Close Your Basket - 35 items Price: Discounted price £5.70 Remove WQUI065 - Wel…" at bounding box center [415, 167] width 831 height 334
click at [799, 29] on button "Close" at bounding box center [795, 28] width 46 height 30
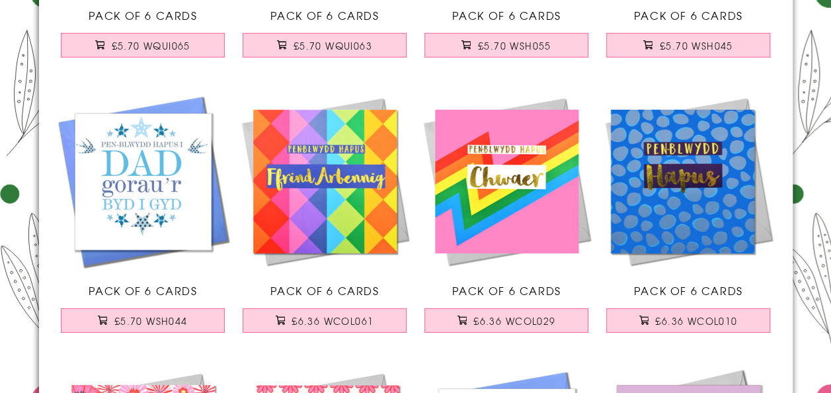
scroll to position [19496, 0]
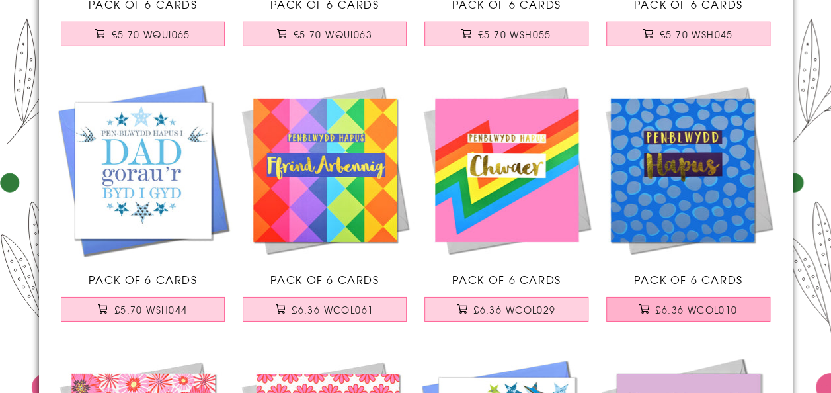
click at [714, 316] on span "£6.36 WCOL010" at bounding box center [696, 309] width 82 height 13
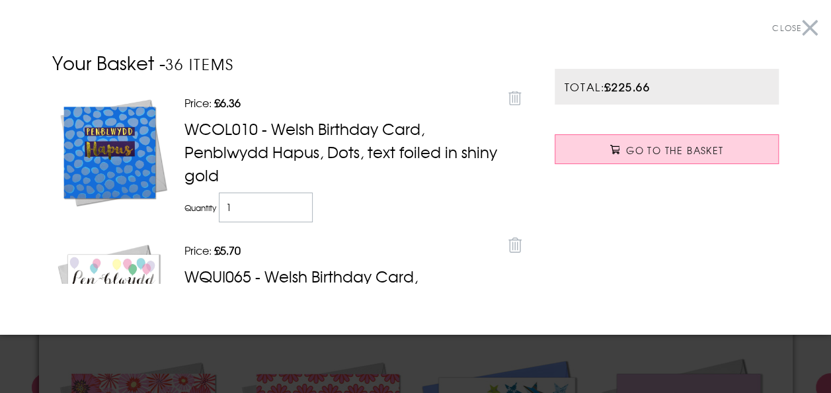
click at [796, 33] on button "Close" at bounding box center [795, 28] width 46 height 30
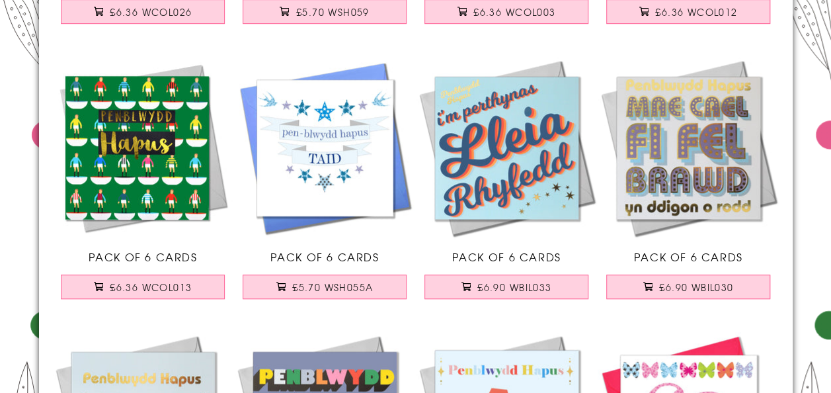
scroll to position [20347, 0]
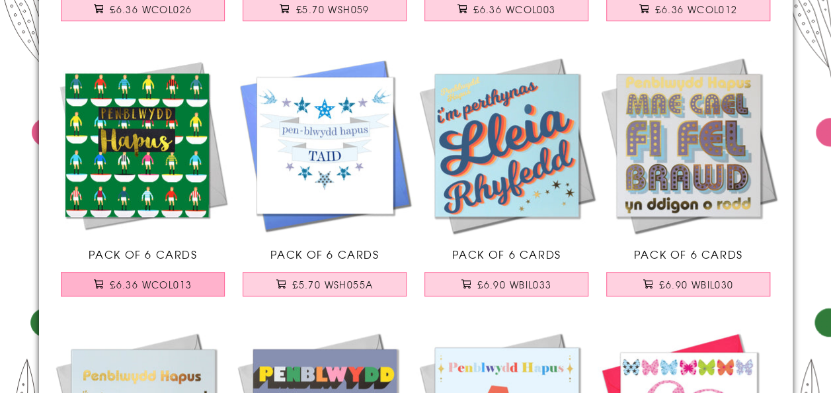
click at [200, 296] on button "£6.36 WCOL013" at bounding box center [143, 284] width 164 height 24
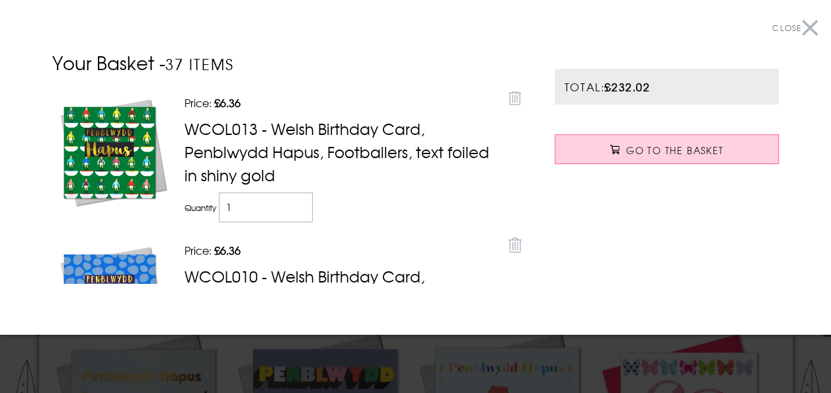
click at [798, 30] on button "Close" at bounding box center [795, 28] width 46 height 30
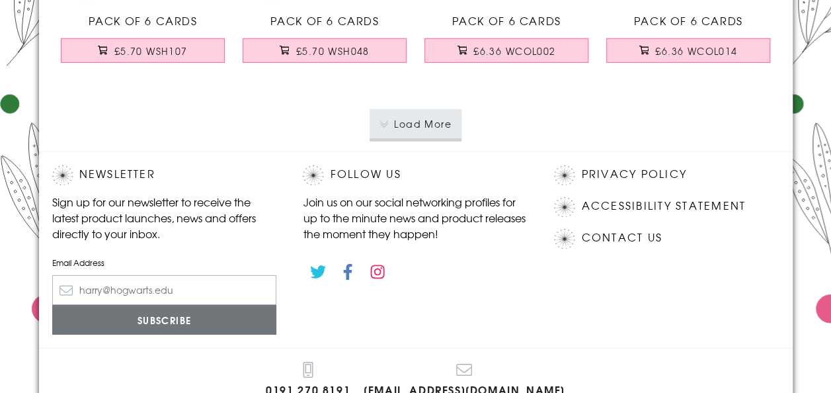
scroll to position [21933, 0]
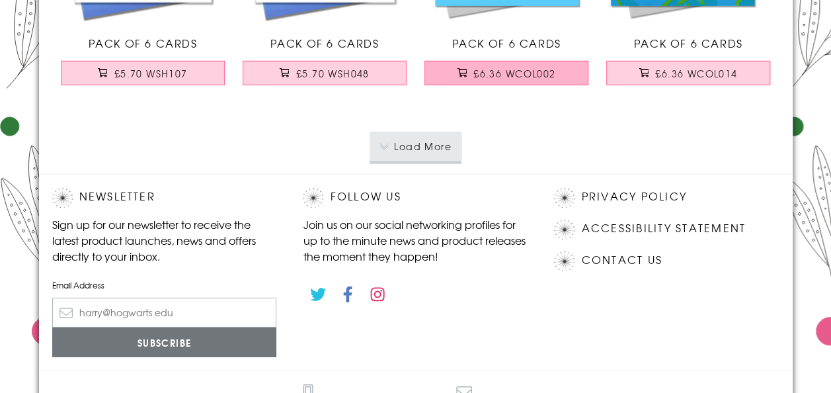
click at [550, 80] on span "£6.36 WCOL002" at bounding box center [515, 73] width 82 height 13
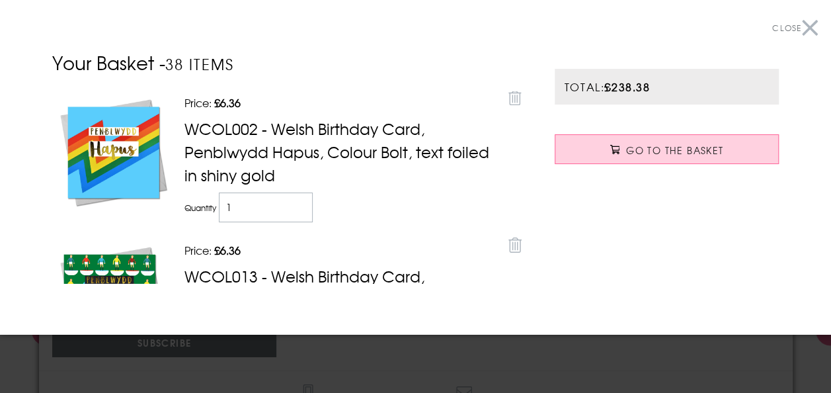
click at [799, 38] on button "Close" at bounding box center [795, 28] width 46 height 30
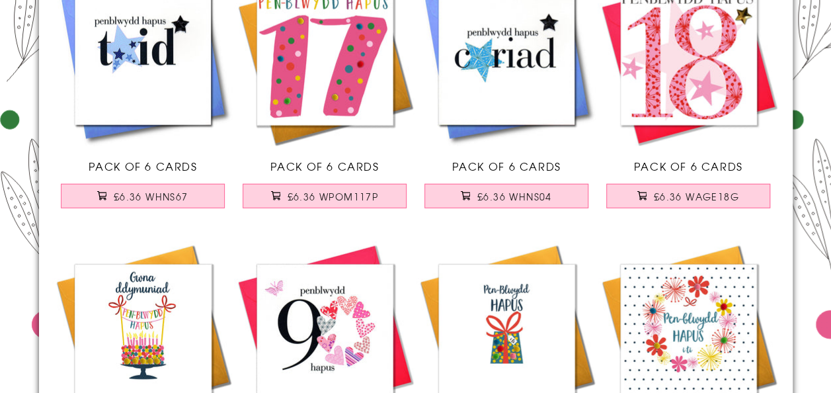
scroll to position [16580, 0]
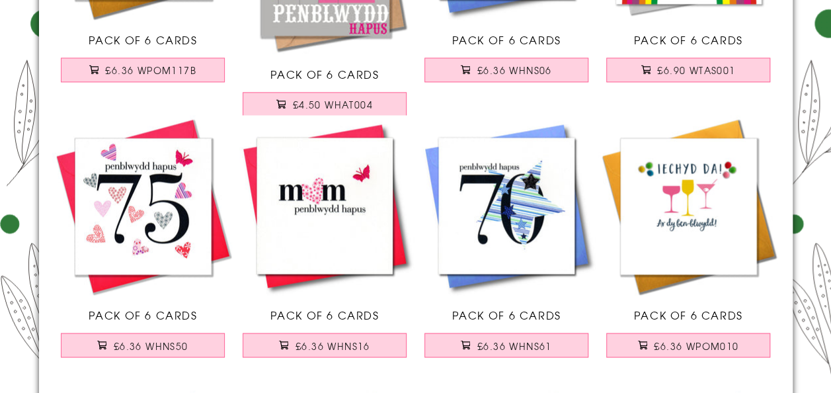
scroll to position [15883, 0]
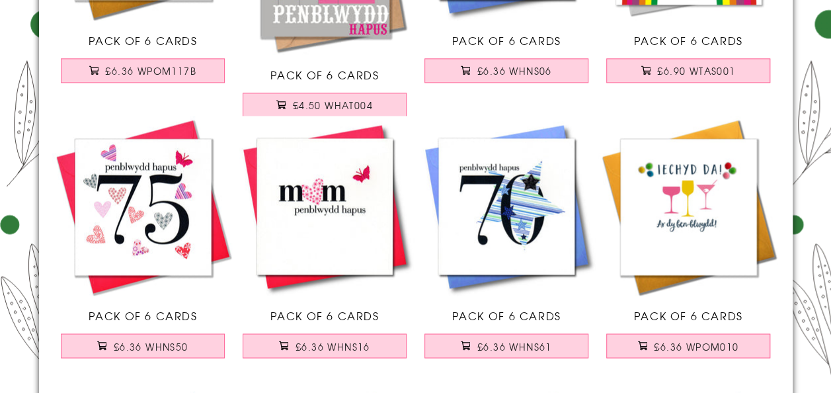
click at [778, 237] on img at bounding box center [689, 207] width 182 height 182
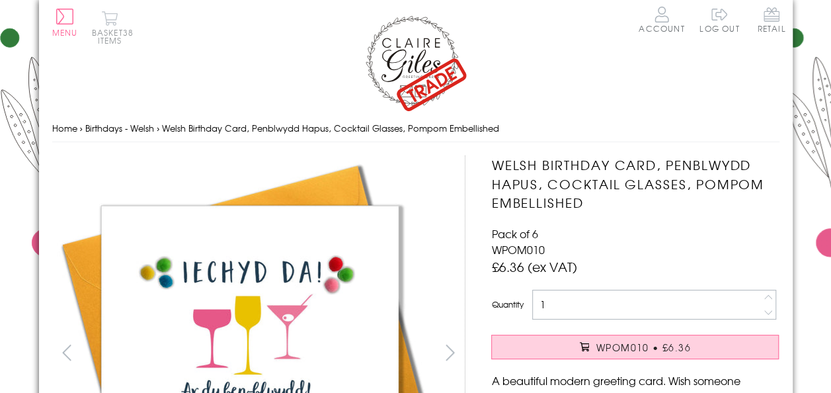
click at [115, 34] on button "Basket 38 items" at bounding box center [110, 28] width 36 height 34
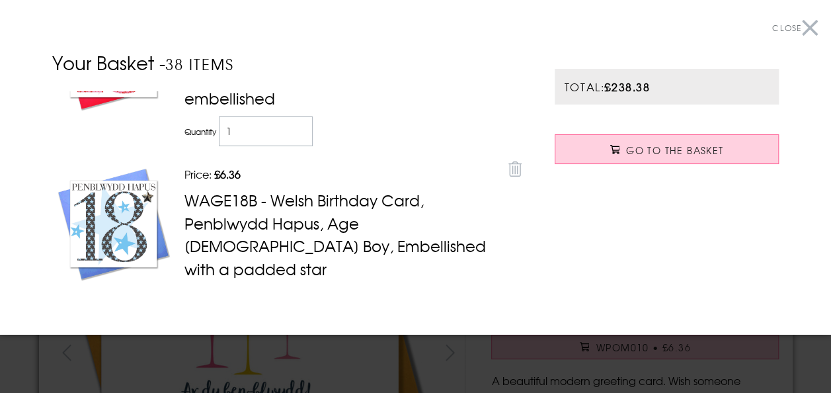
scroll to position [4835, 0]
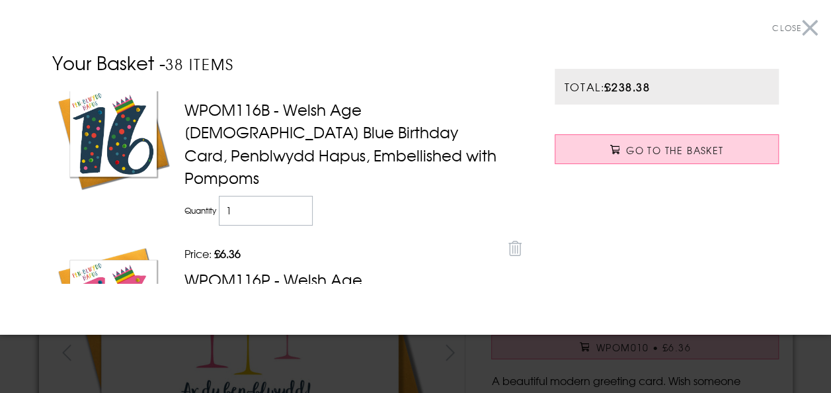
click at [279, 369] on div at bounding box center [415, 196] width 831 height 393
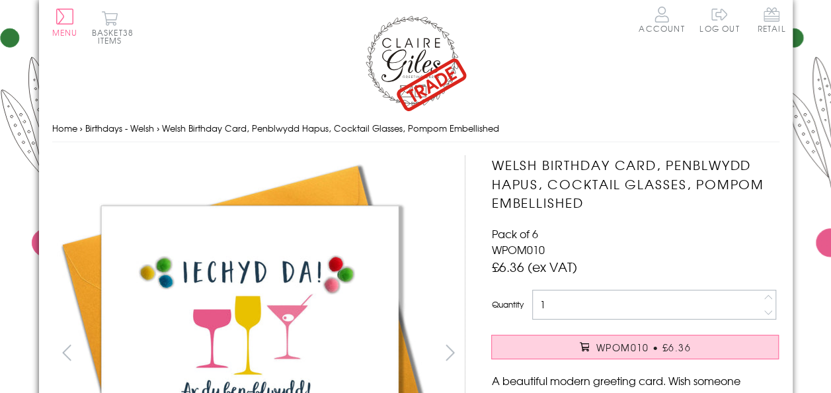
click at [444, 58] on img at bounding box center [416, 62] width 106 height 99
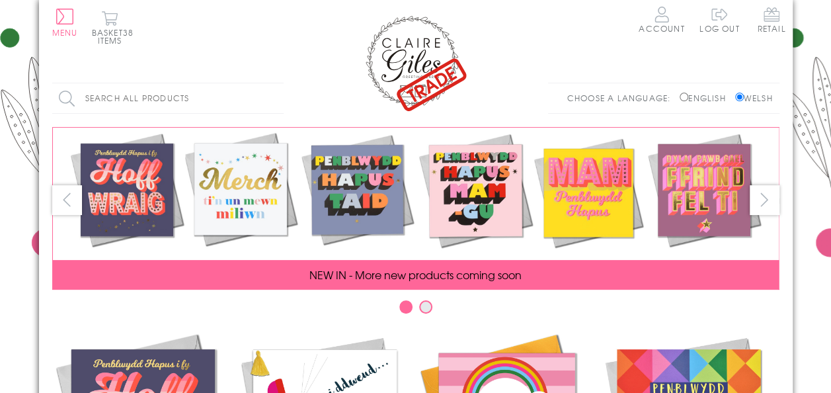
click at [184, 112] on input "Search all products" at bounding box center [167, 98] width 231 height 30
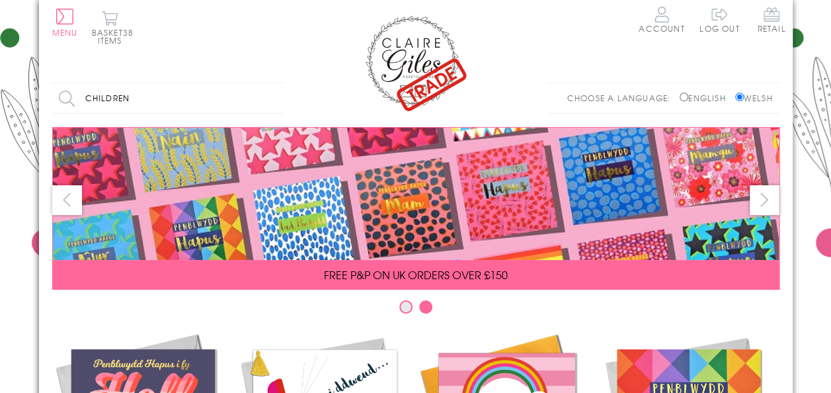
type input "children"
click at [270, 83] on input "Search" at bounding box center [276, 98] width 13 height 30
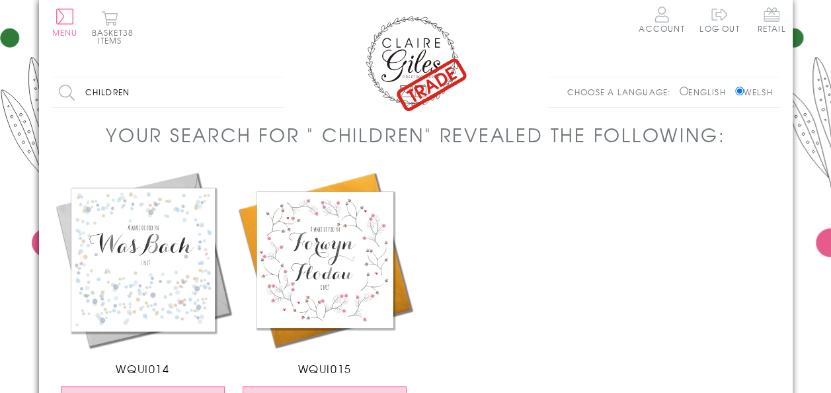
click at [112, 97] on input "children" at bounding box center [167, 92] width 231 height 30
click at [204, 90] on input "children" at bounding box center [167, 92] width 231 height 30
type input "children birthday"
click at [270, 77] on input "Search" at bounding box center [276, 92] width 13 height 30
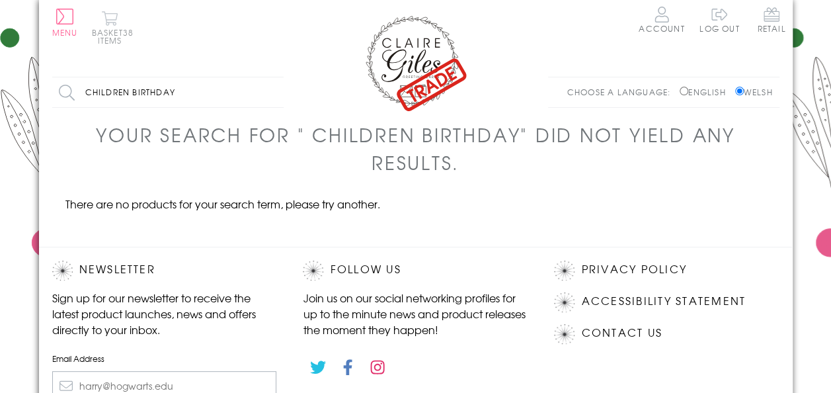
click at [116, 44] on span "38 items" at bounding box center [116, 36] width 36 height 20
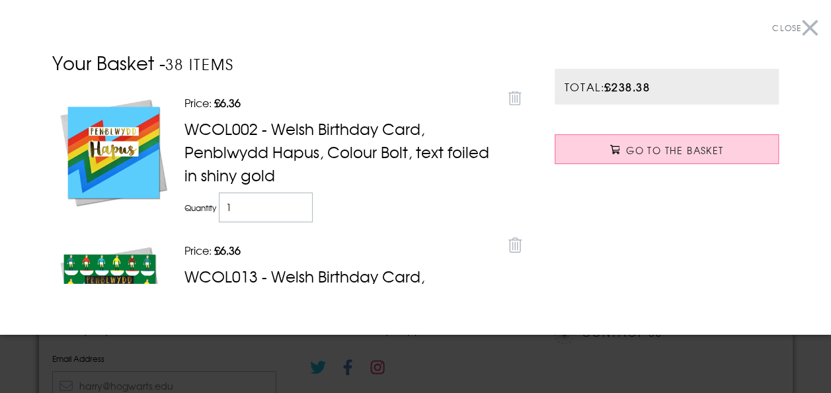
click at [802, 34] on button "Close" at bounding box center [795, 28] width 46 height 30
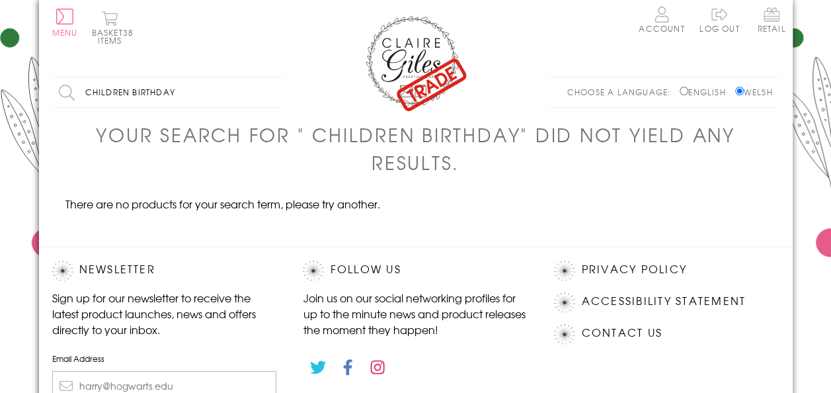
click at [428, 69] on img at bounding box center [416, 62] width 106 height 99
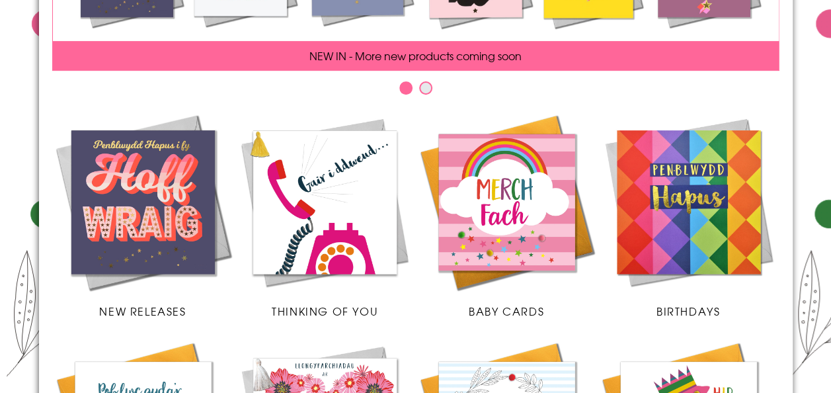
scroll to position [169, 0]
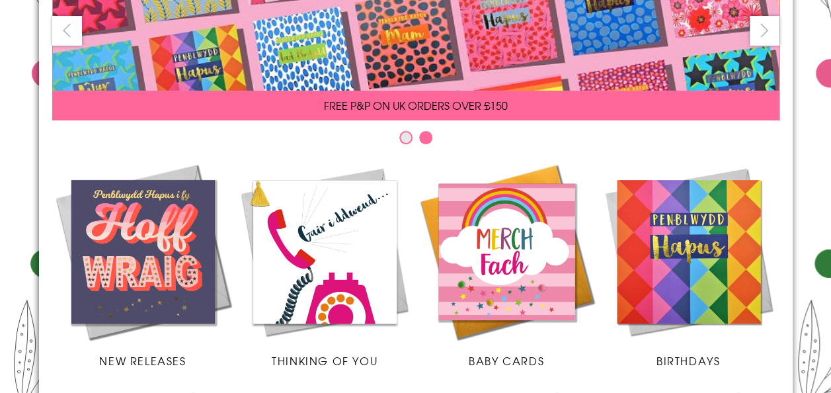
click at [710, 286] on img at bounding box center [689, 252] width 182 height 182
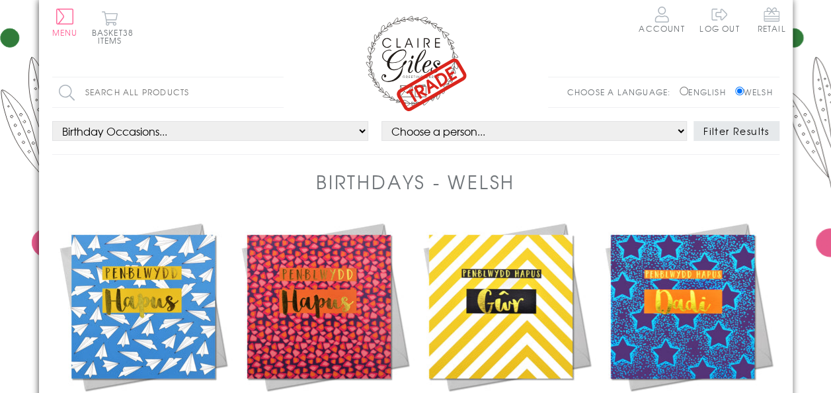
click at [528, 140] on select "Choose a person... All Mum Dad Daughter Son Brother Sister Husband Wife Grandma…" at bounding box center [535, 131] width 306 height 20
select select "all"
click at [382, 121] on select "Choose a person... All Mum Dad Daughter Son Brother Sister Husband Wife Grandma…" at bounding box center [535, 131] width 306 height 20
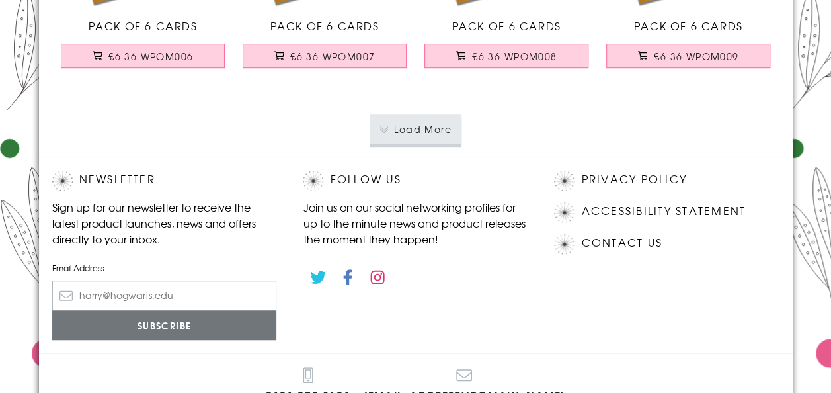
scroll to position [2867, 0]
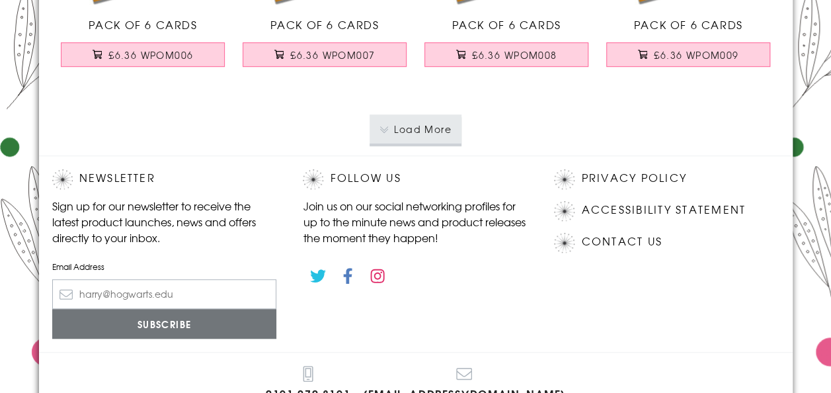
click at [451, 128] on button "Load More" at bounding box center [416, 128] width 92 height 29
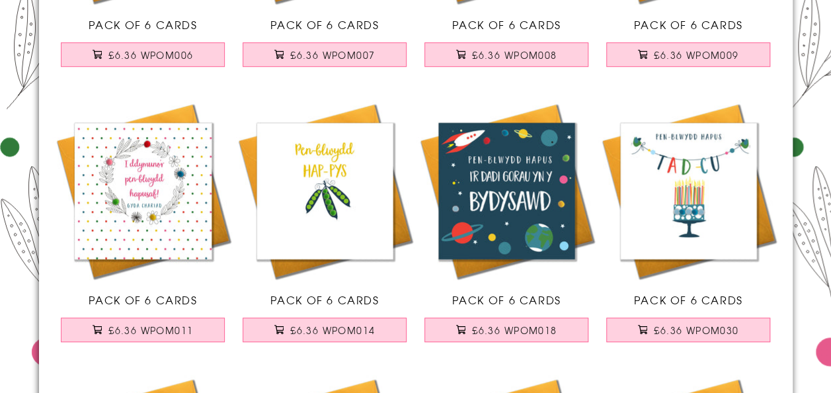
click at [569, 292] on link "Pack of 6 Cards £6.36 WPOM018" at bounding box center [507, 227] width 182 height 255
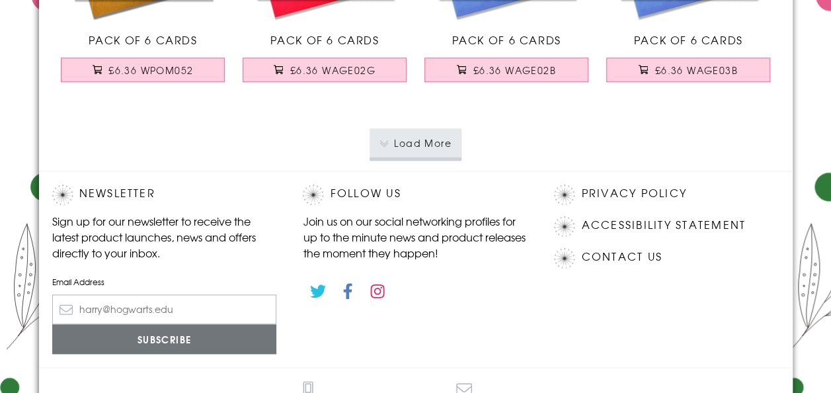
scroll to position [5610, 0]
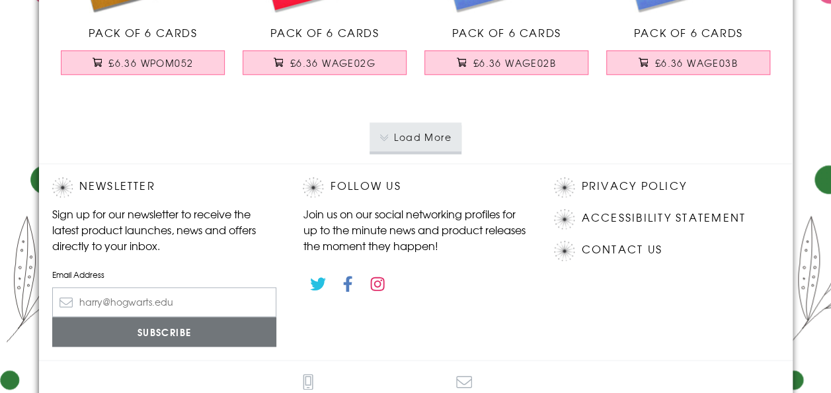
click at [424, 127] on button "Load More" at bounding box center [416, 136] width 92 height 29
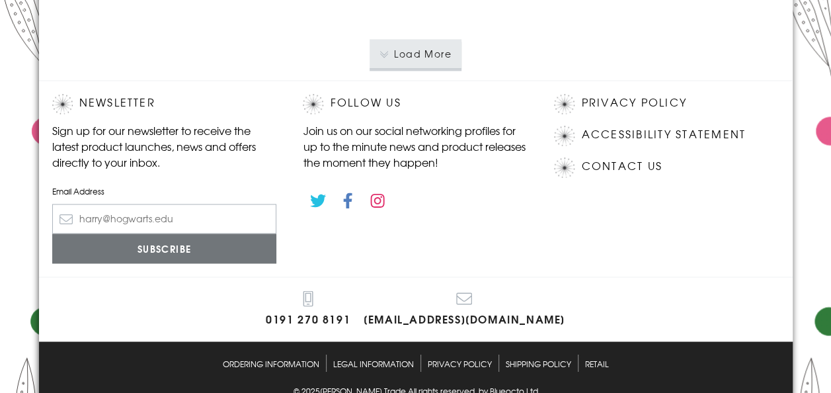
scroll to position [8446, 0]
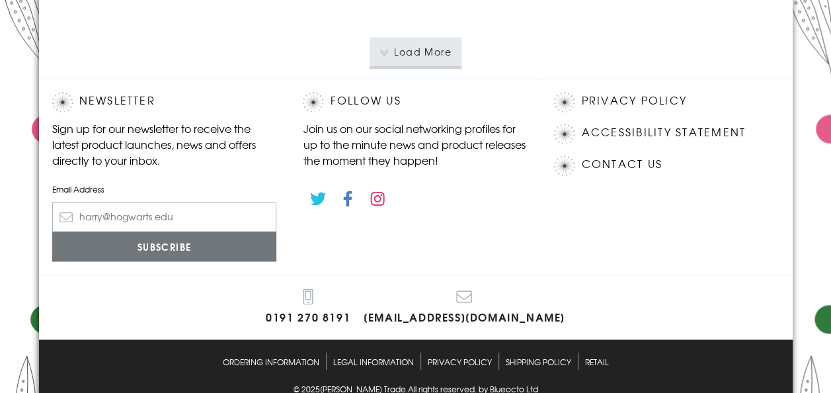
click at [447, 56] on button "Load More" at bounding box center [416, 51] width 92 height 29
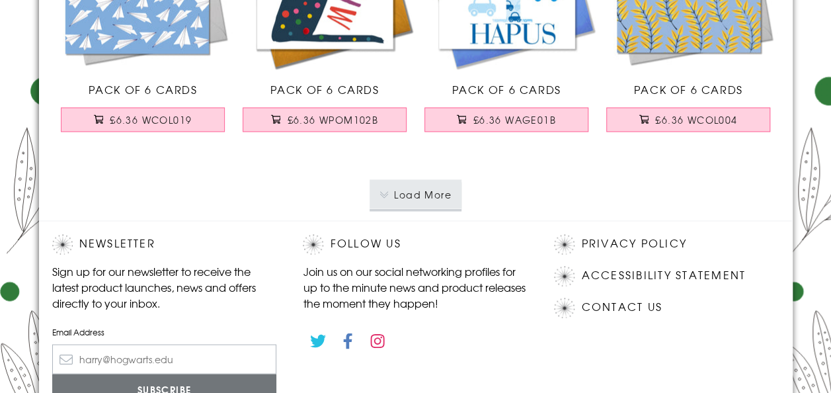
scroll to position [11060, 0]
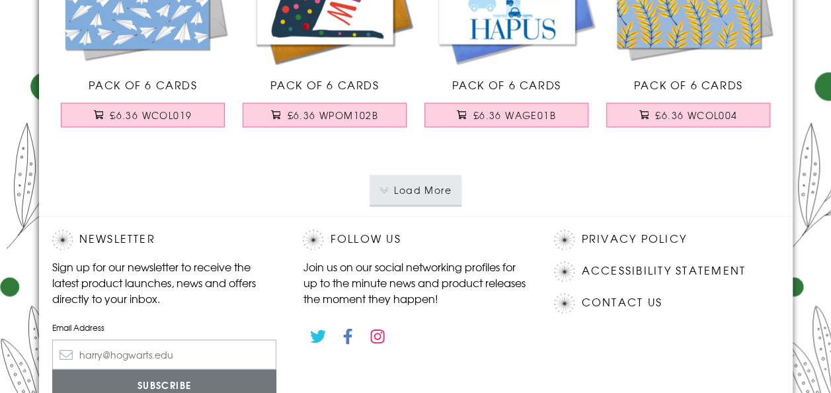
click at [425, 186] on button "Load More" at bounding box center [416, 189] width 92 height 29
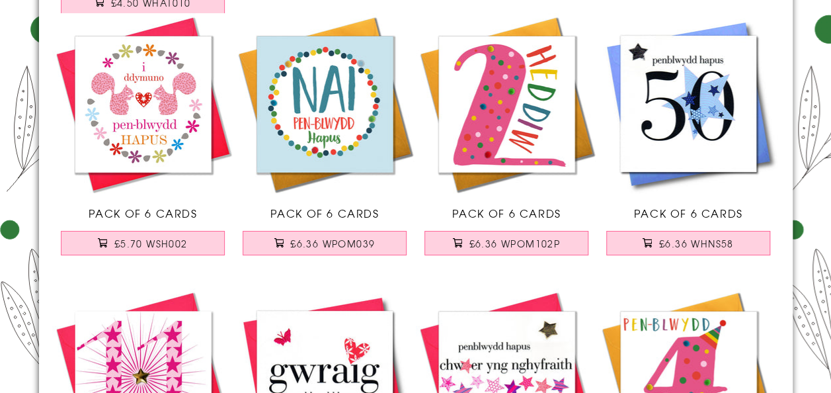
scroll to position [12308, 0]
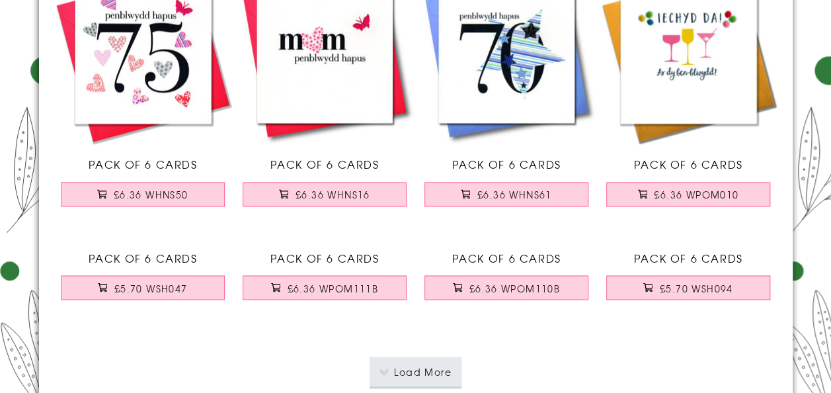
click at [423, 356] on button "Load More" at bounding box center [416, 370] width 92 height 29
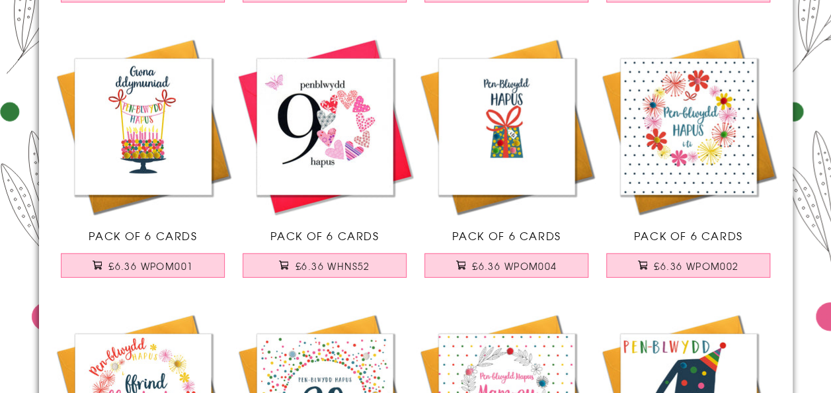
scroll to position [14211, 0]
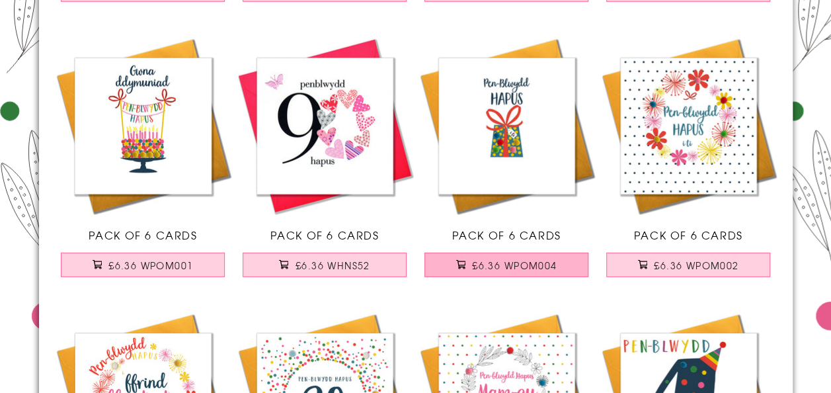
click at [537, 259] on span "£6.36 WPOM004" at bounding box center [514, 265] width 85 height 13
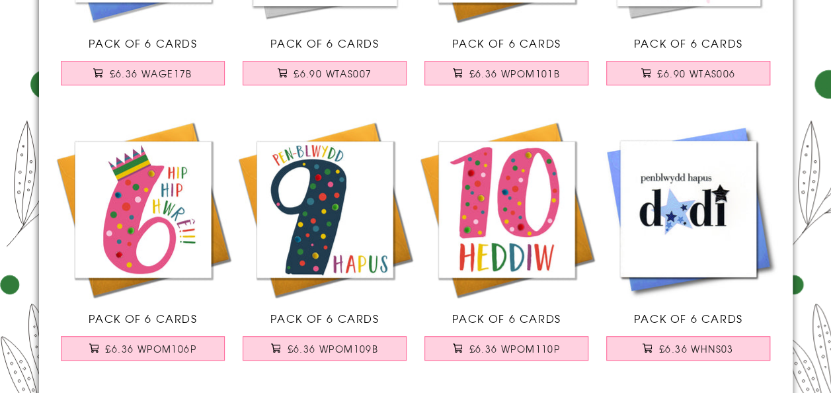
scroll to position [15229, 0]
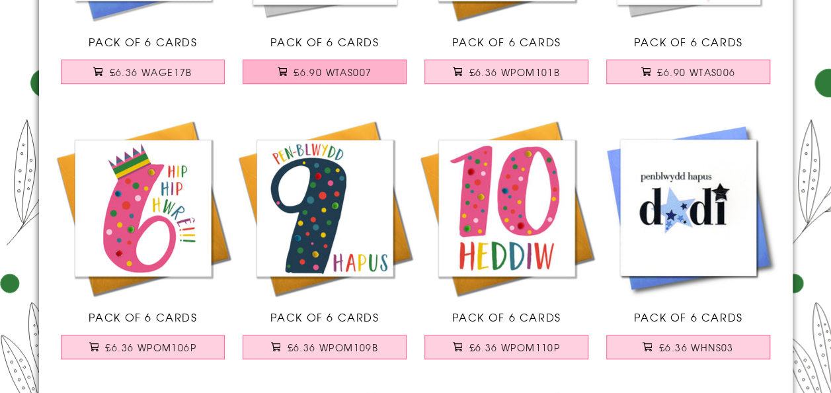
click at [355, 65] on span "£6.90 WTAS007" at bounding box center [333, 71] width 78 height 13
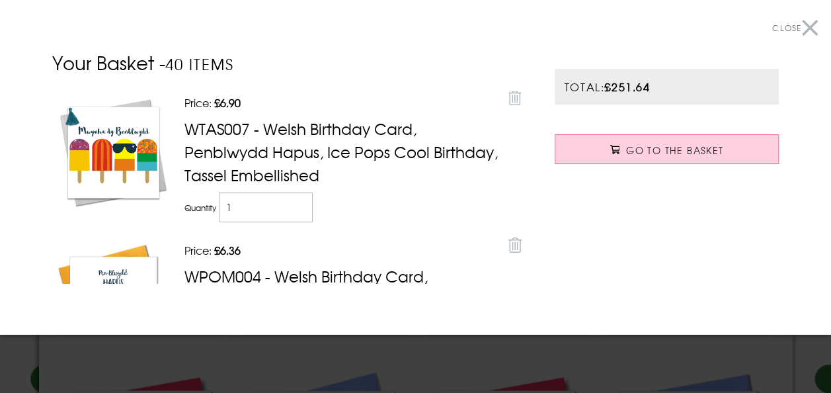
scroll to position [3, 0]
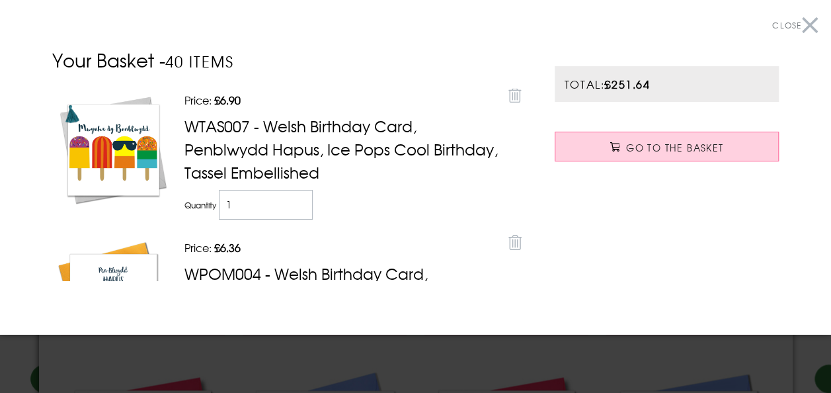
click at [801, 33] on button "Close" at bounding box center [795, 26] width 46 height 30
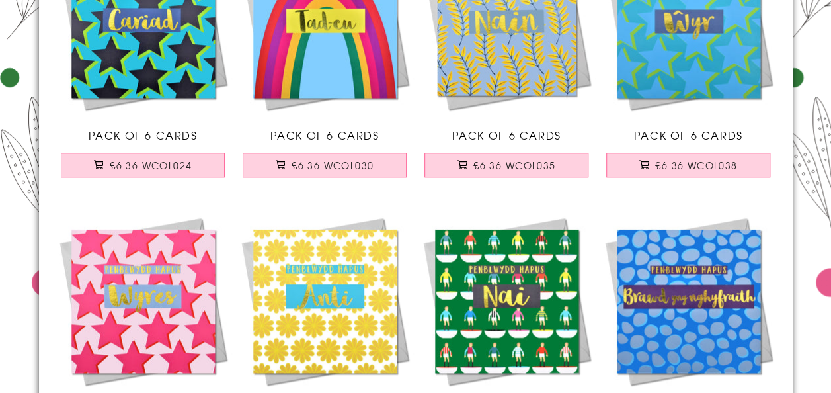
scroll to position [0, 0]
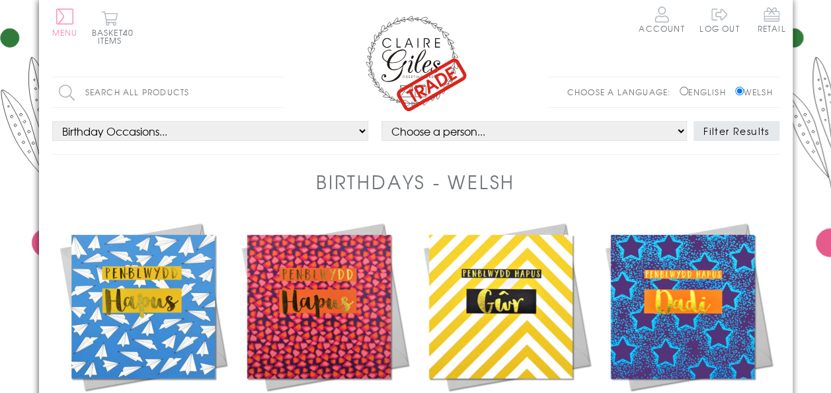
click at [75, 21] on button "Menu" at bounding box center [65, 23] width 26 height 28
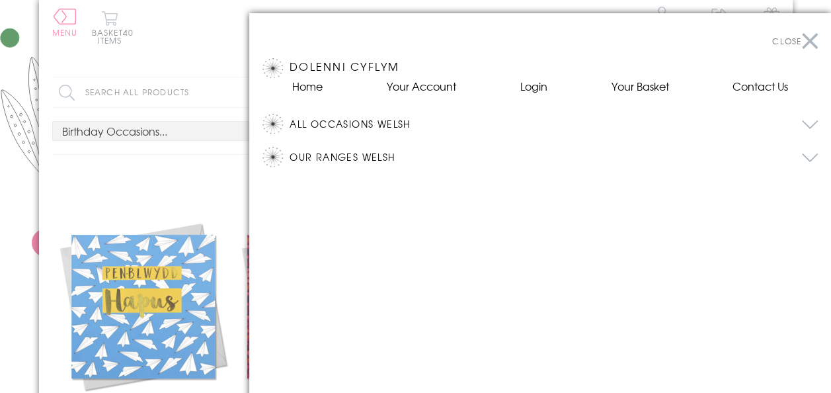
click at [103, 30] on div at bounding box center [415, 196] width 831 height 393
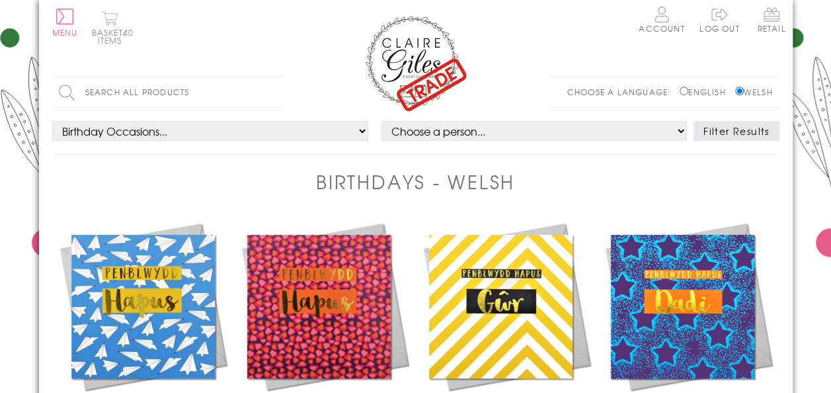
click at [99, 41] on button "Basket 40 items" at bounding box center [110, 28] width 36 height 34
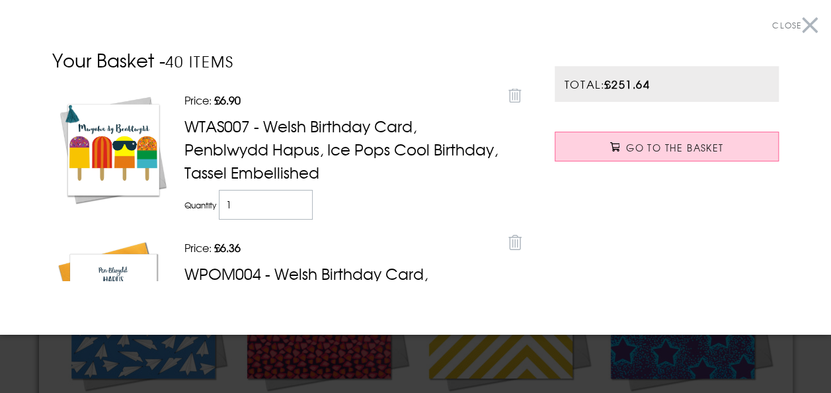
click at [533, 232] on div "Your Basket - 40 items Price: Discounted price £6.90 Remove WTAS007 - Welsh Bir…" at bounding box center [290, 173] width 503 height 255
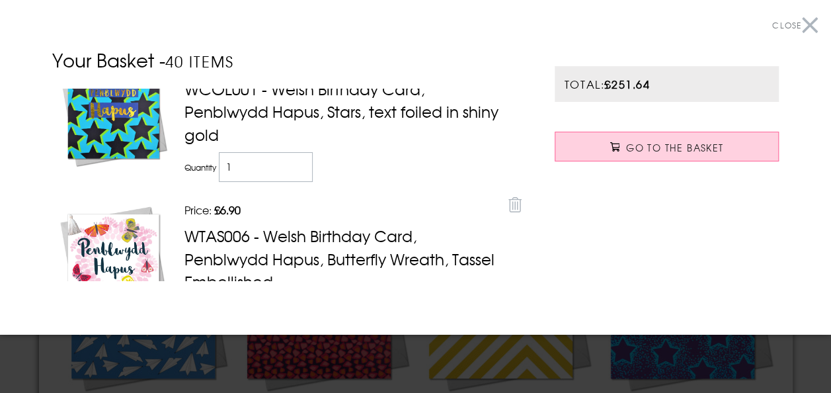
scroll to position [2989, 0]
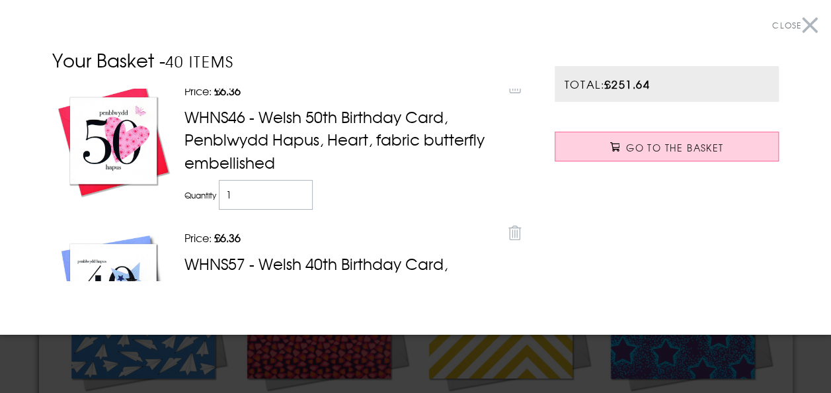
click at [798, 30] on button "Close" at bounding box center [795, 26] width 46 height 30
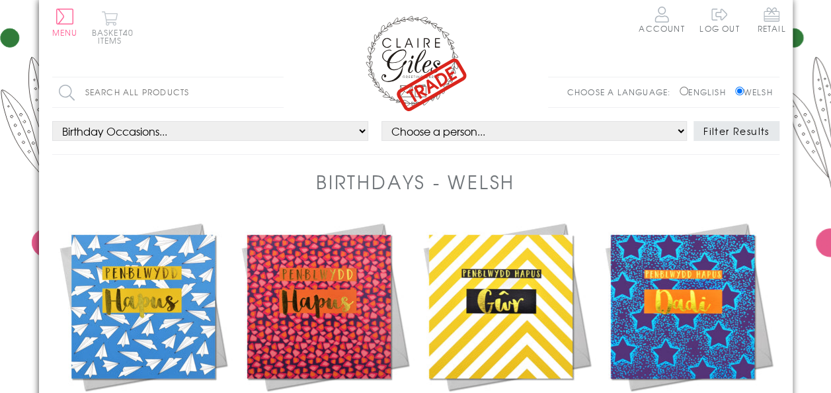
click at [103, 26] on button "Basket 40 items" at bounding box center [110, 28] width 36 height 34
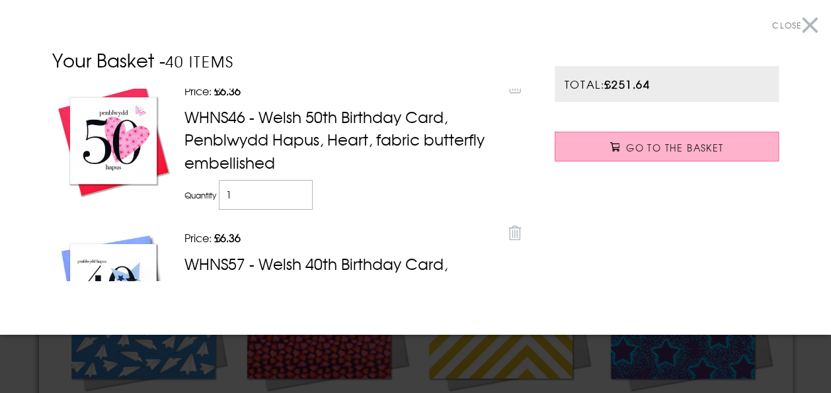
click at [648, 138] on link "Go to the Basket" at bounding box center [667, 147] width 225 height 30
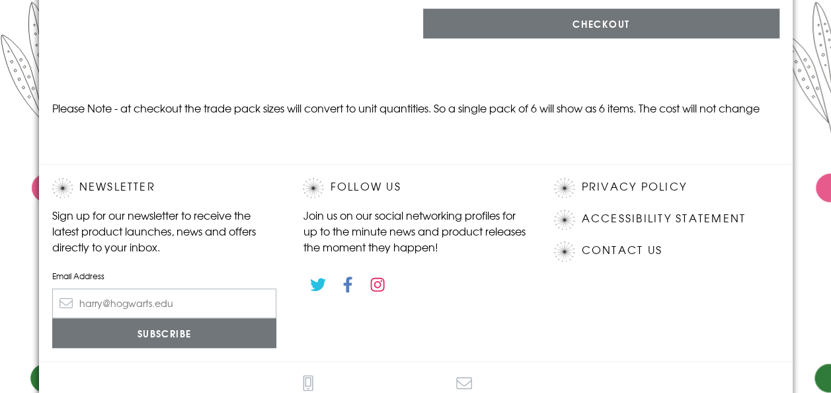
scroll to position [5337, 0]
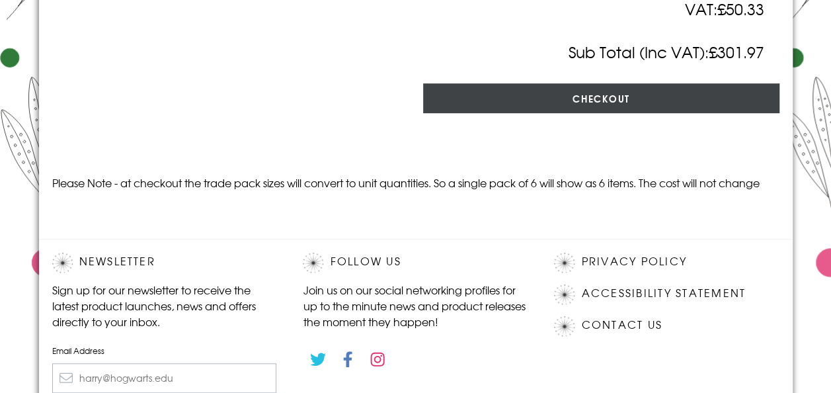
click at [640, 104] on input "Checkout" at bounding box center [601, 98] width 356 height 30
click at [620, 97] on input "Checkout" at bounding box center [601, 98] width 356 height 30
click at [620, 102] on input "Checkout" at bounding box center [601, 98] width 356 height 30
click at [595, 95] on input "Checkout" at bounding box center [601, 98] width 356 height 30
